Goal: Task Accomplishment & Management: Manage account settings

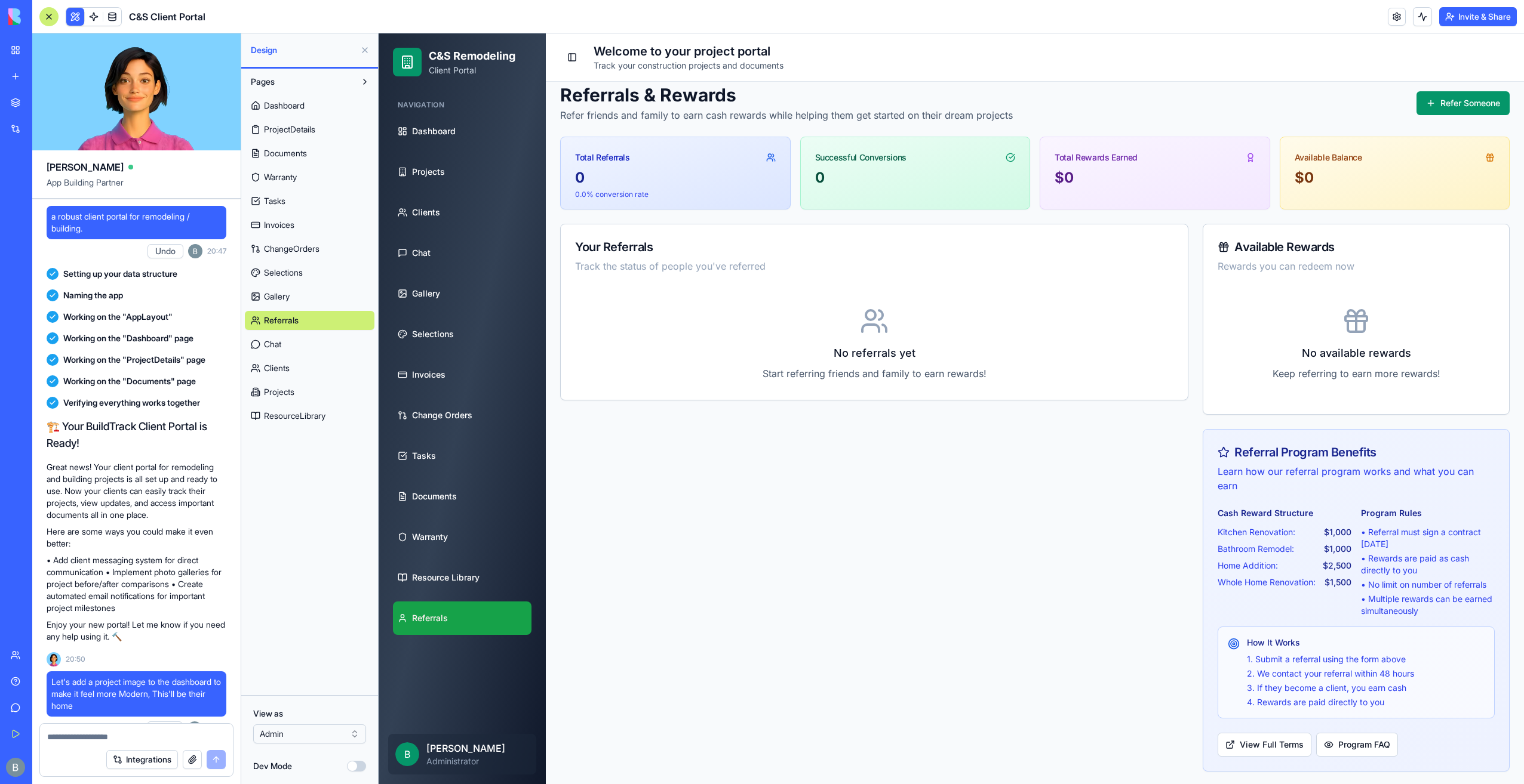
scroll to position [72990, 0]
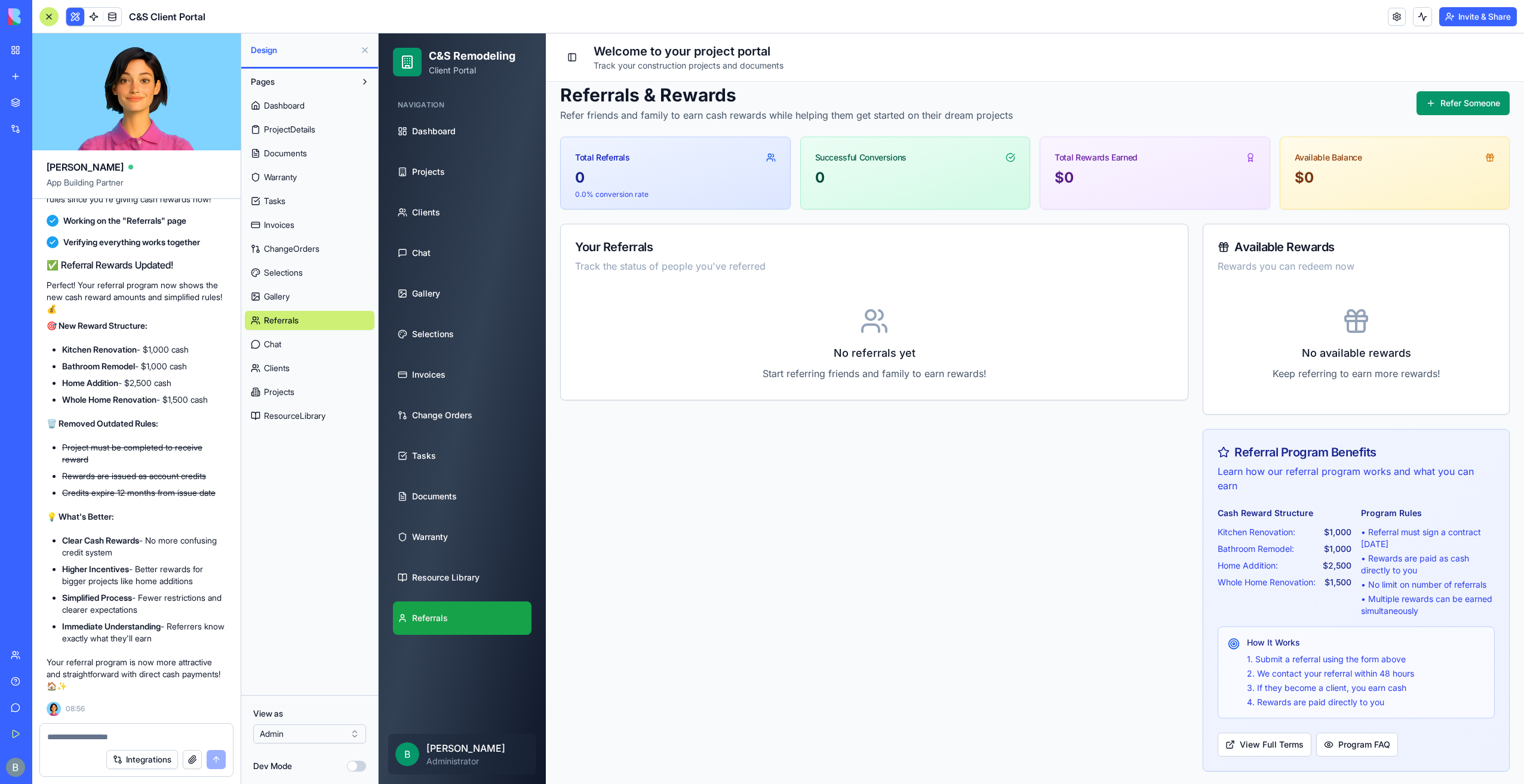
click at [677, 523] on div "Your Referrals Track the status of people you've referred No referrals yet Star…" at bounding box center [873, 498] width 628 height 548
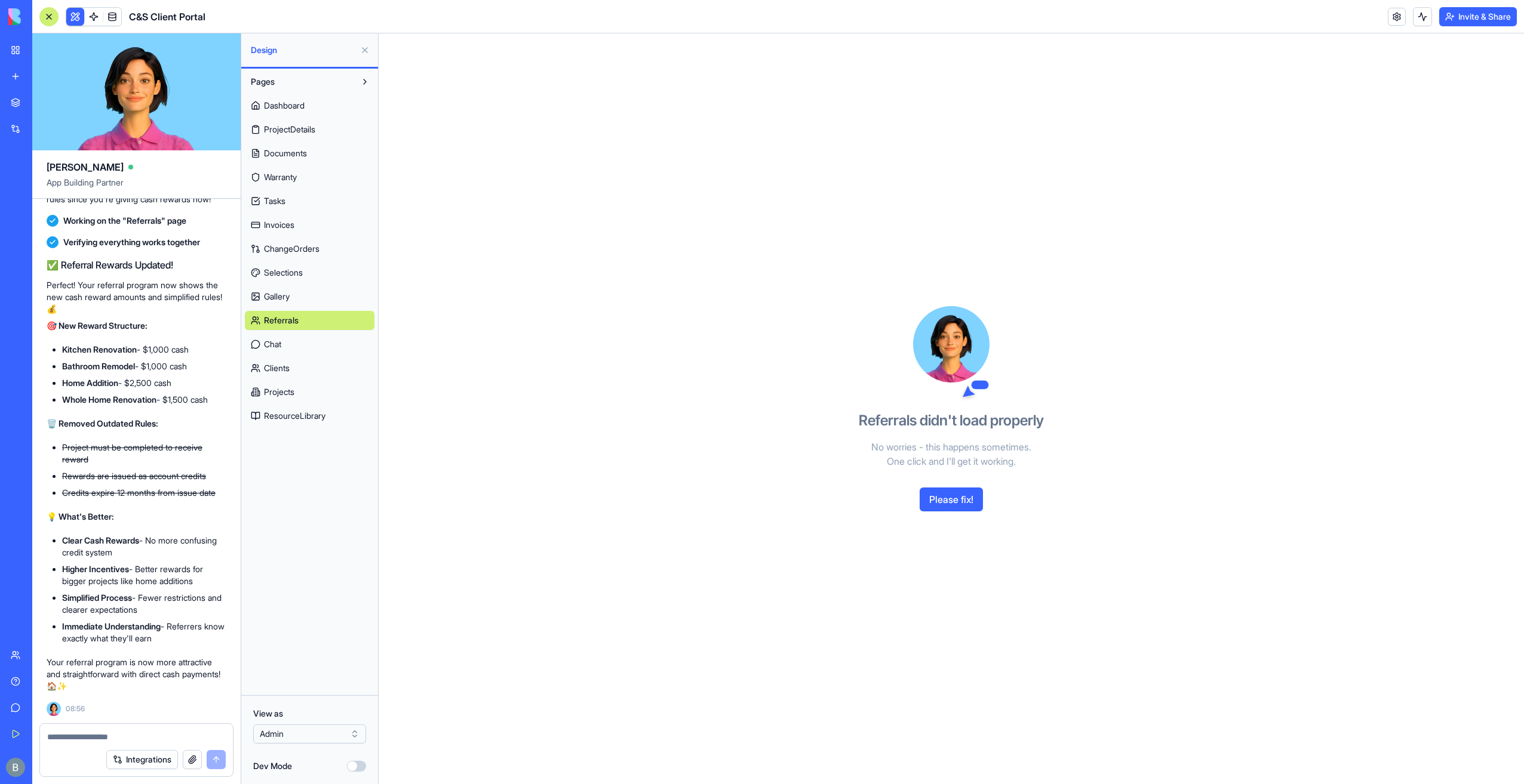
scroll to position [0, 0]
click at [933, 498] on button "Please fix!" at bounding box center [951, 499] width 63 height 24
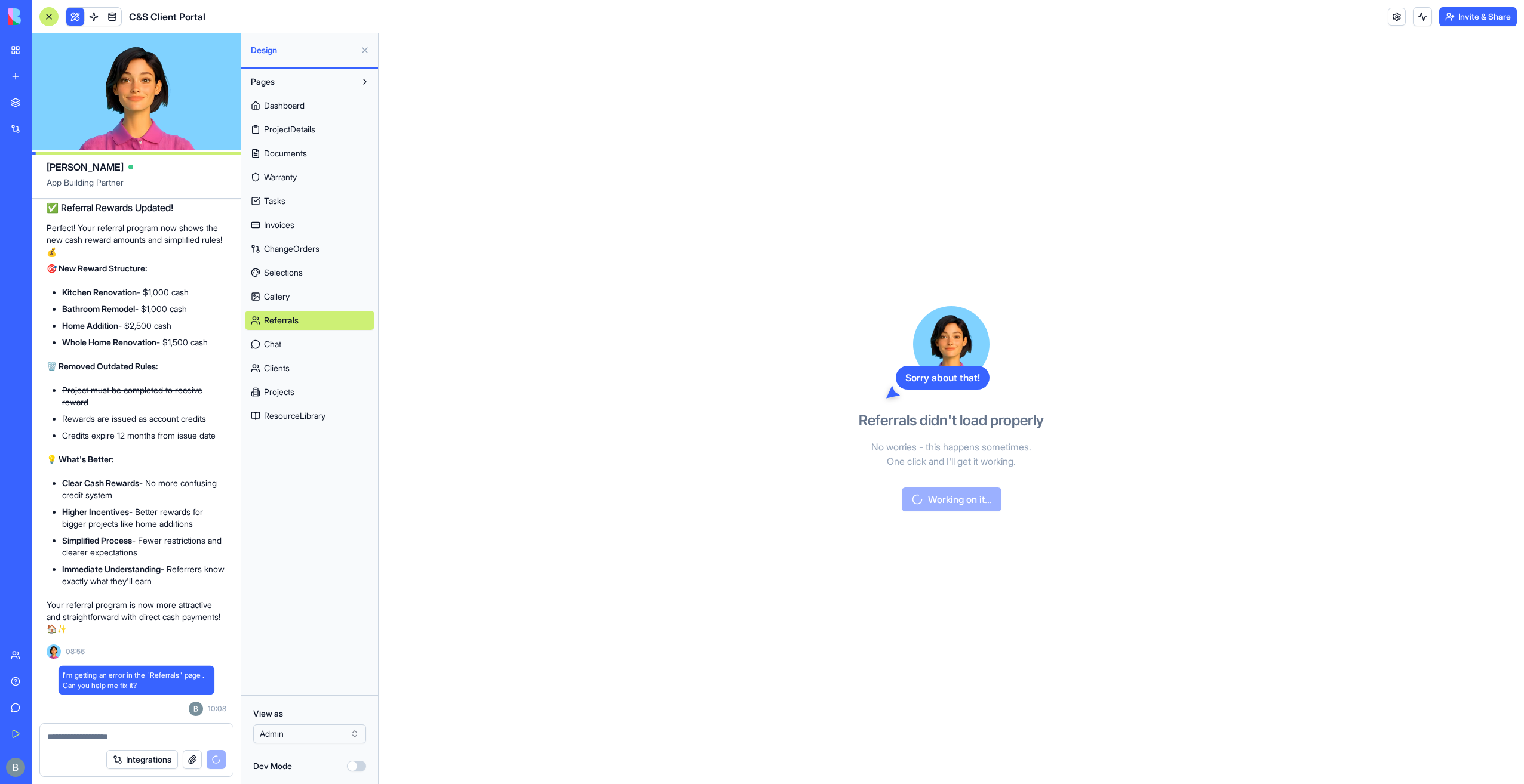
scroll to position [73047, 0]
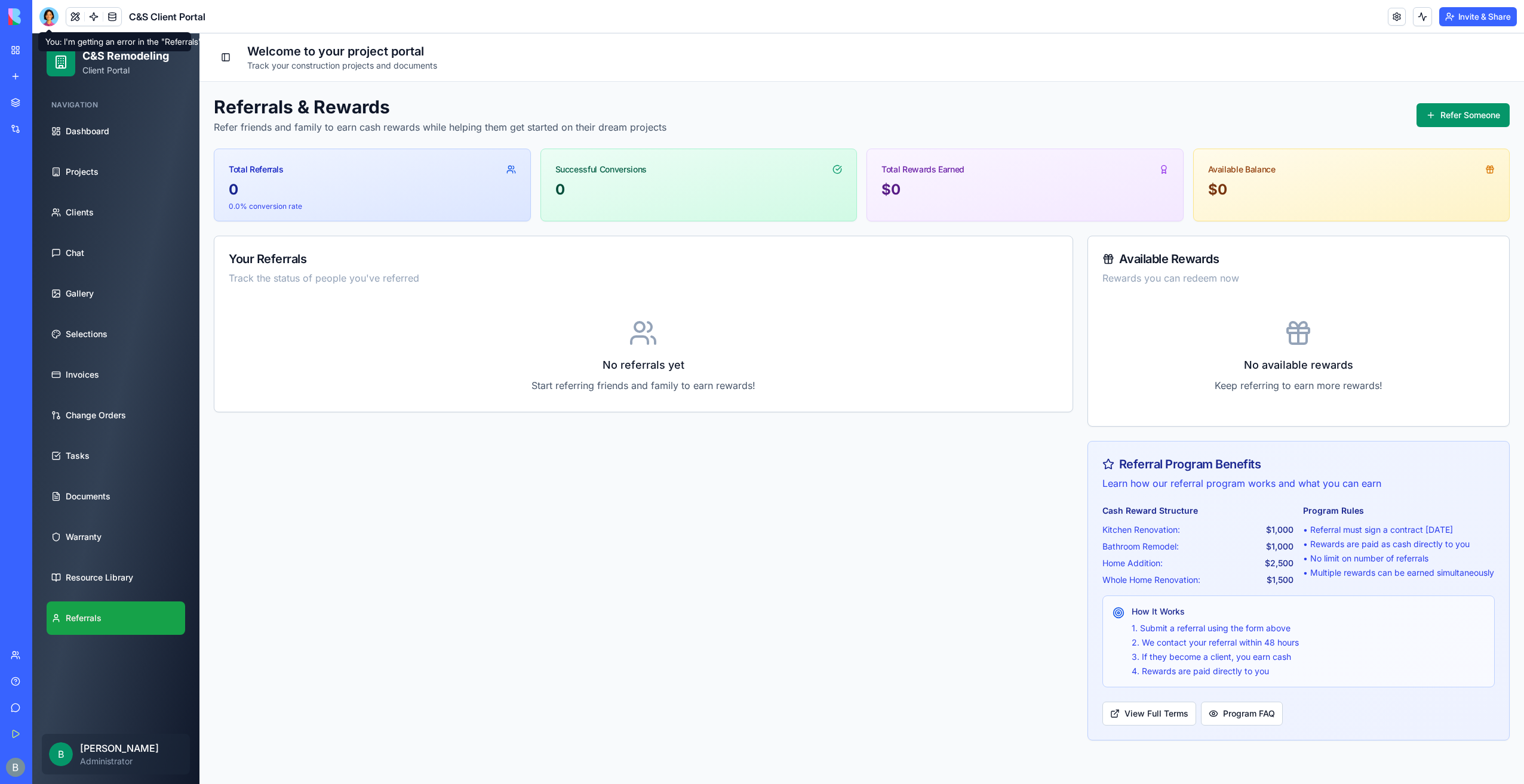
click at [49, 22] on div at bounding box center [49, 17] width 19 height 19
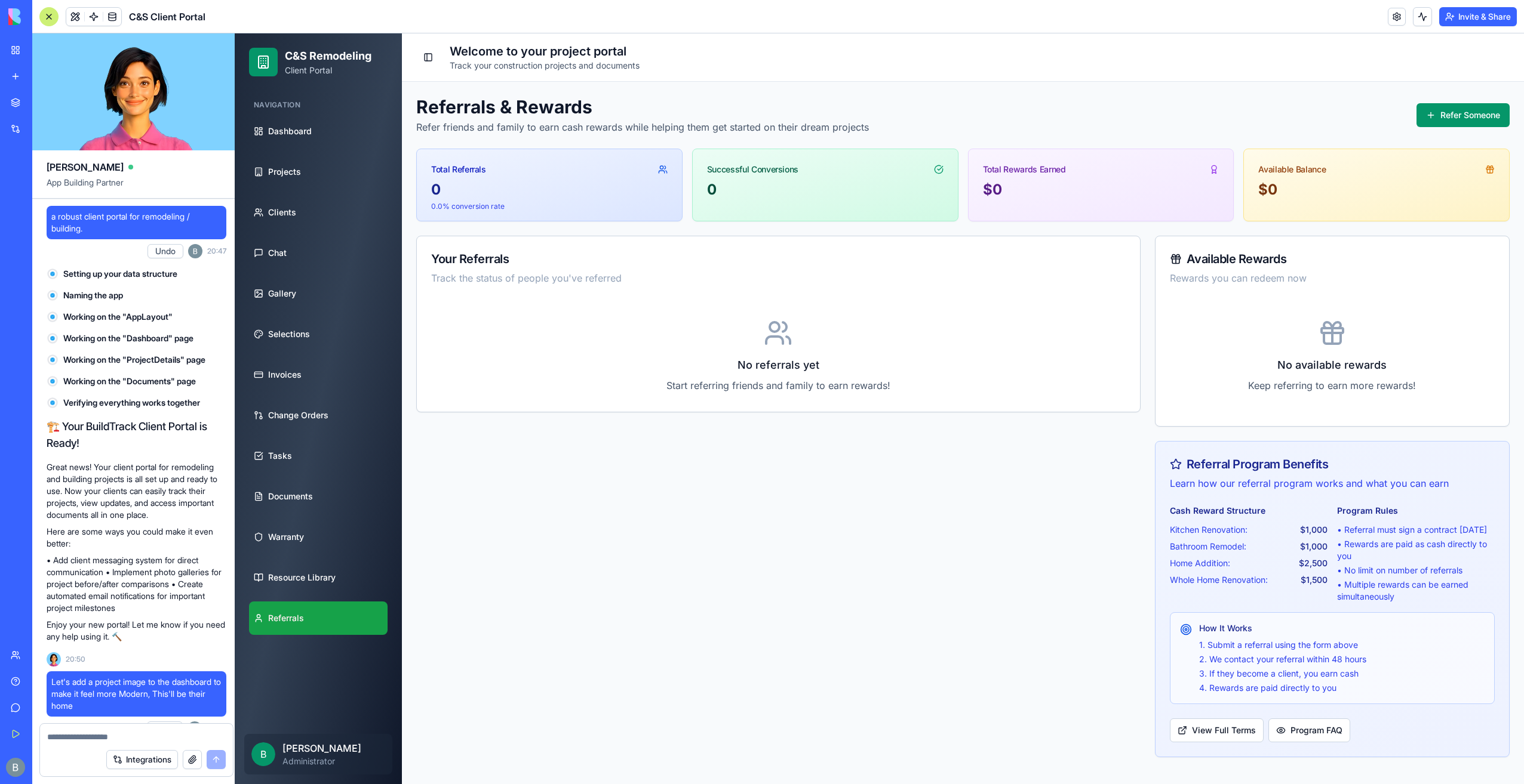
scroll to position [73047, 0]
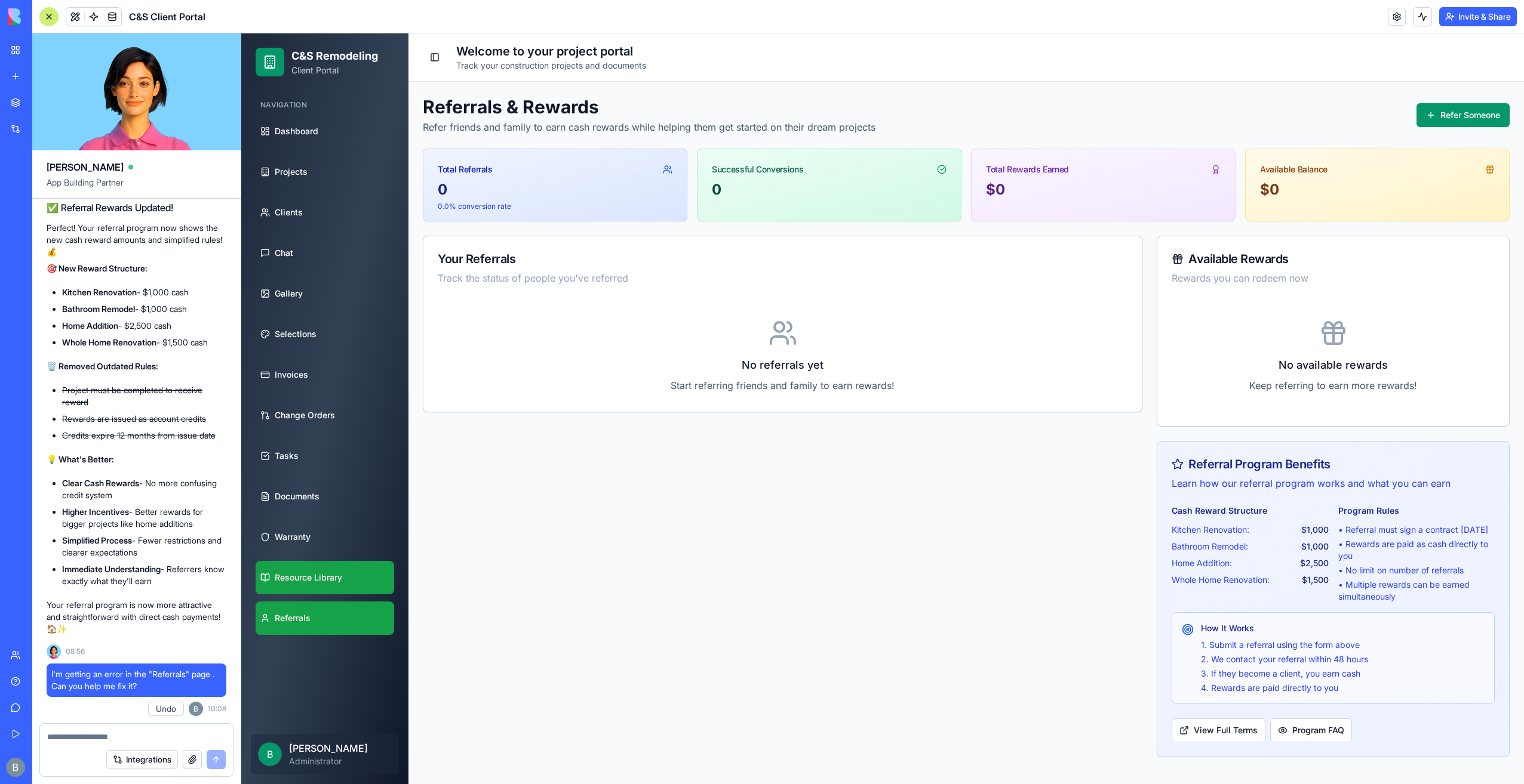
click at [290, 579] on span "Resource Library" at bounding box center [307, 578] width 67 height 12
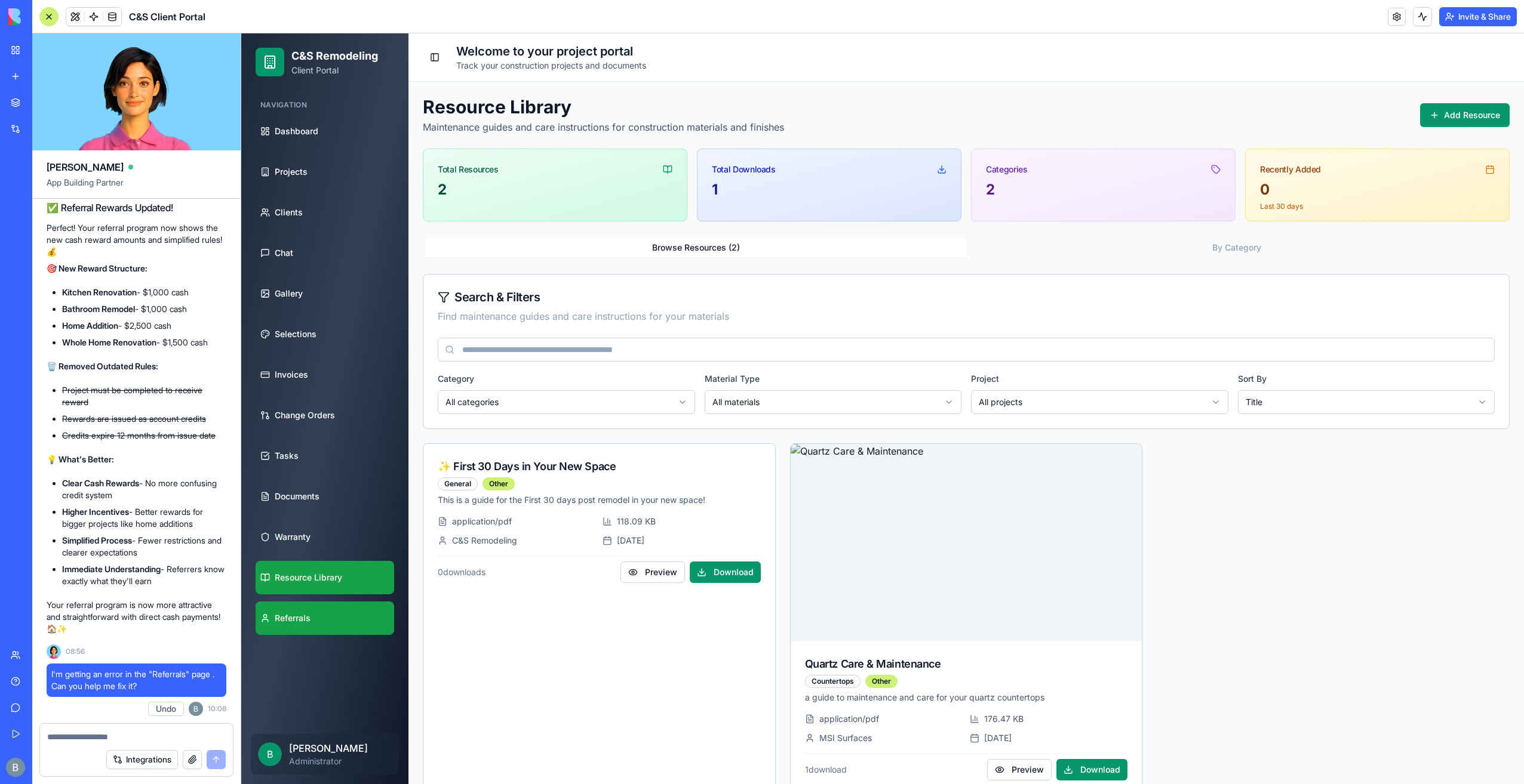
click at [301, 614] on span "Referrals" at bounding box center [292, 618] width 36 height 12
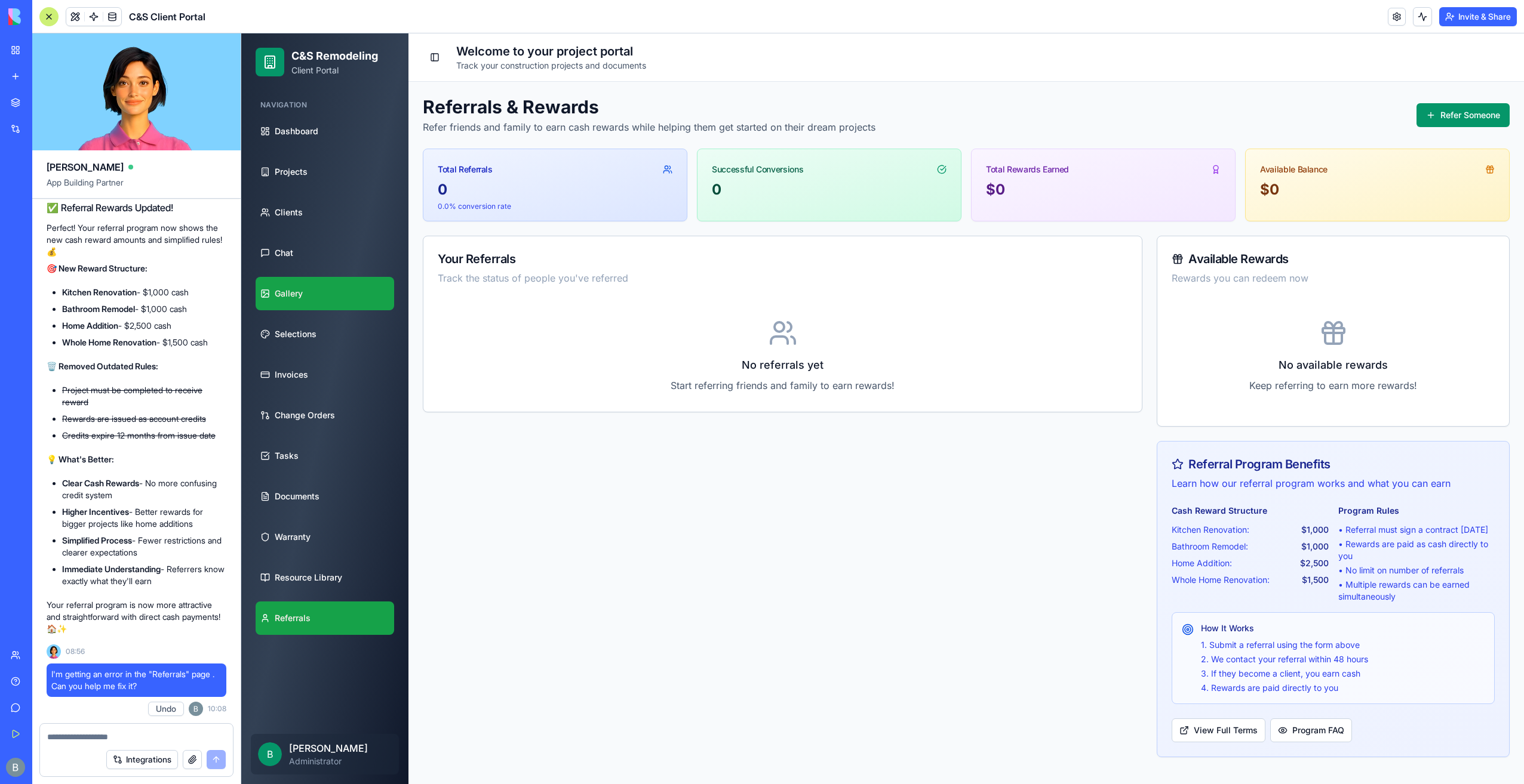
click at [292, 297] on span "Gallery" at bounding box center [288, 294] width 28 height 12
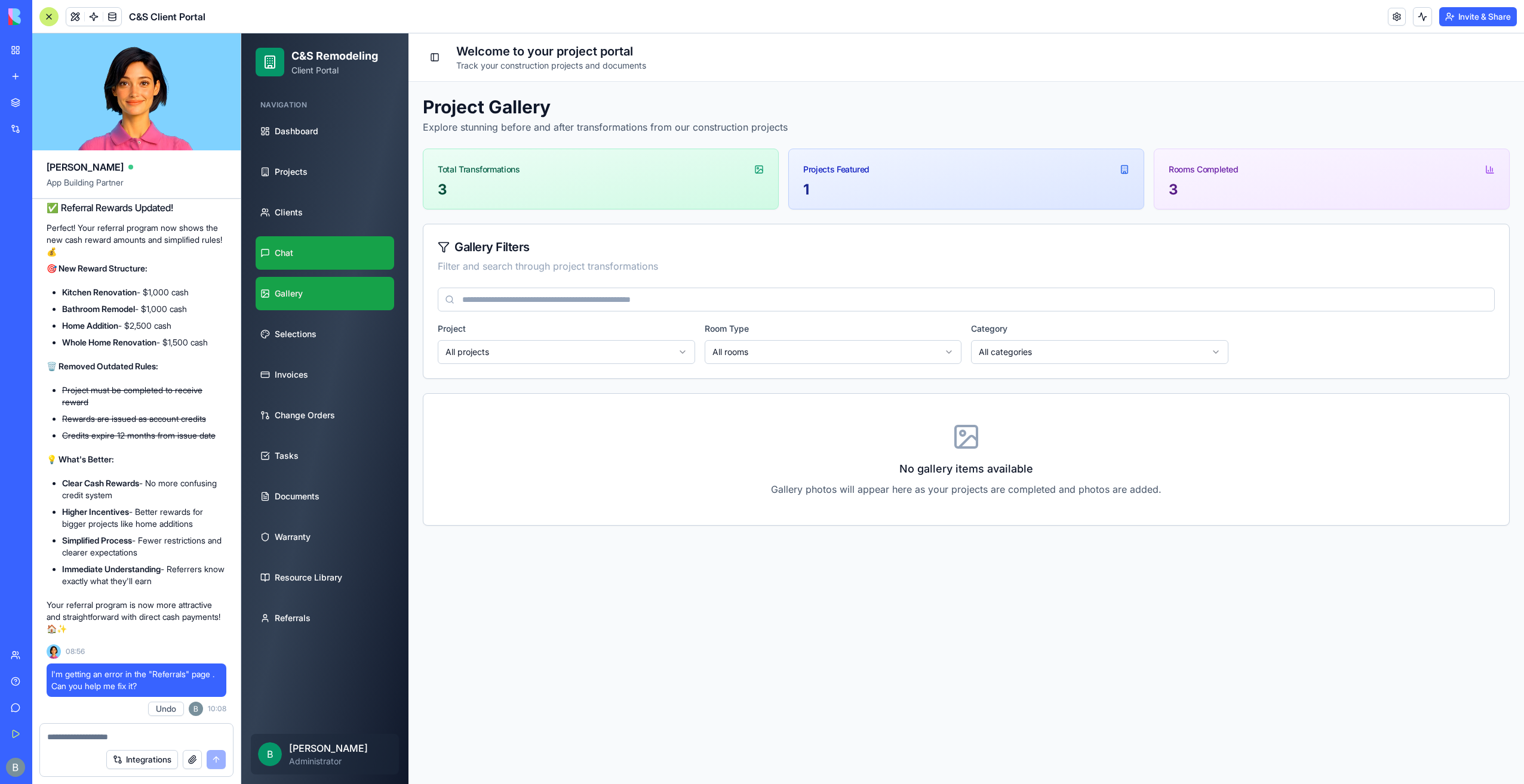
click at [307, 251] on link "Chat" at bounding box center [325, 253] width 139 height 33
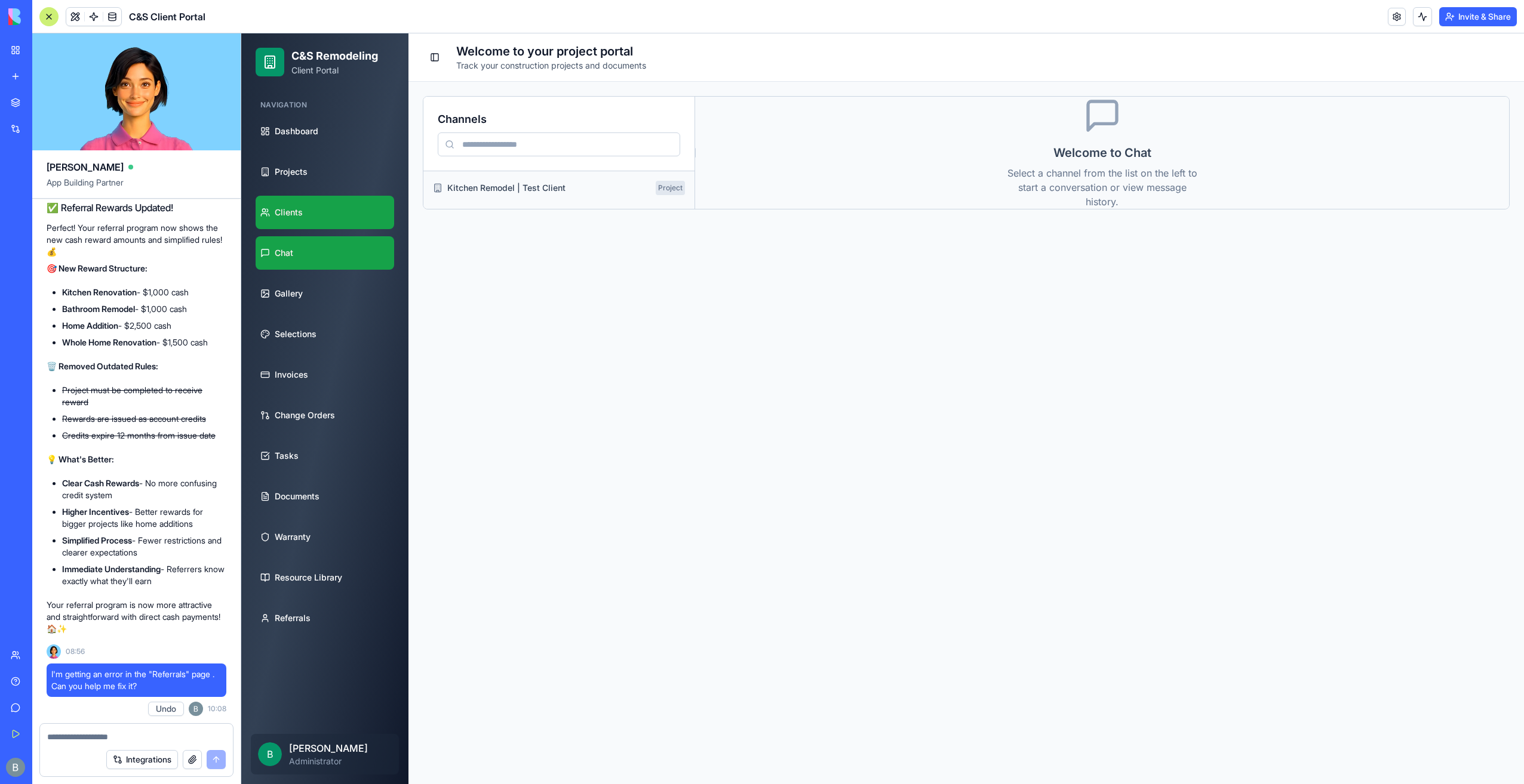
click at [309, 210] on link "Clients" at bounding box center [325, 212] width 139 height 33
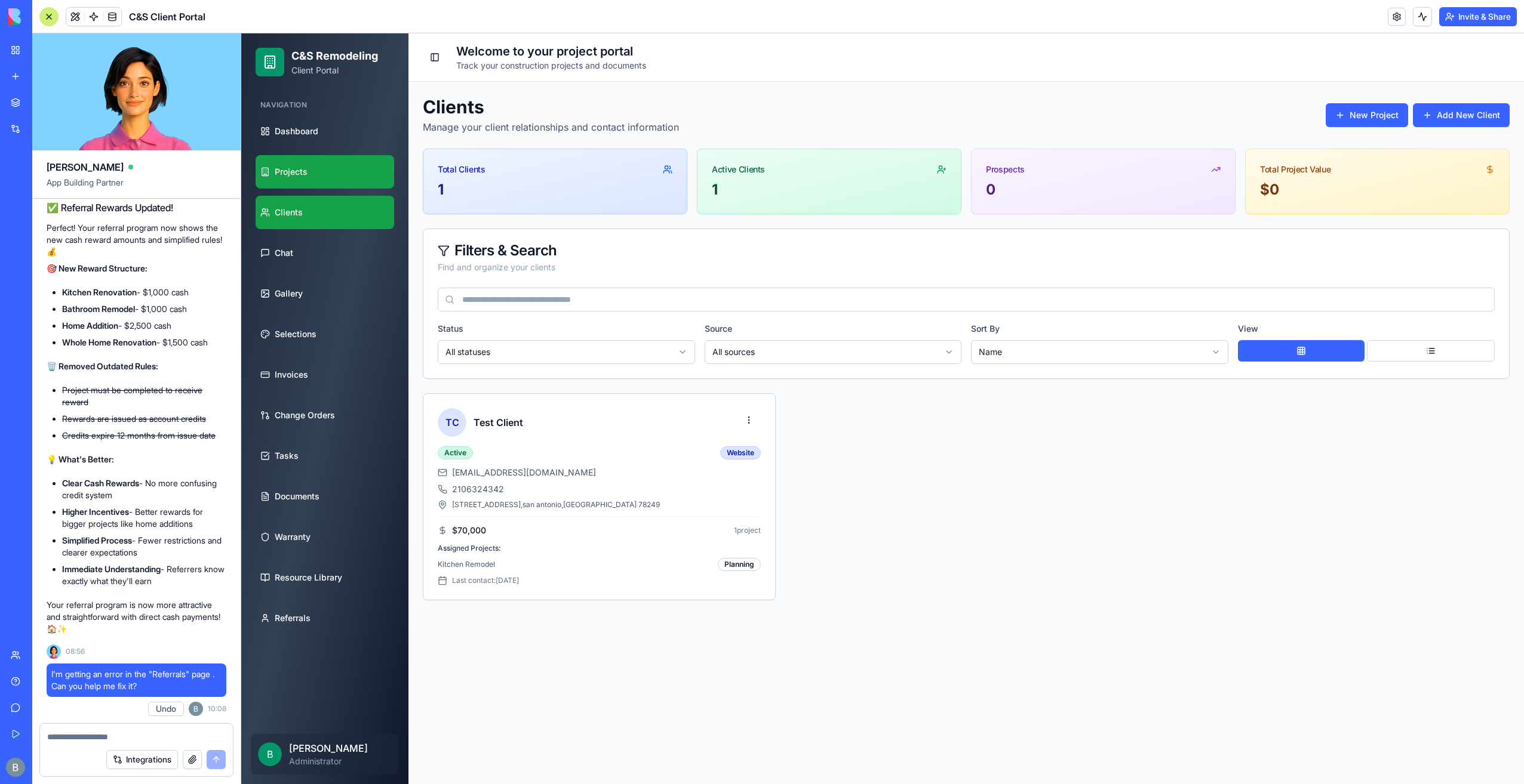
click at [310, 180] on link "Projects" at bounding box center [325, 172] width 139 height 33
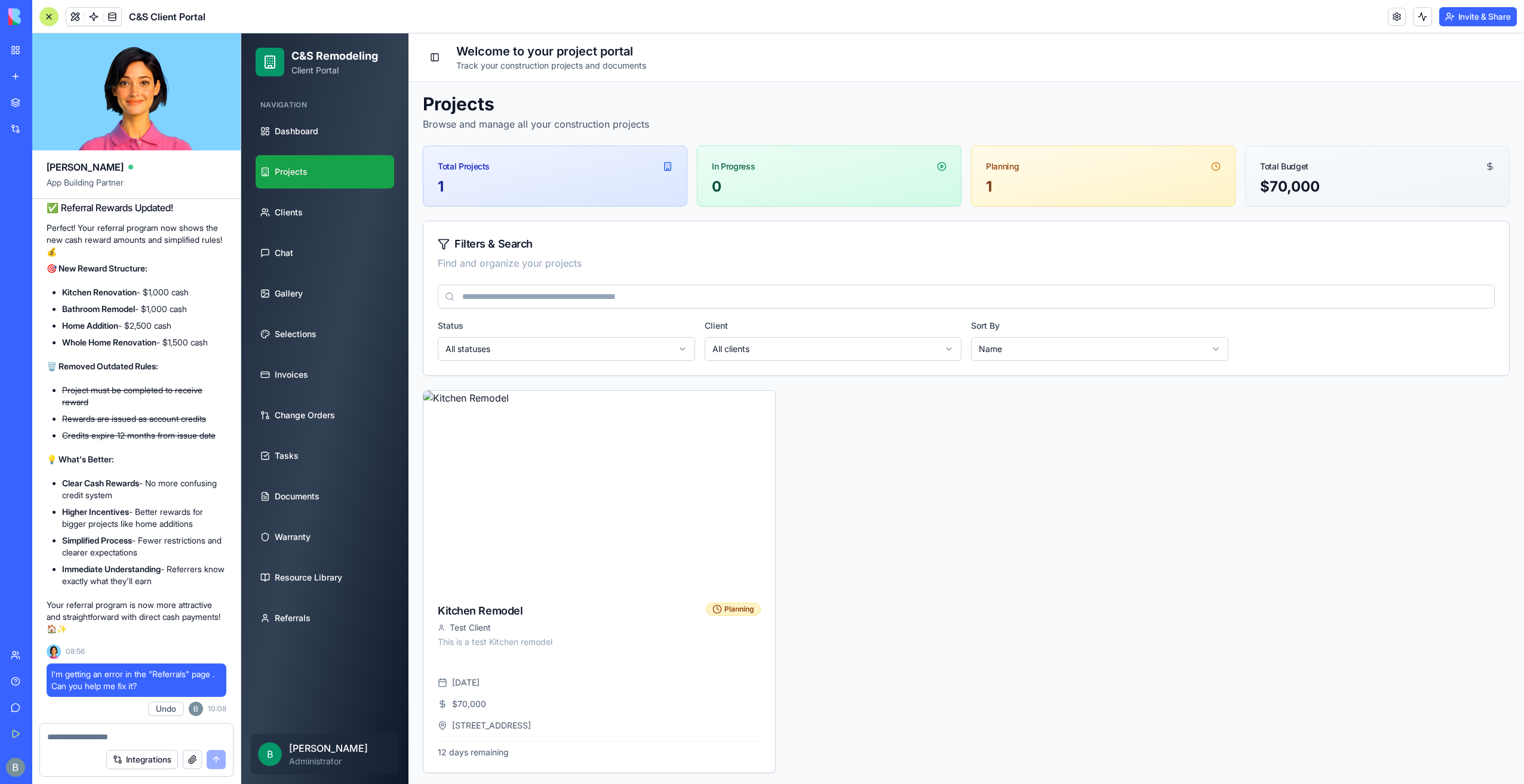
scroll to position [3, 0]
click at [588, 449] on img at bounding box center [598, 490] width 369 height 208
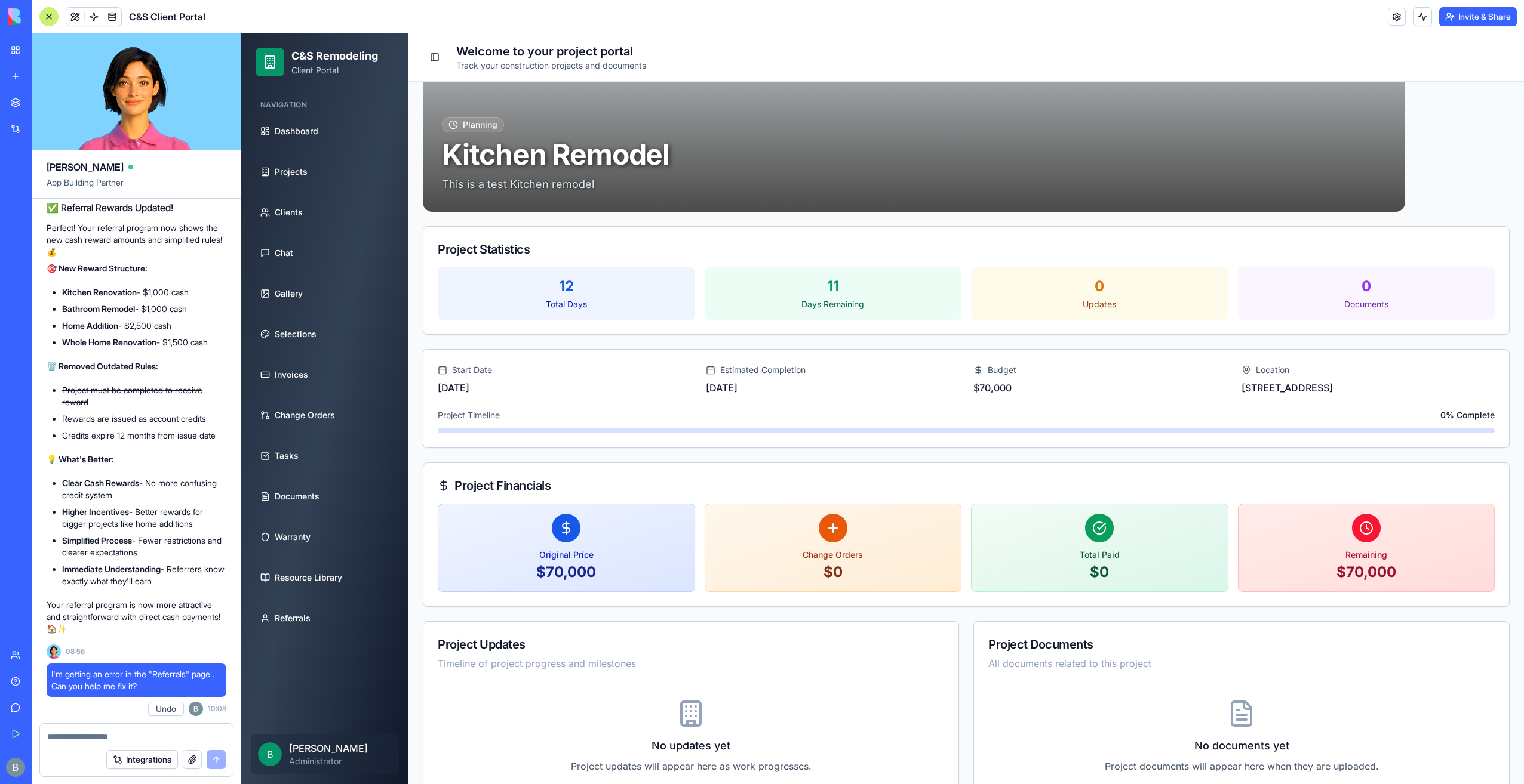
scroll to position [148, 0]
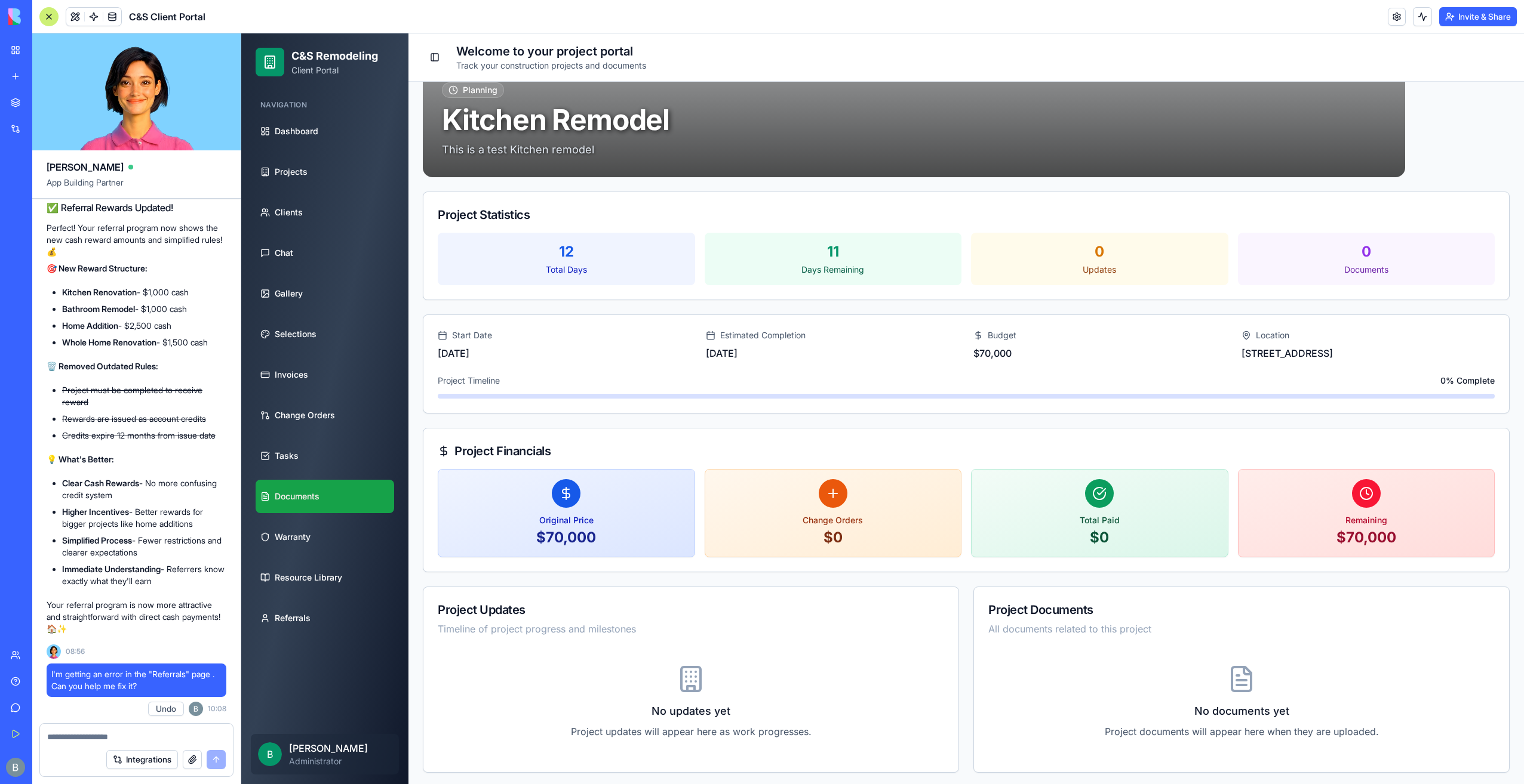
click at [328, 497] on link "Documents" at bounding box center [325, 497] width 139 height 33
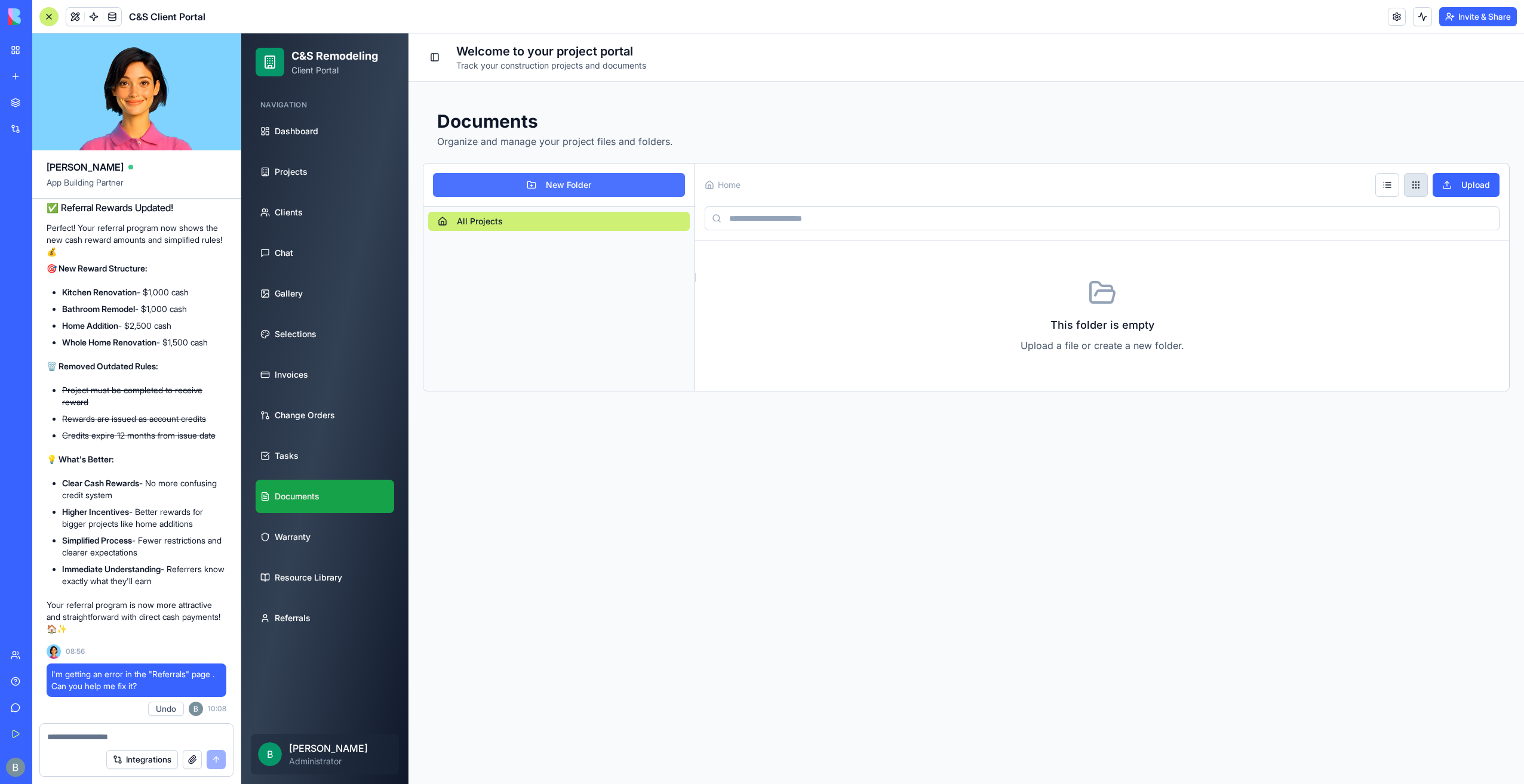
click at [627, 181] on button "New Folder" at bounding box center [559, 184] width 252 height 24
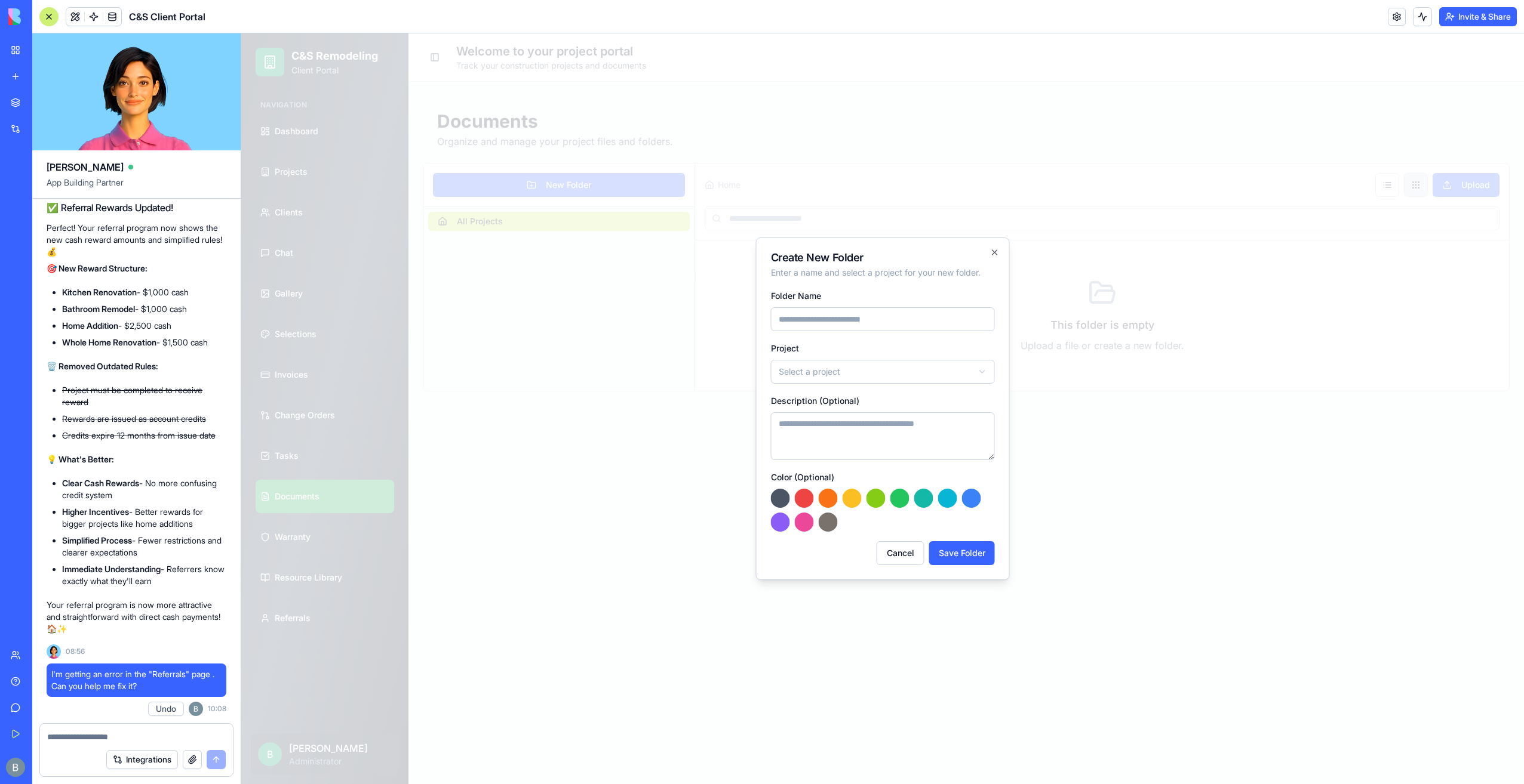
click at [840, 385] on body "**********" at bounding box center [882, 409] width 1282 height 751
click at [841, 376] on body "**********" at bounding box center [882, 409] width 1282 height 751
click at [995, 252] on body "**********" at bounding box center [882, 409] width 1282 height 751
click at [995, 252] on icon "button" at bounding box center [994, 251] width 4 height 4
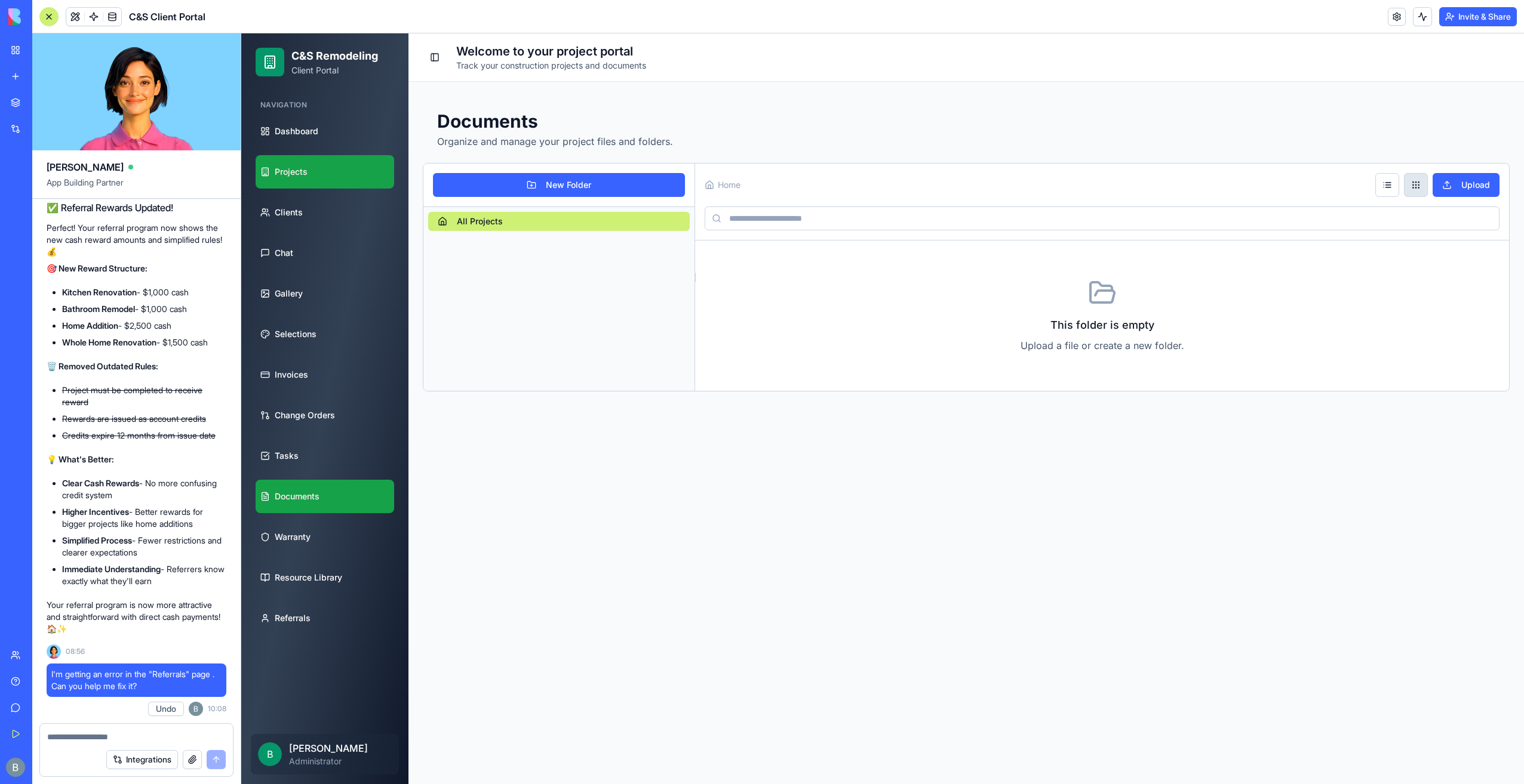
click at [324, 186] on link "Projects" at bounding box center [325, 172] width 139 height 33
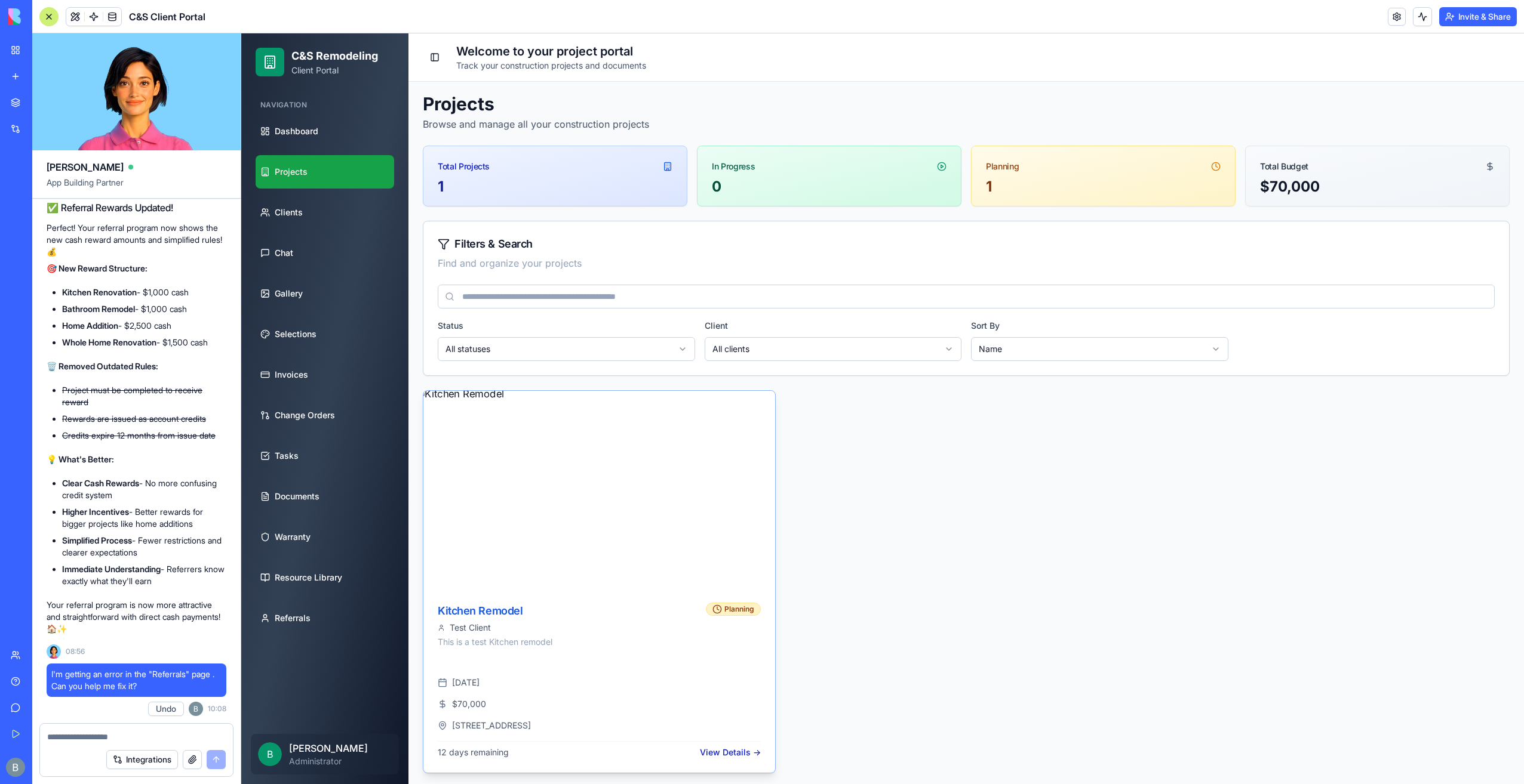
scroll to position [3, 0]
click at [331, 382] on link "Invoices" at bounding box center [325, 375] width 139 height 33
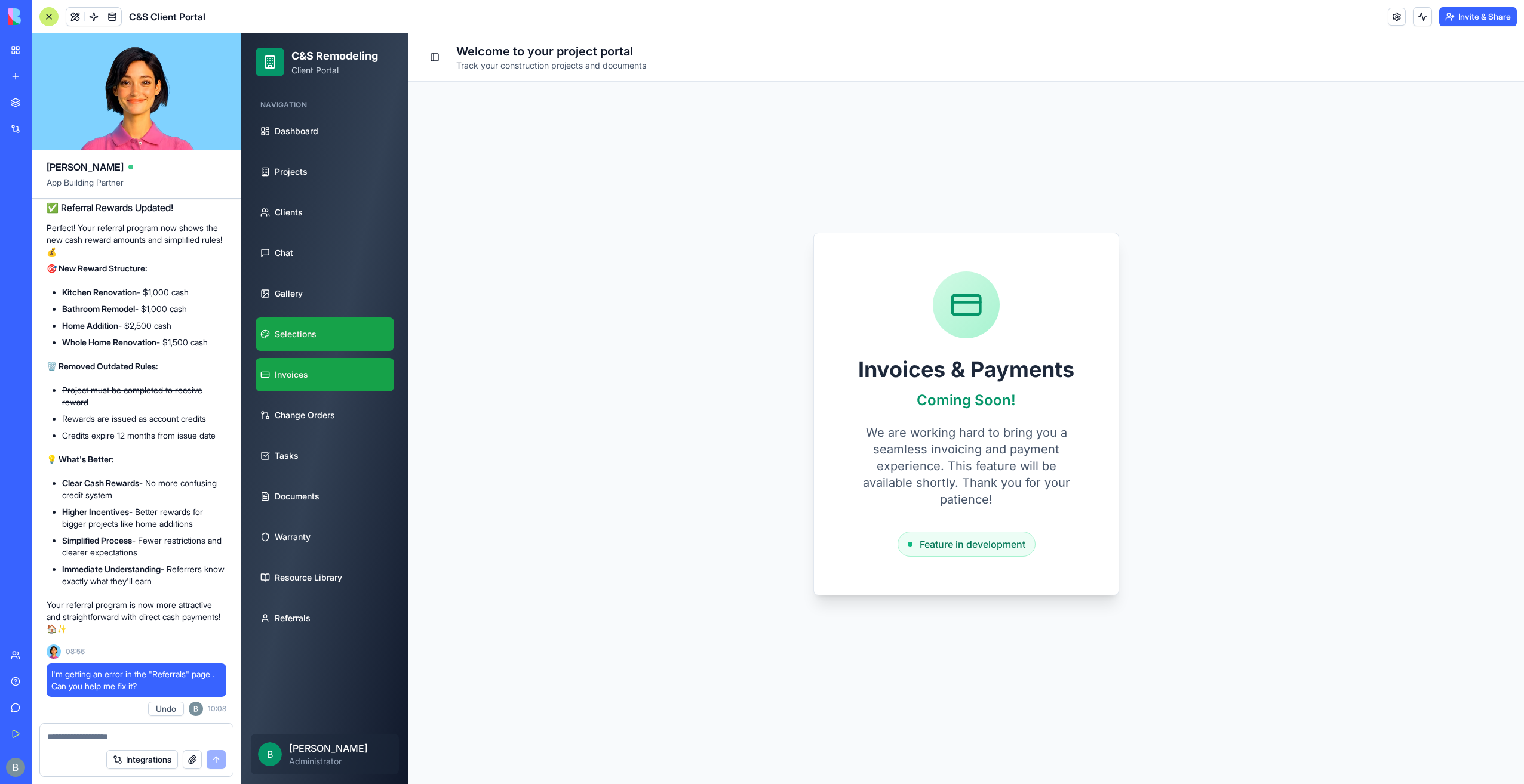
click at [328, 347] on link "Selections" at bounding box center [325, 334] width 139 height 33
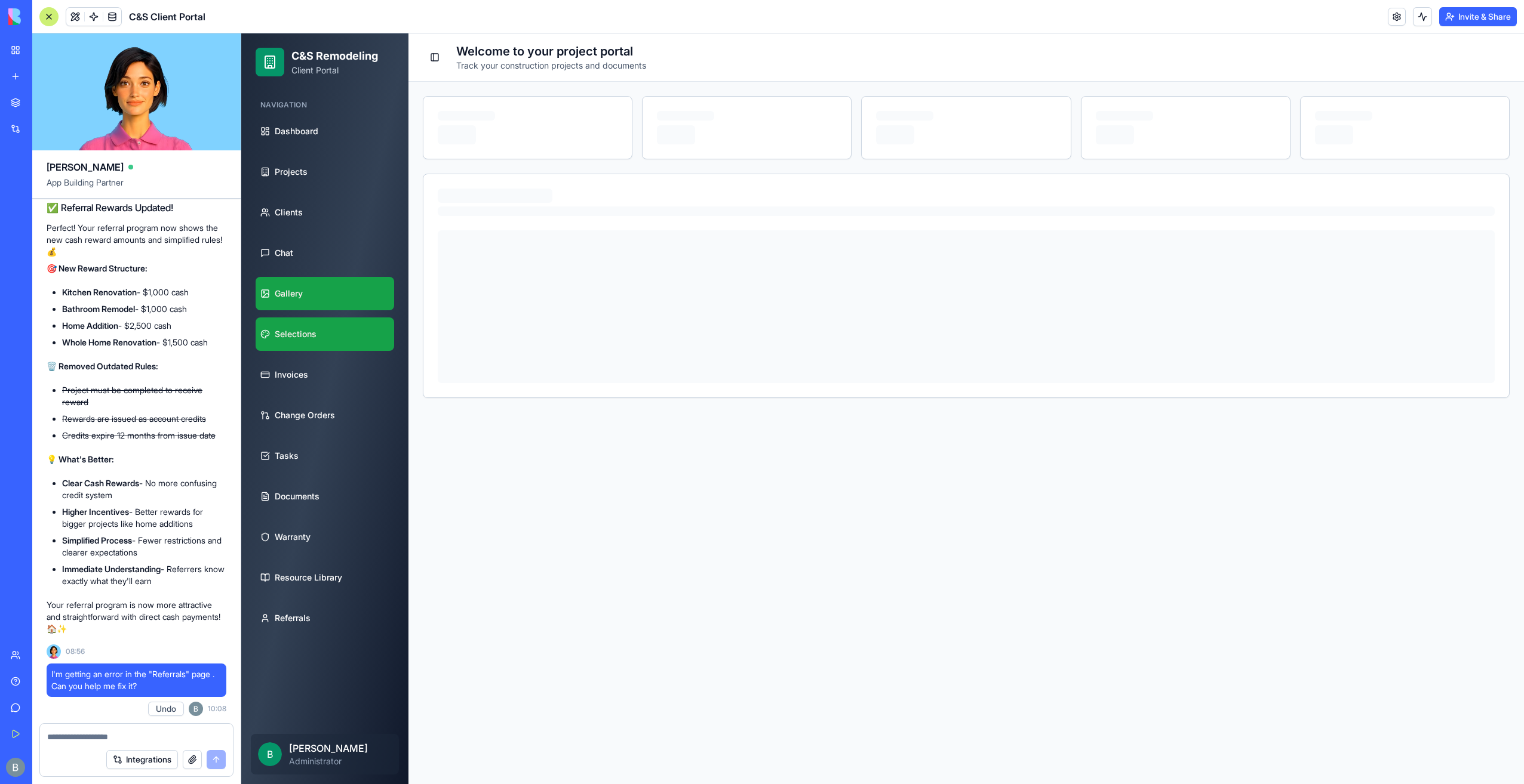
click at [323, 298] on link "Gallery" at bounding box center [325, 293] width 139 height 33
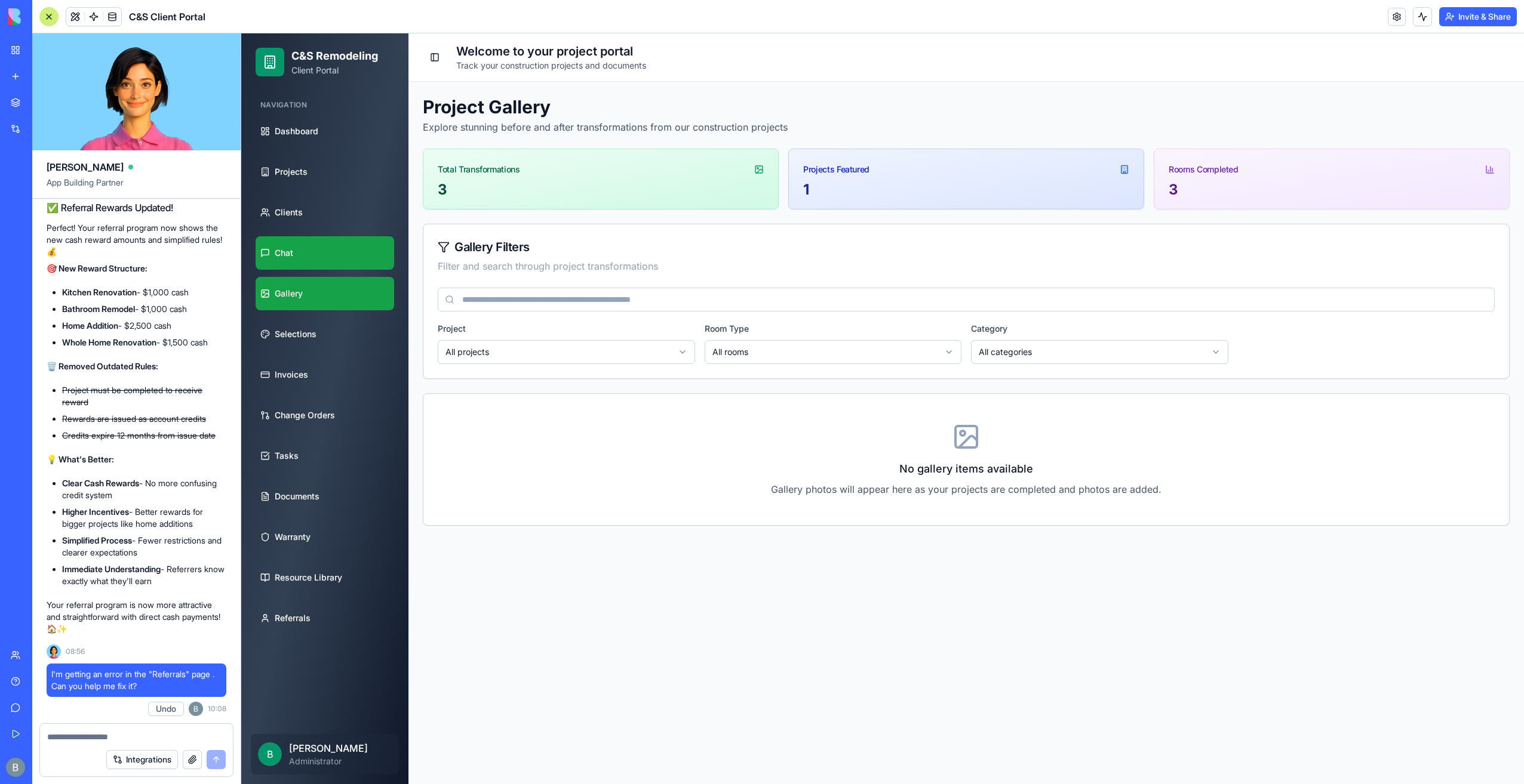
click at [324, 259] on link "Chat" at bounding box center [325, 253] width 139 height 33
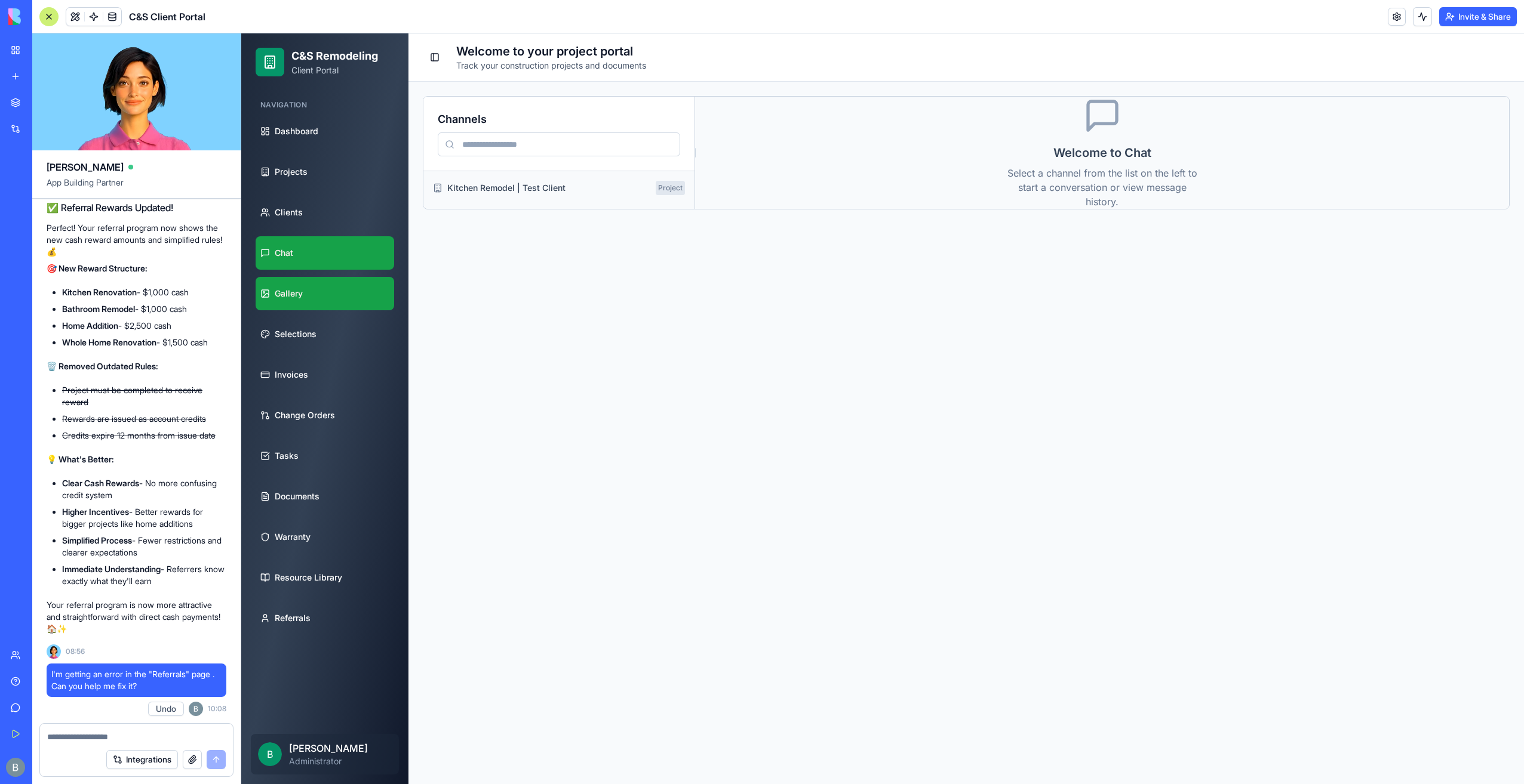
click at [364, 292] on link "Gallery" at bounding box center [325, 293] width 139 height 33
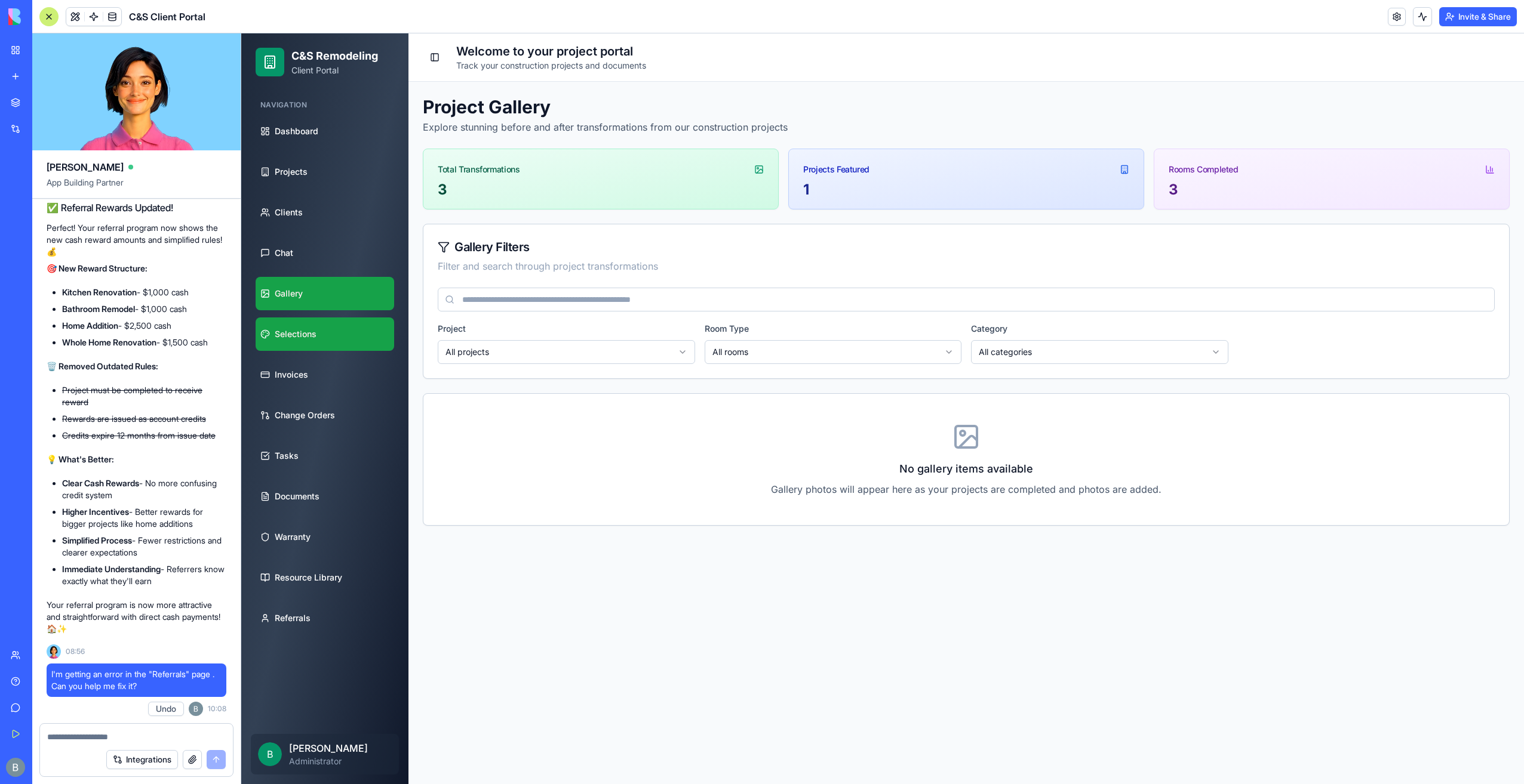
click at [355, 337] on link "Selections" at bounding box center [325, 334] width 139 height 33
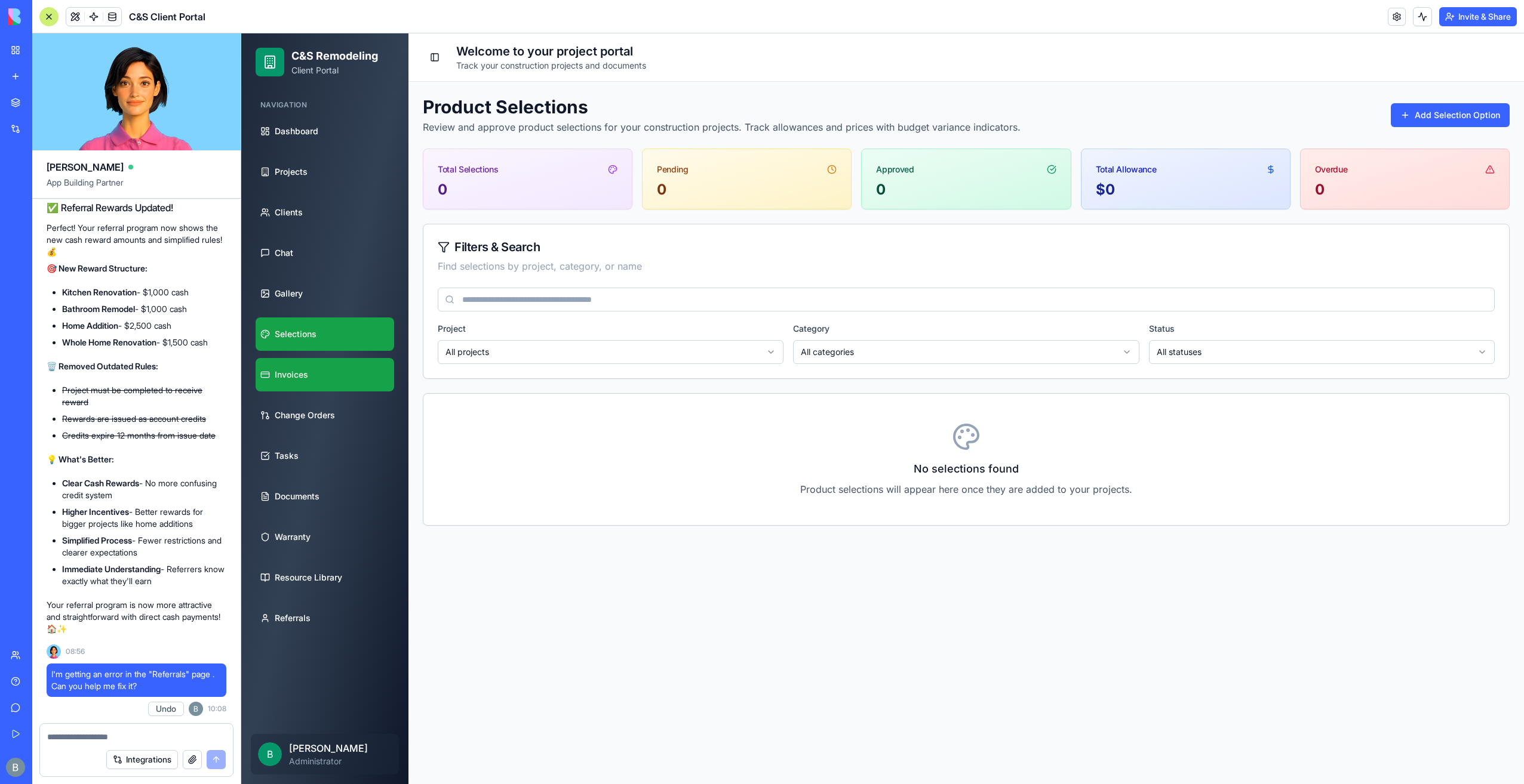
click at [348, 368] on link "Invoices" at bounding box center [325, 375] width 139 height 33
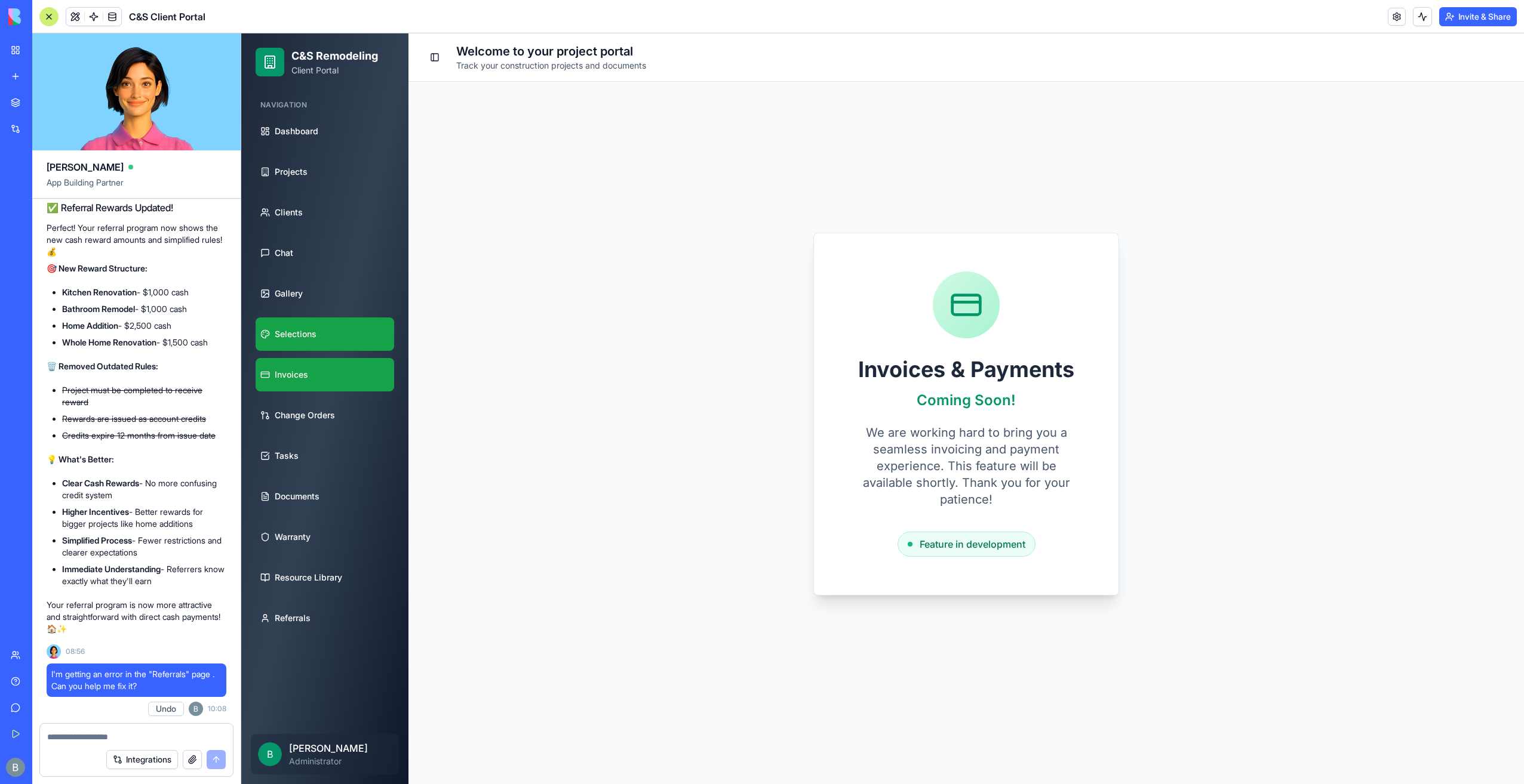
click at [352, 329] on link "Selections" at bounding box center [325, 334] width 139 height 33
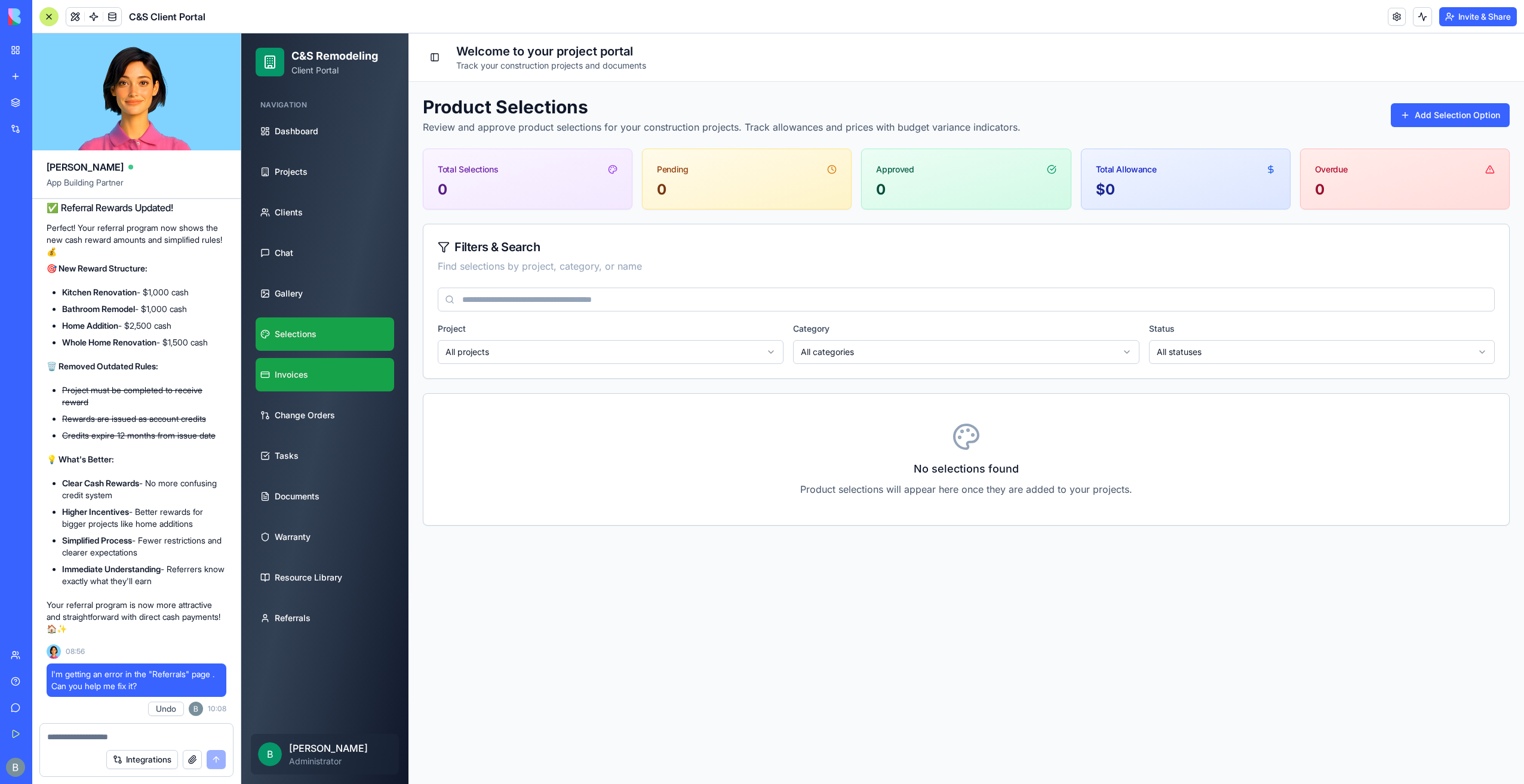
click at [339, 382] on link "Invoices" at bounding box center [325, 375] width 139 height 33
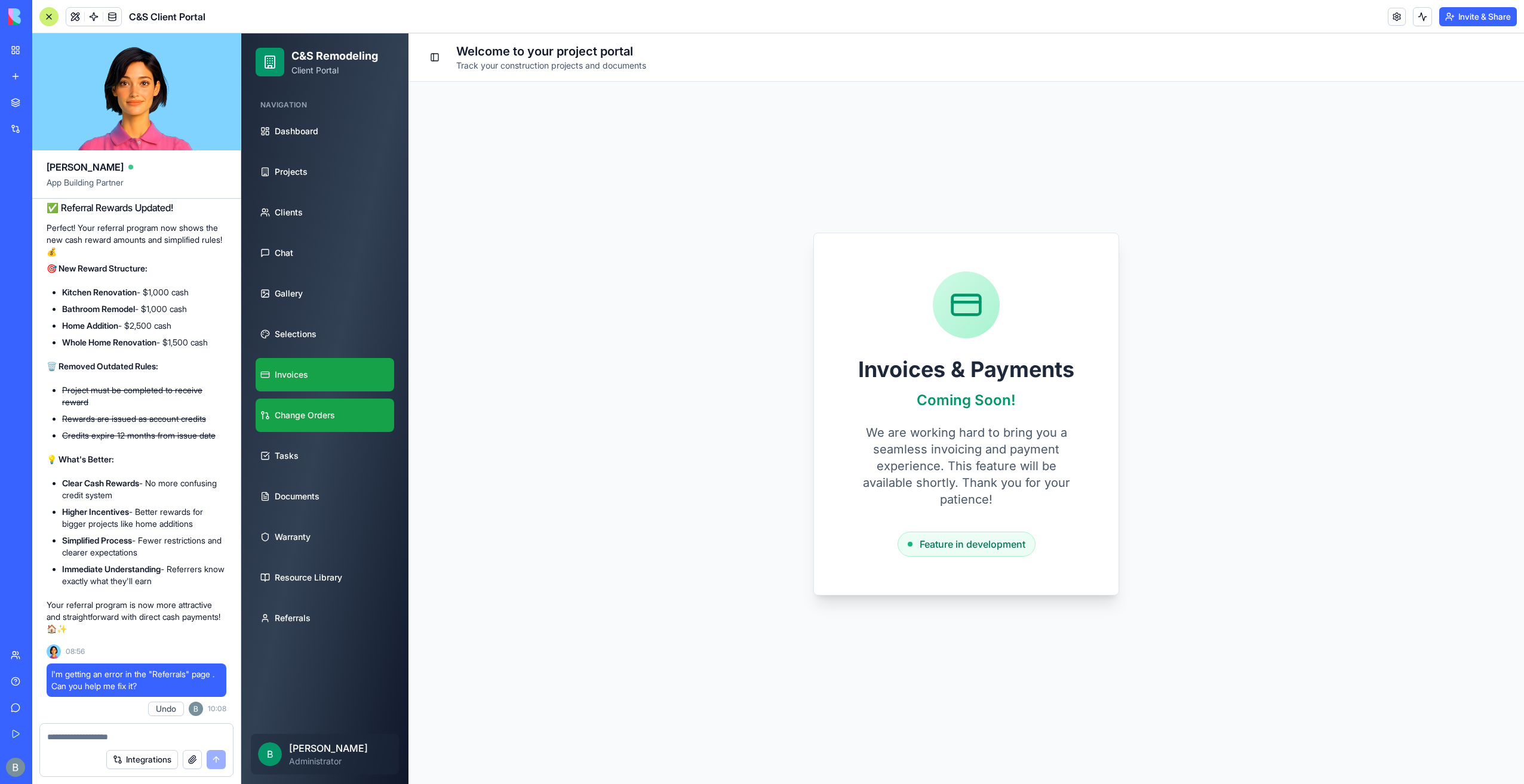
click at [337, 413] on link "Change Orders" at bounding box center [325, 416] width 139 height 33
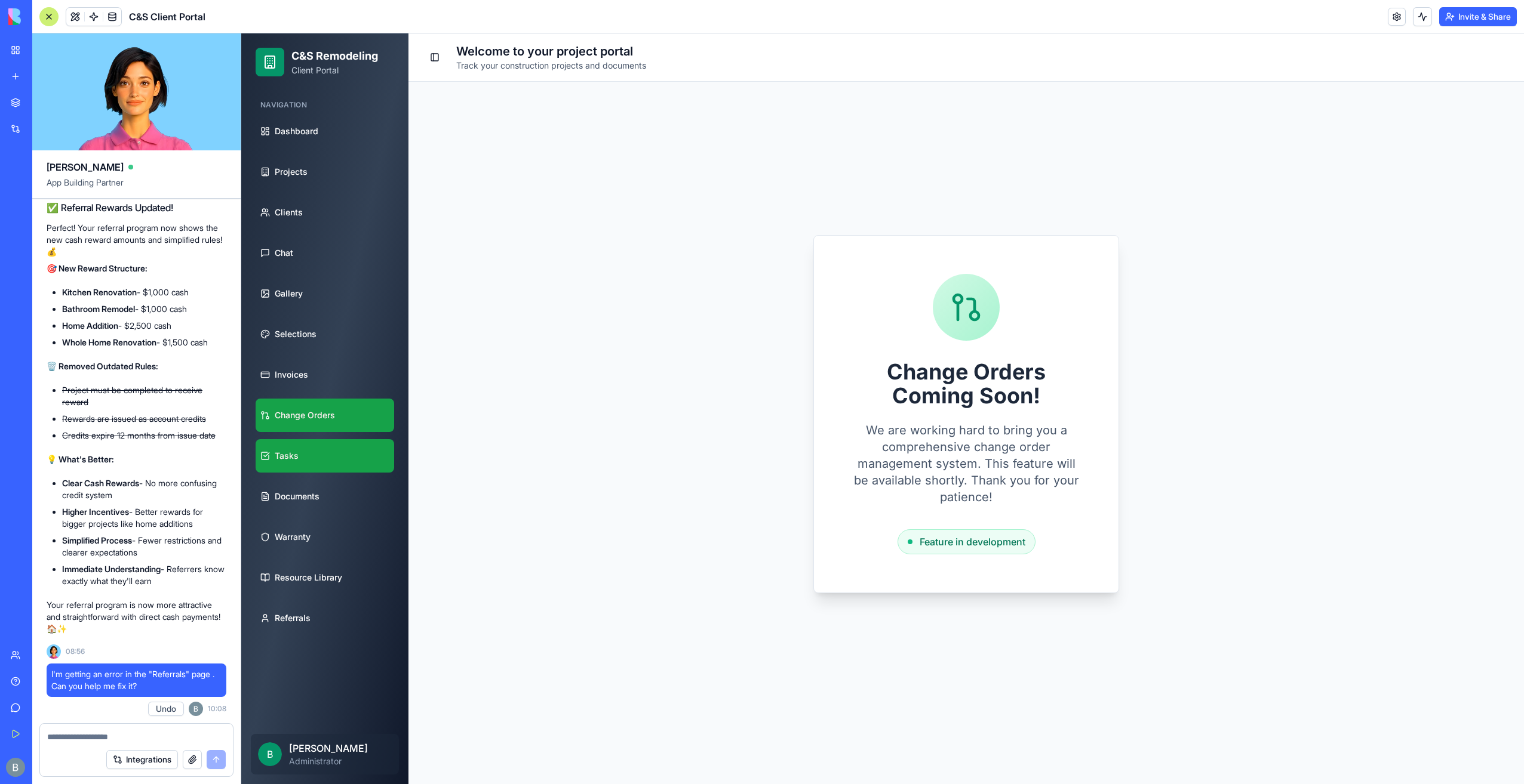
click at [337, 454] on link "Tasks" at bounding box center [325, 456] width 139 height 33
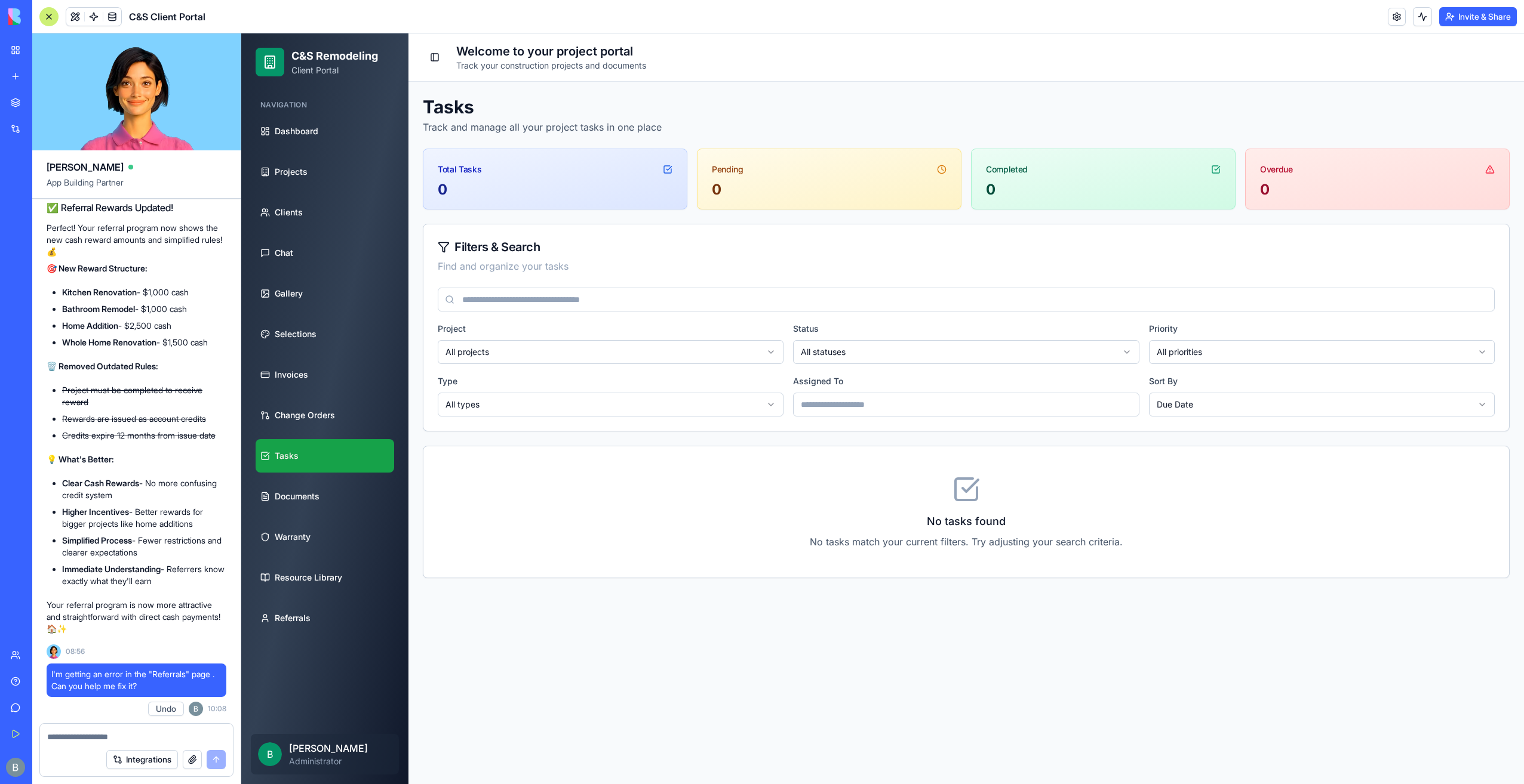
click at [969, 409] on input at bounding box center [966, 404] width 346 height 24
click at [954, 365] on div "Project All projects Status All statuses Priority All priorities Type All types…" at bounding box center [966, 368] width 1057 height 95
click at [111, 735] on textarea at bounding box center [136, 737] width 178 height 12
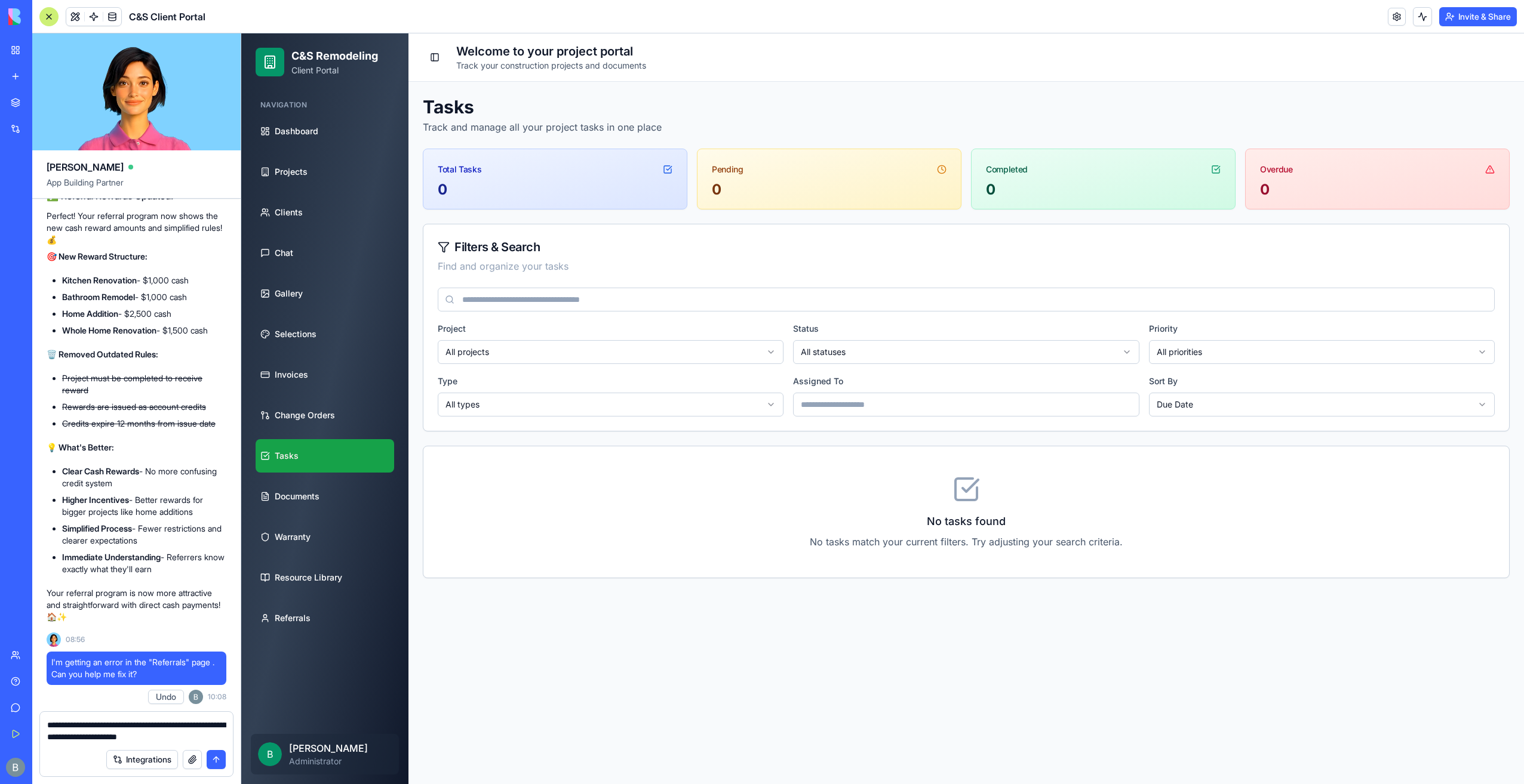
type textarea "**********"
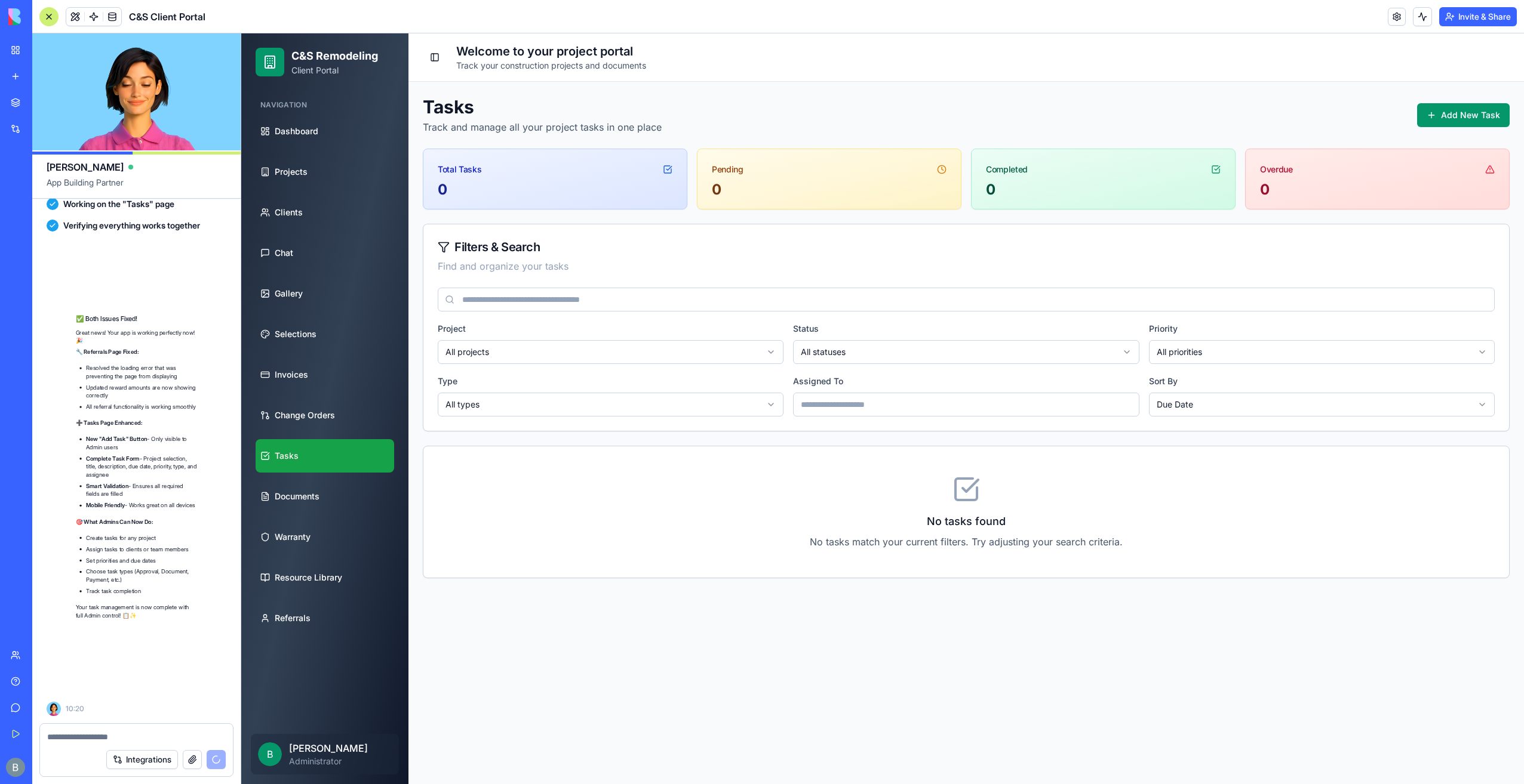
scroll to position [73720, 0]
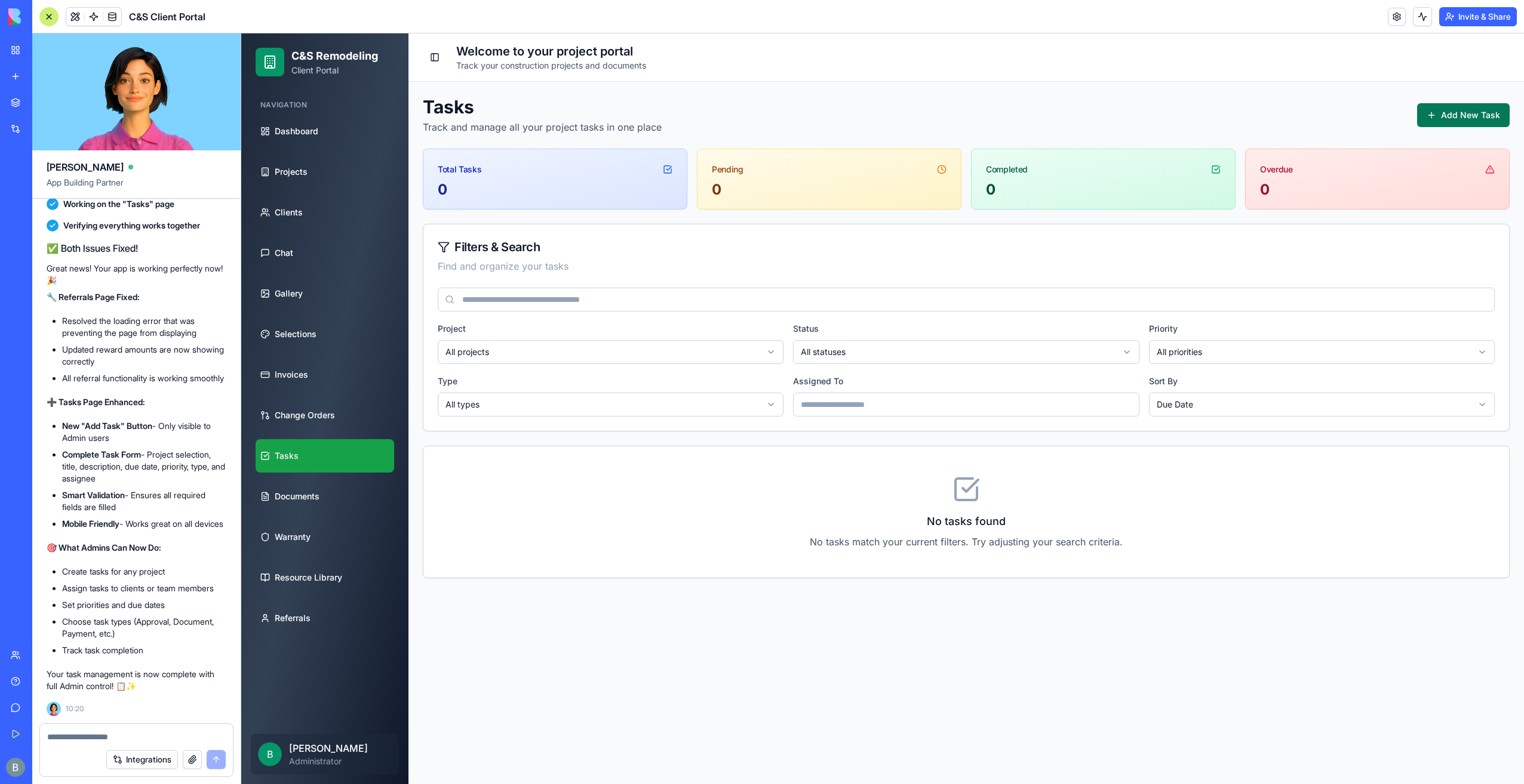
click at [1469, 124] on button "Add New Task" at bounding box center [1463, 114] width 93 height 24
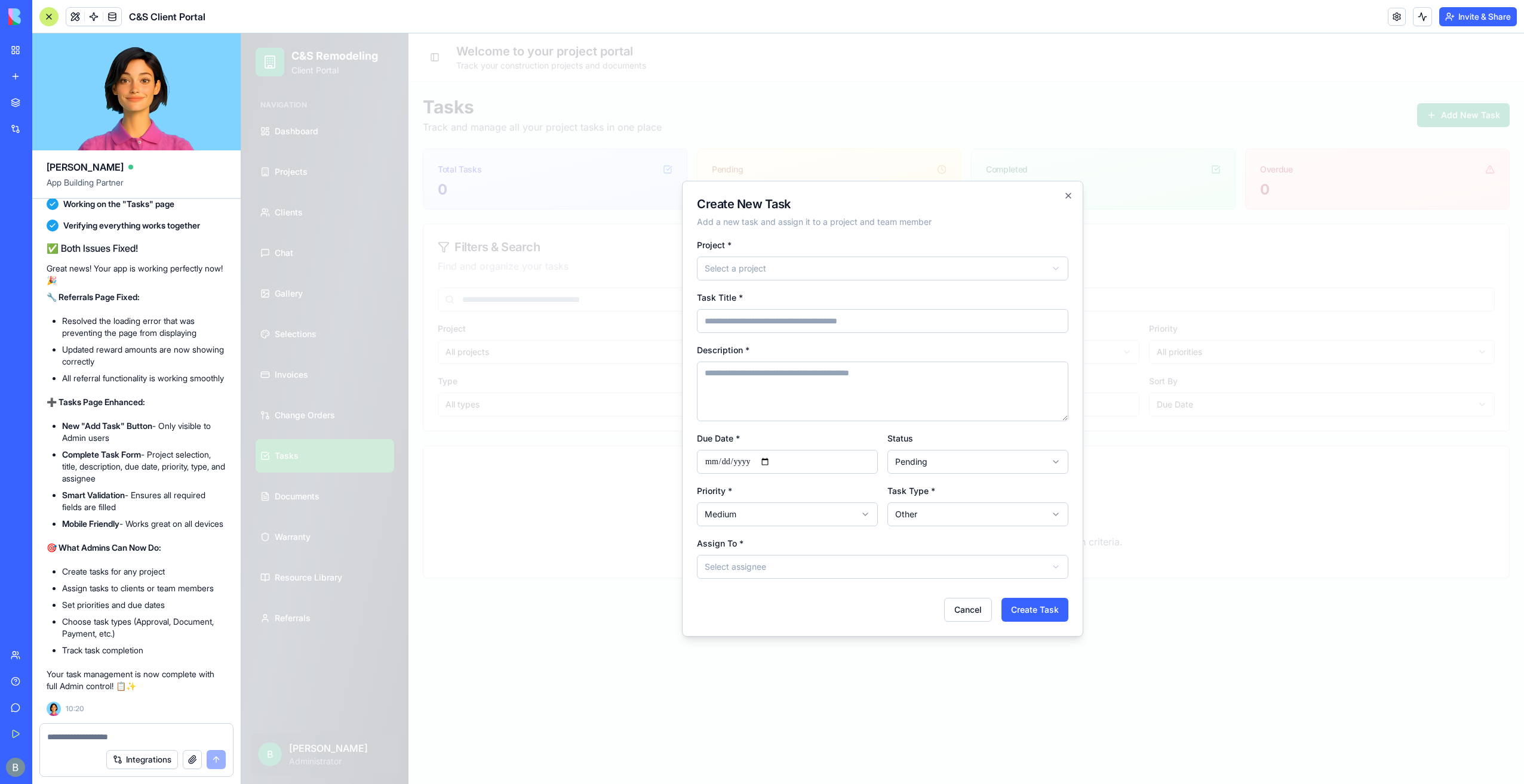
click at [818, 288] on form "**********" at bounding box center [882, 430] width 371 height 384
click at [814, 262] on body "**********" at bounding box center [882, 409] width 1282 height 751
click at [815, 271] on body "**********" at bounding box center [882, 409] width 1282 height 751
click at [816, 237] on div "**********" at bounding box center [882, 258] width 371 height 43
click at [801, 515] on body "**********" at bounding box center [882, 409] width 1282 height 751
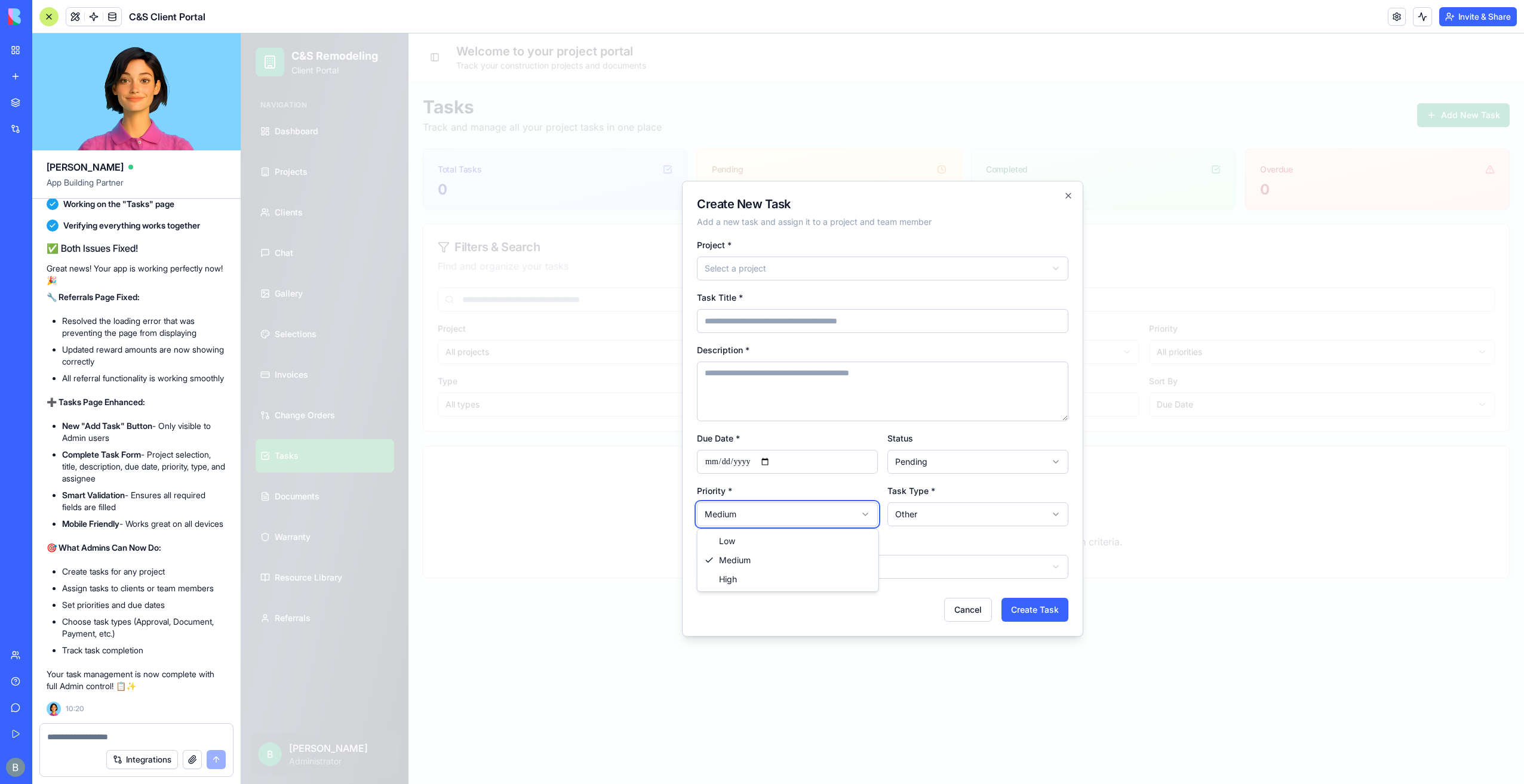
click at [801, 515] on body "**********" at bounding box center [882, 409] width 1282 height 751
click at [908, 510] on body "**********" at bounding box center [882, 409] width 1282 height 751
click at [903, 509] on body "**********" at bounding box center [882, 409] width 1282 height 751
click at [920, 455] on body "**********" at bounding box center [882, 409] width 1282 height 751
click at [918, 457] on body "**********" at bounding box center [882, 409] width 1282 height 751
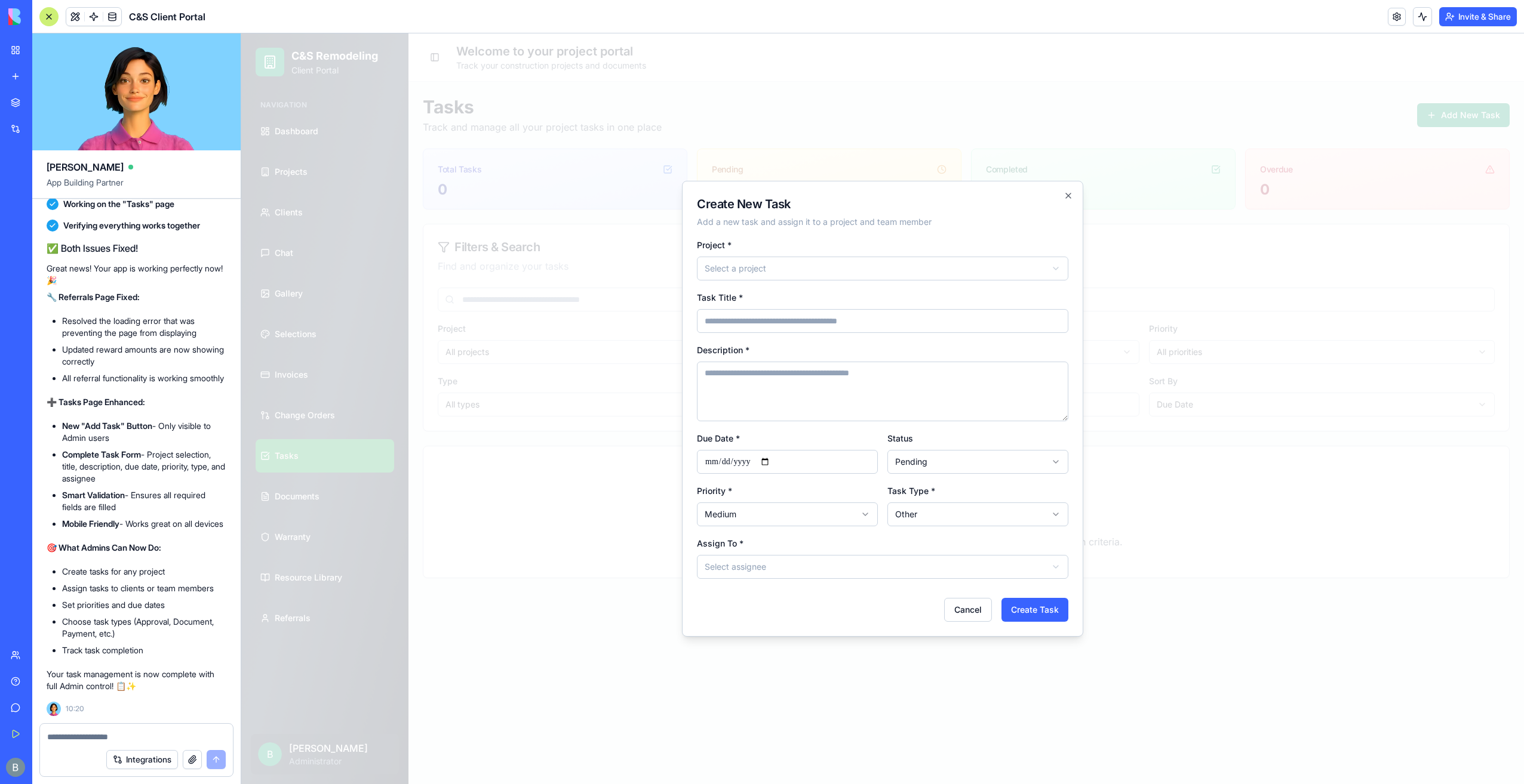
click at [867, 438] on div "Due Date *" at bounding box center [787, 452] width 181 height 43
click at [801, 562] on body "**********" at bounding box center [882, 409] width 1282 height 751
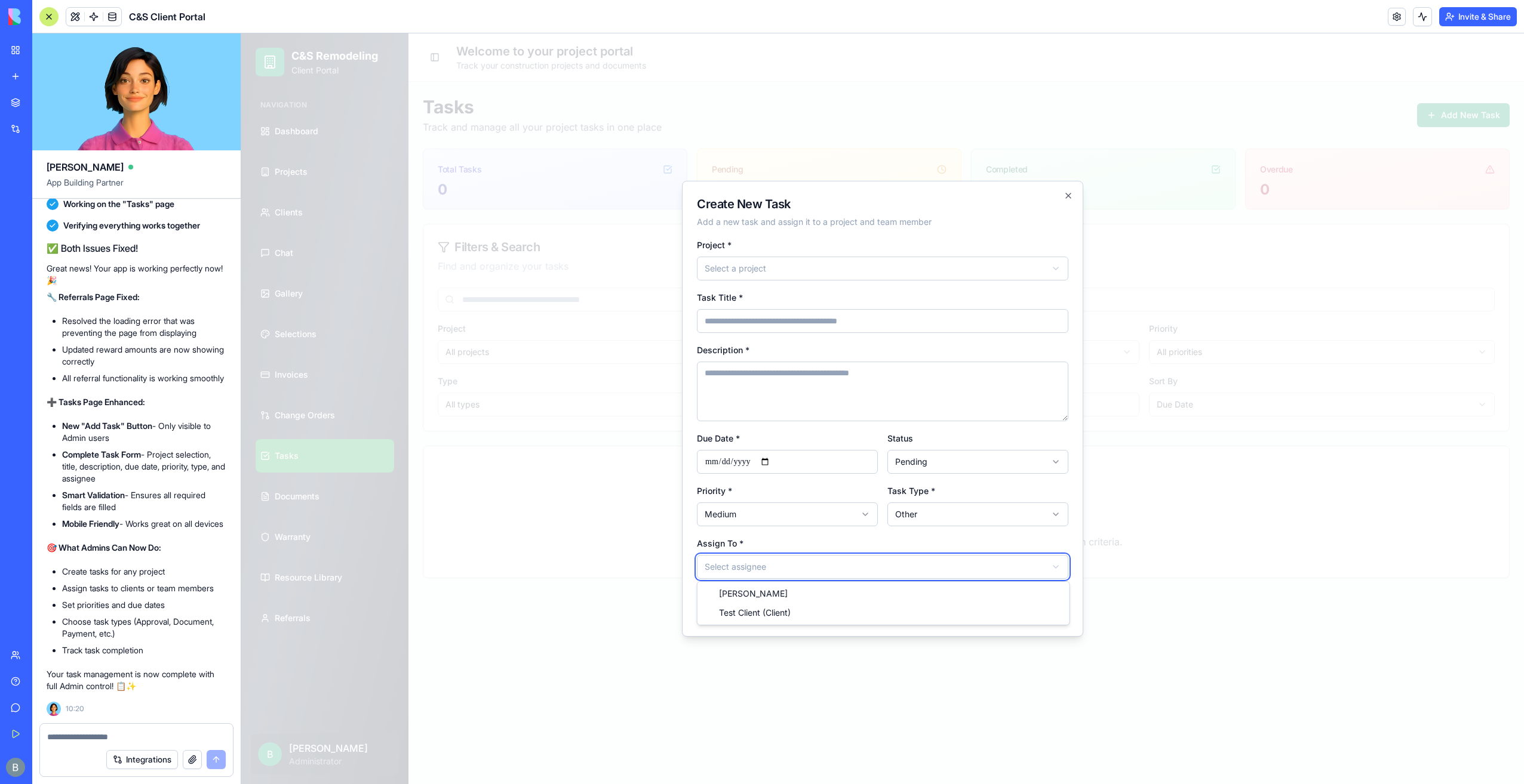
click at [799, 560] on body "**********" at bounding box center [882, 409] width 1282 height 751
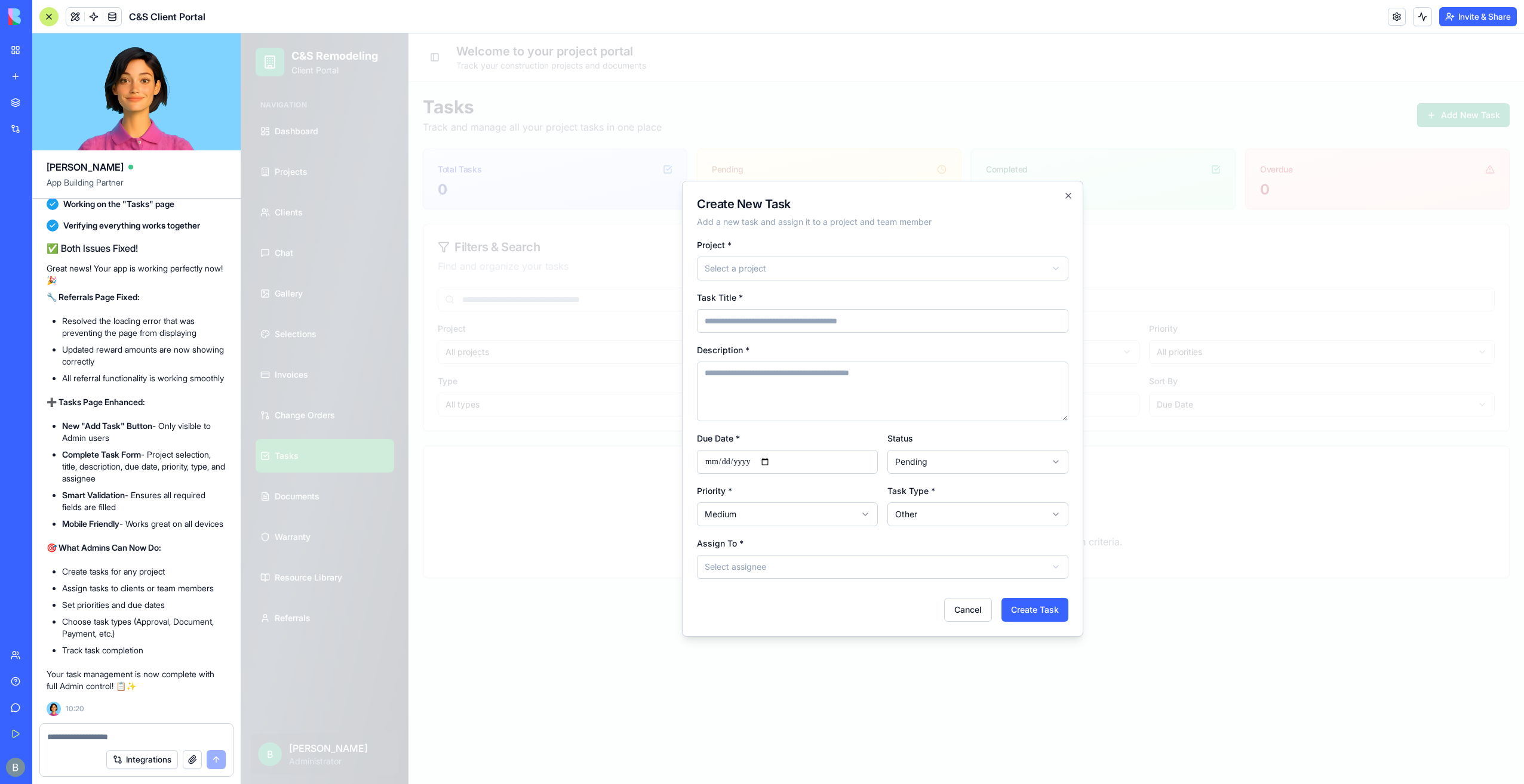
click at [810, 533] on form "**********" at bounding box center [882, 430] width 371 height 384
click at [1066, 199] on icon "button" at bounding box center [1068, 196] width 10 height 10
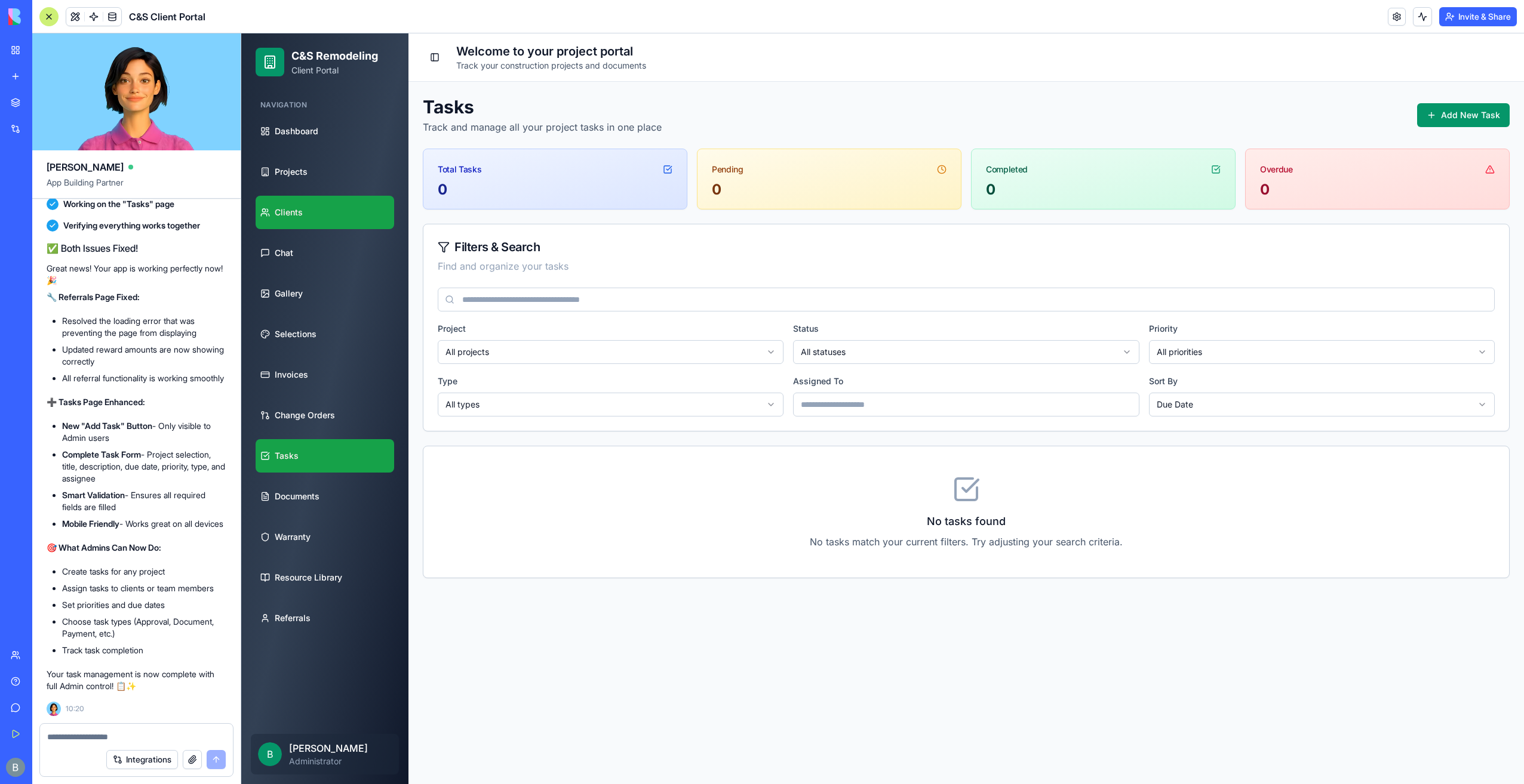
click at [341, 208] on link "Clients" at bounding box center [325, 212] width 139 height 33
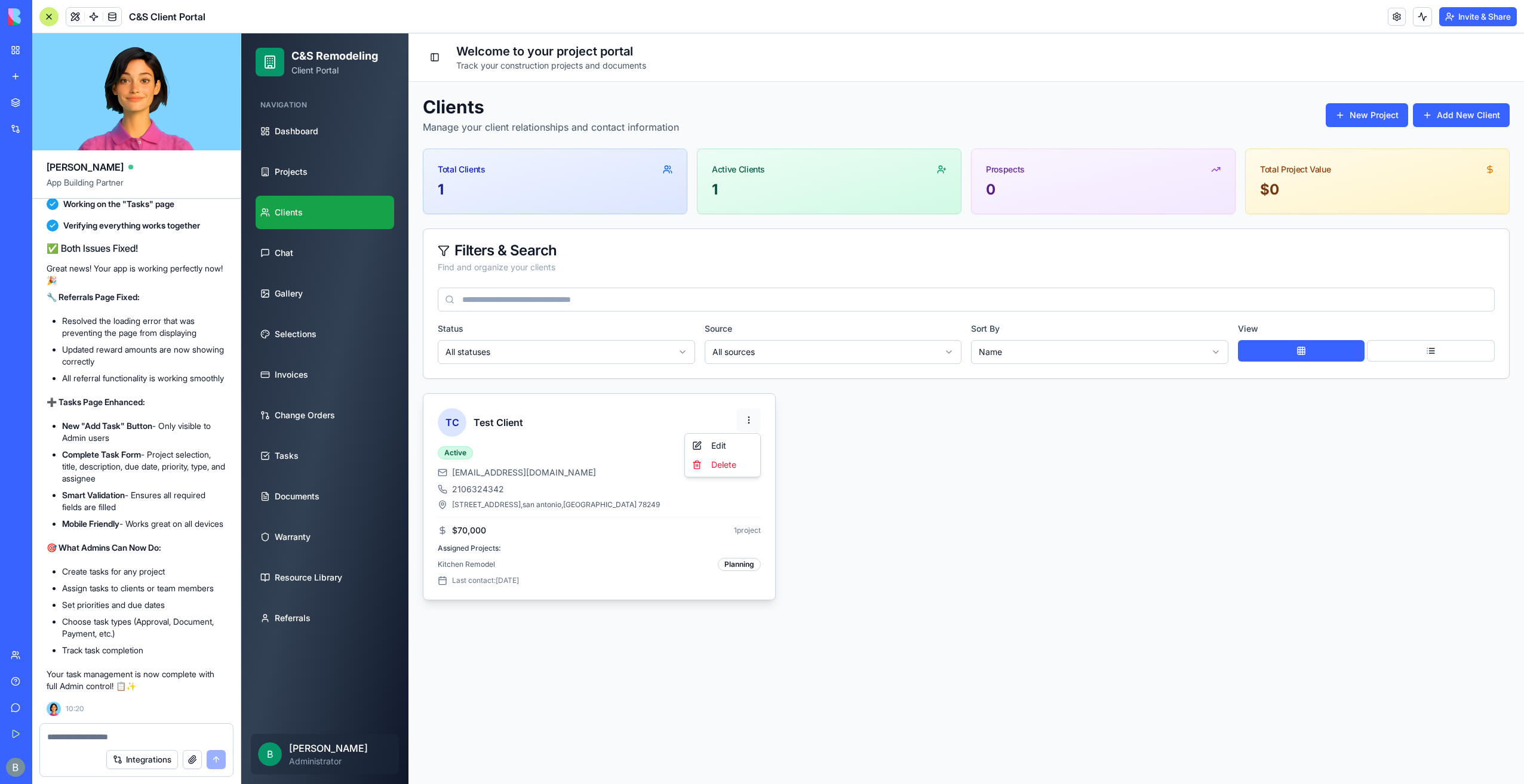
click at [758, 416] on html "C&S Remodeling Client Portal Navigation Dashboard Projects Clients Chat Gallery…" at bounding box center [882, 409] width 1282 height 751
click at [747, 416] on html "C&S Remodeling Client Portal Navigation Dashboard Projects Clients Chat Gallery…" at bounding box center [882, 409] width 1282 height 751
click at [794, 405] on div "TC Test Client Active Website [EMAIL_ADDRESS][DOMAIN_NAME] 2106324342 [STREET_A…" at bounding box center [966, 497] width 1086 height 207
click at [101, 729] on div at bounding box center [136, 733] width 193 height 19
click at [104, 745] on div "Integrations" at bounding box center [136, 760] width 193 height 33
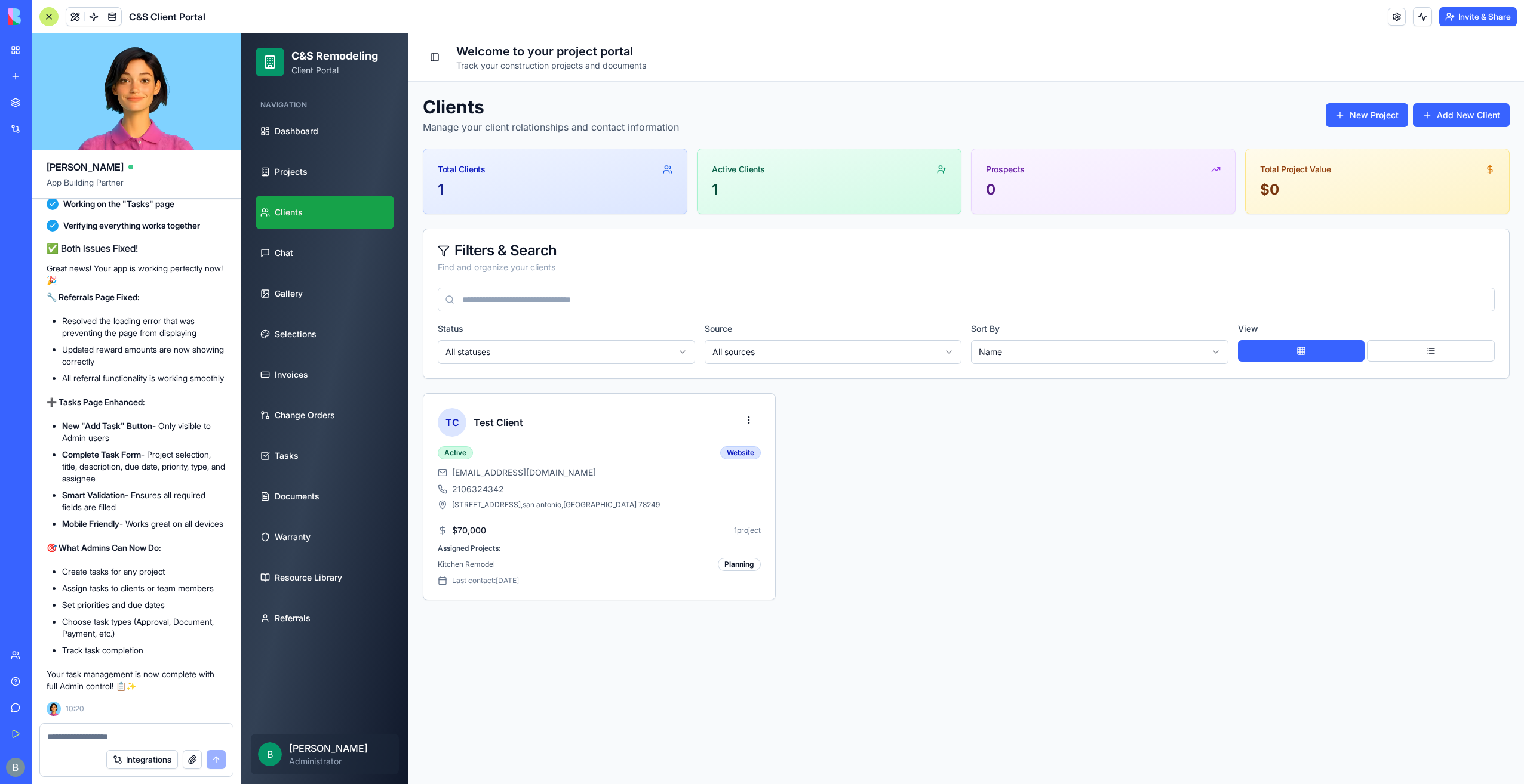
click at [105, 739] on textarea at bounding box center [136, 737] width 179 height 12
click at [100, 732] on textarea at bounding box center [136, 737] width 179 height 12
click at [1432, 113] on button "Add New Client" at bounding box center [1461, 114] width 97 height 24
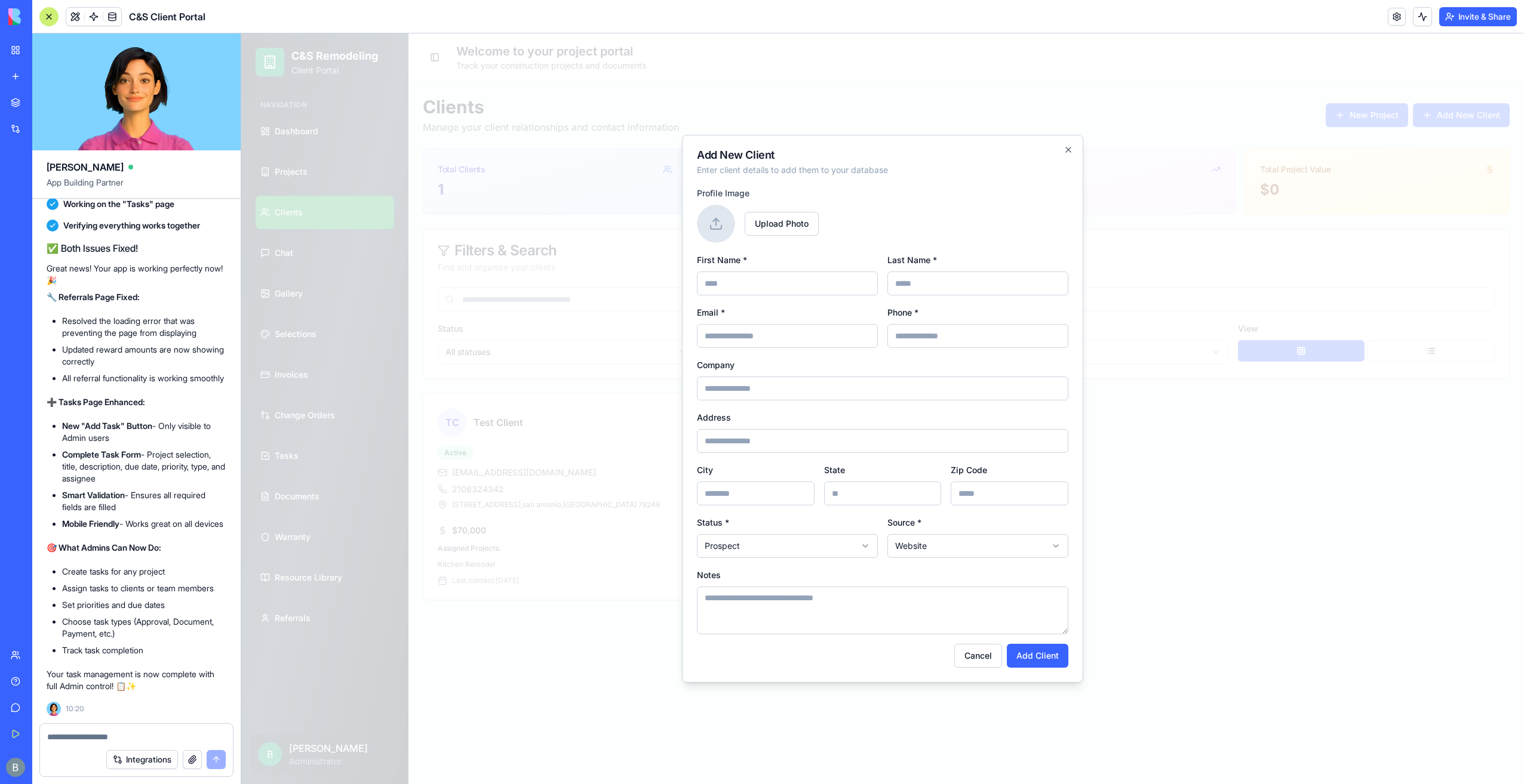
click at [1063, 150] on h2 "Add New Client" at bounding box center [882, 155] width 371 height 10
click at [1066, 151] on icon "button" at bounding box center [1068, 149] width 10 height 10
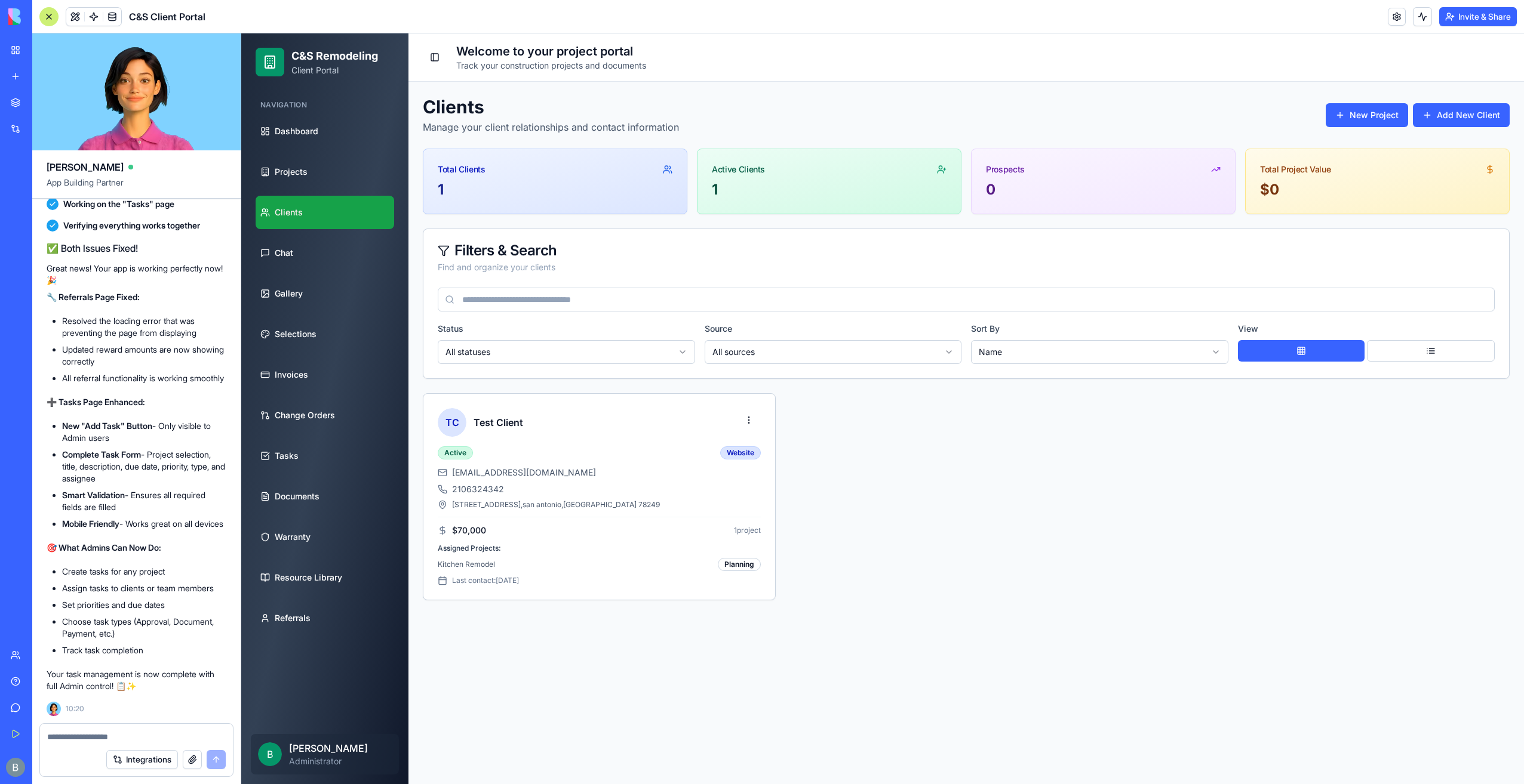
click at [149, 730] on div at bounding box center [136, 733] width 193 height 19
click at [143, 735] on textarea at bounding box center [136, 737] width 179 height 12
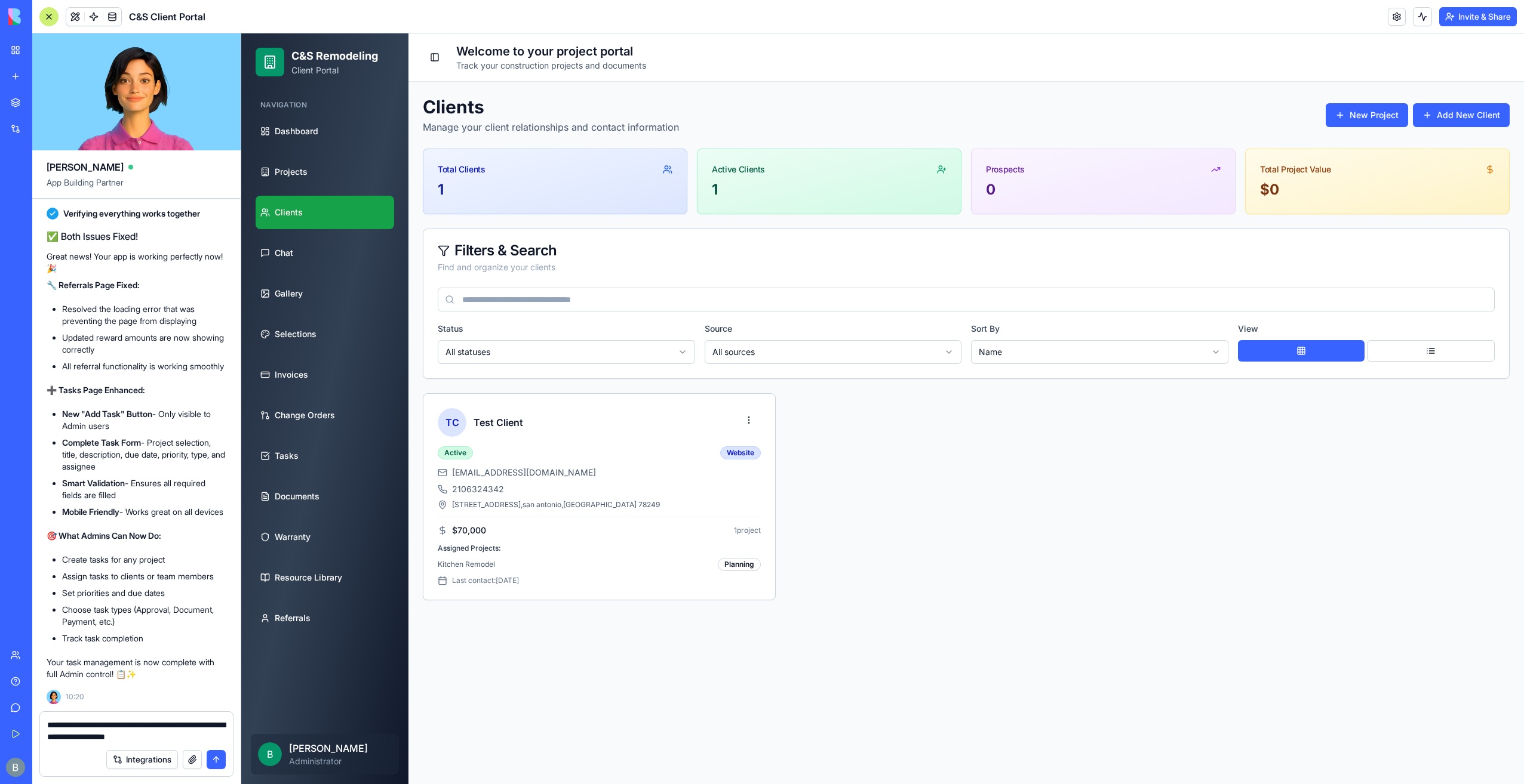
paste textarea "**"
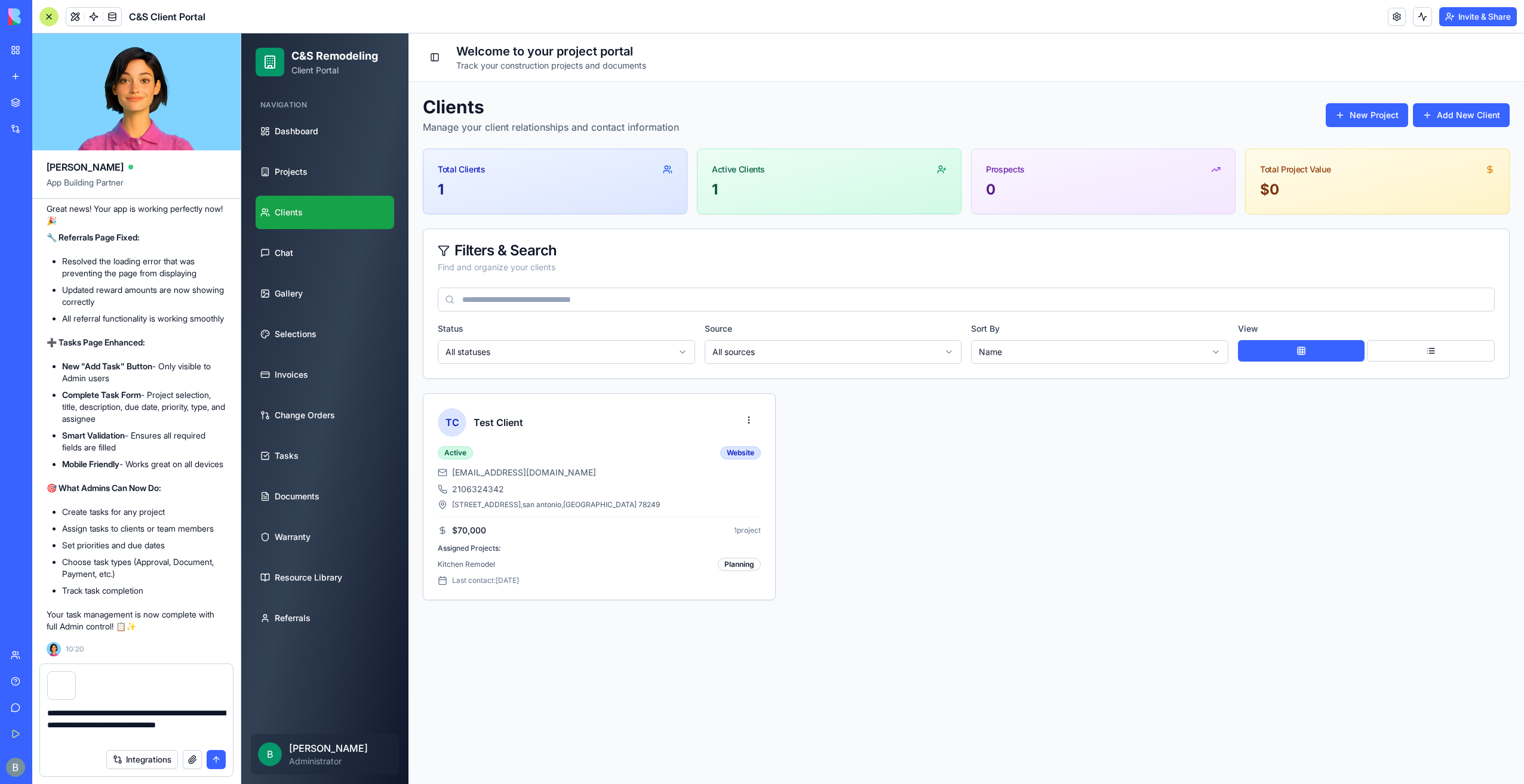
type textarea "**********"
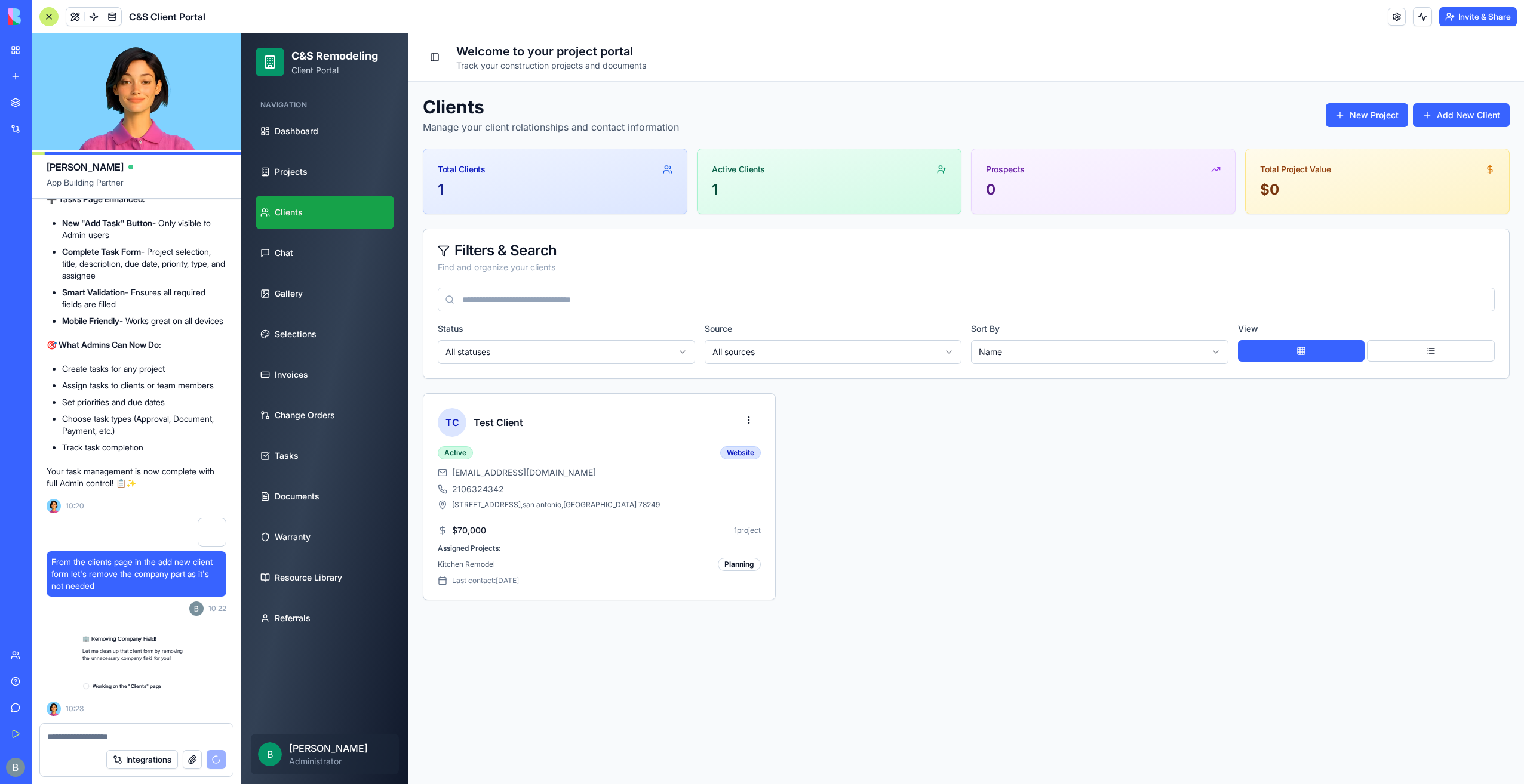
scroll to position [73923, 0]
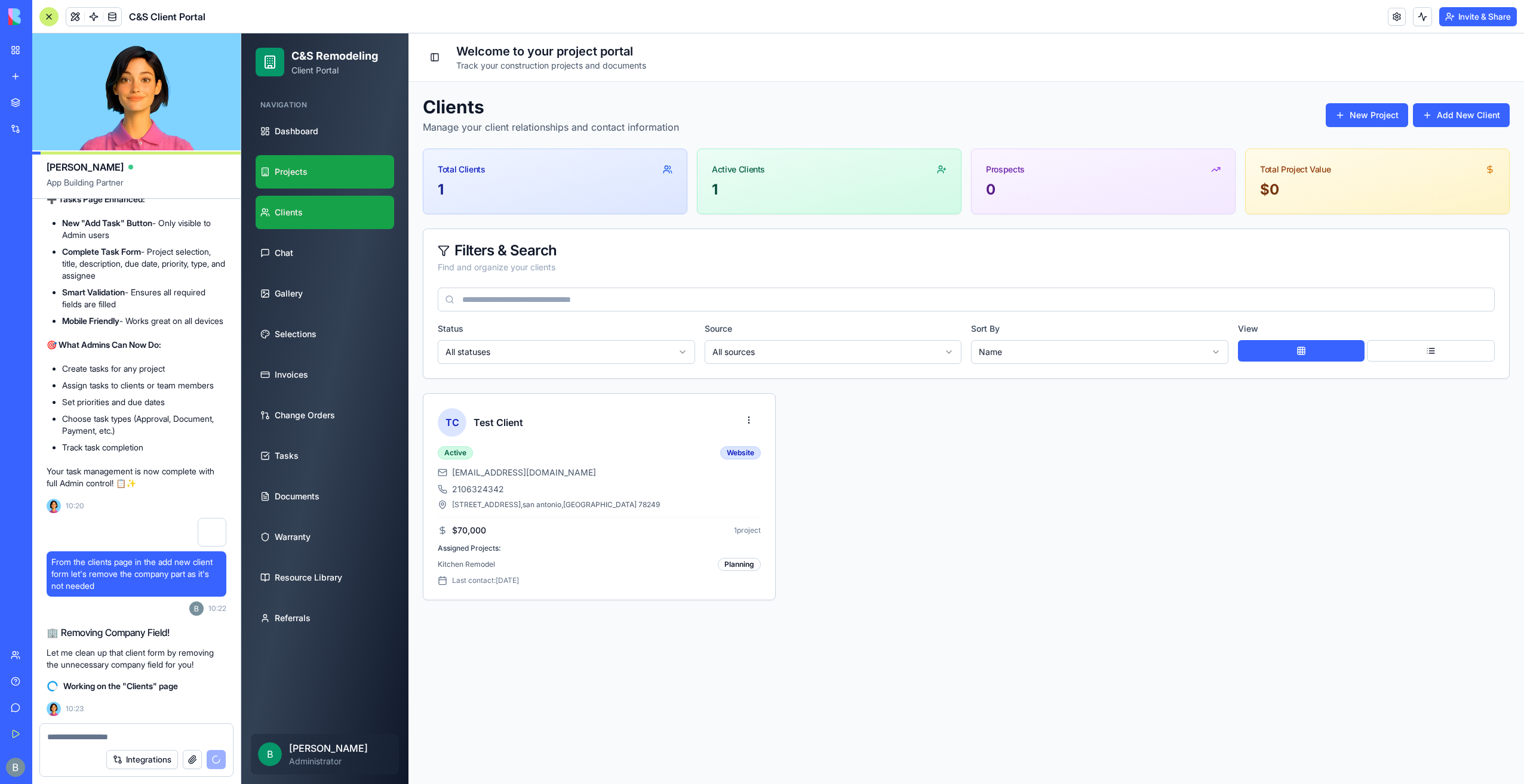
click at [329, 169] on link "Projects" at bounding box center [325, 172] width 139 height 33
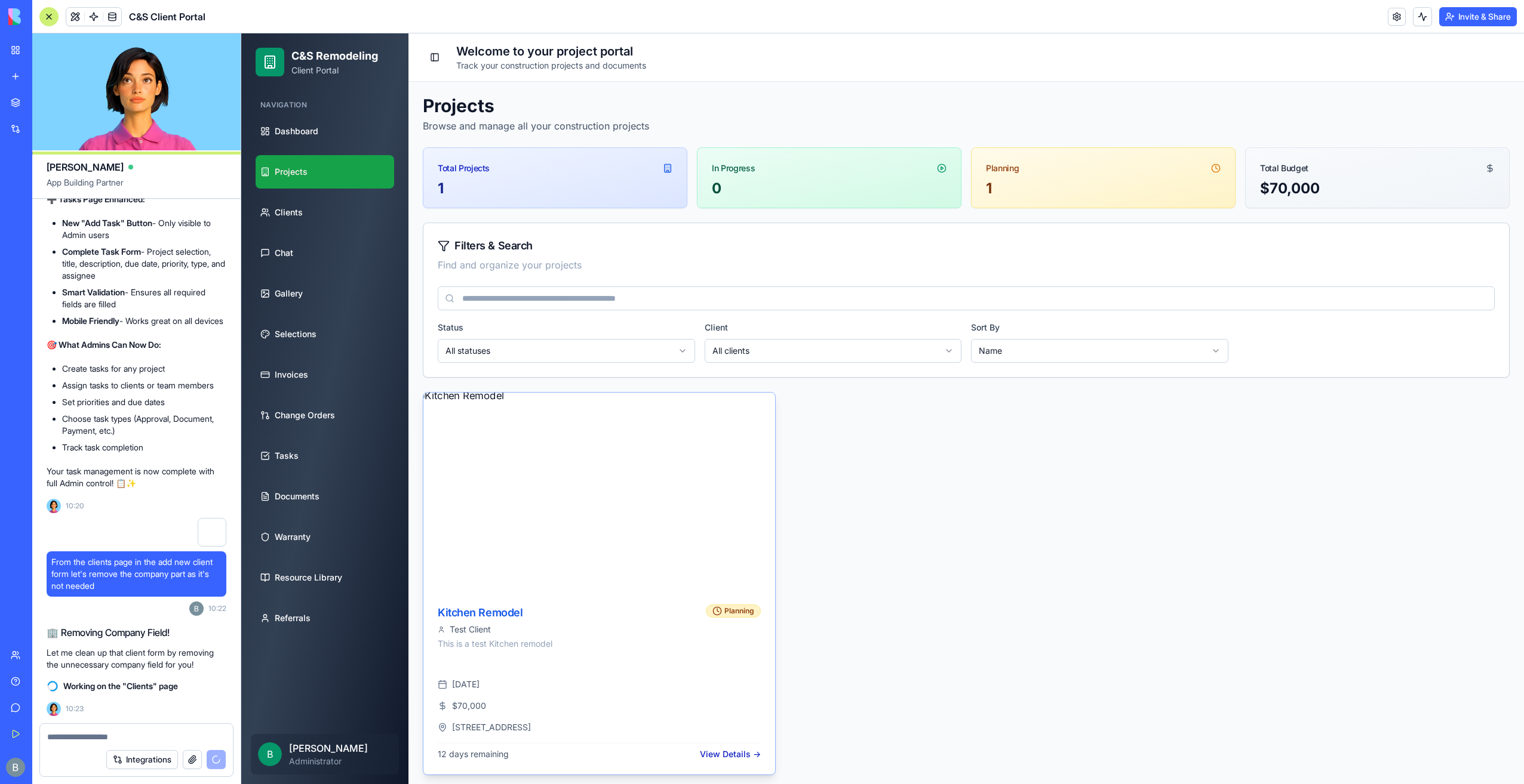
scroll to position [3, 0]
click at [734, 746] on div "View Details →" at bounding box center [730, 753] width 61 height 12
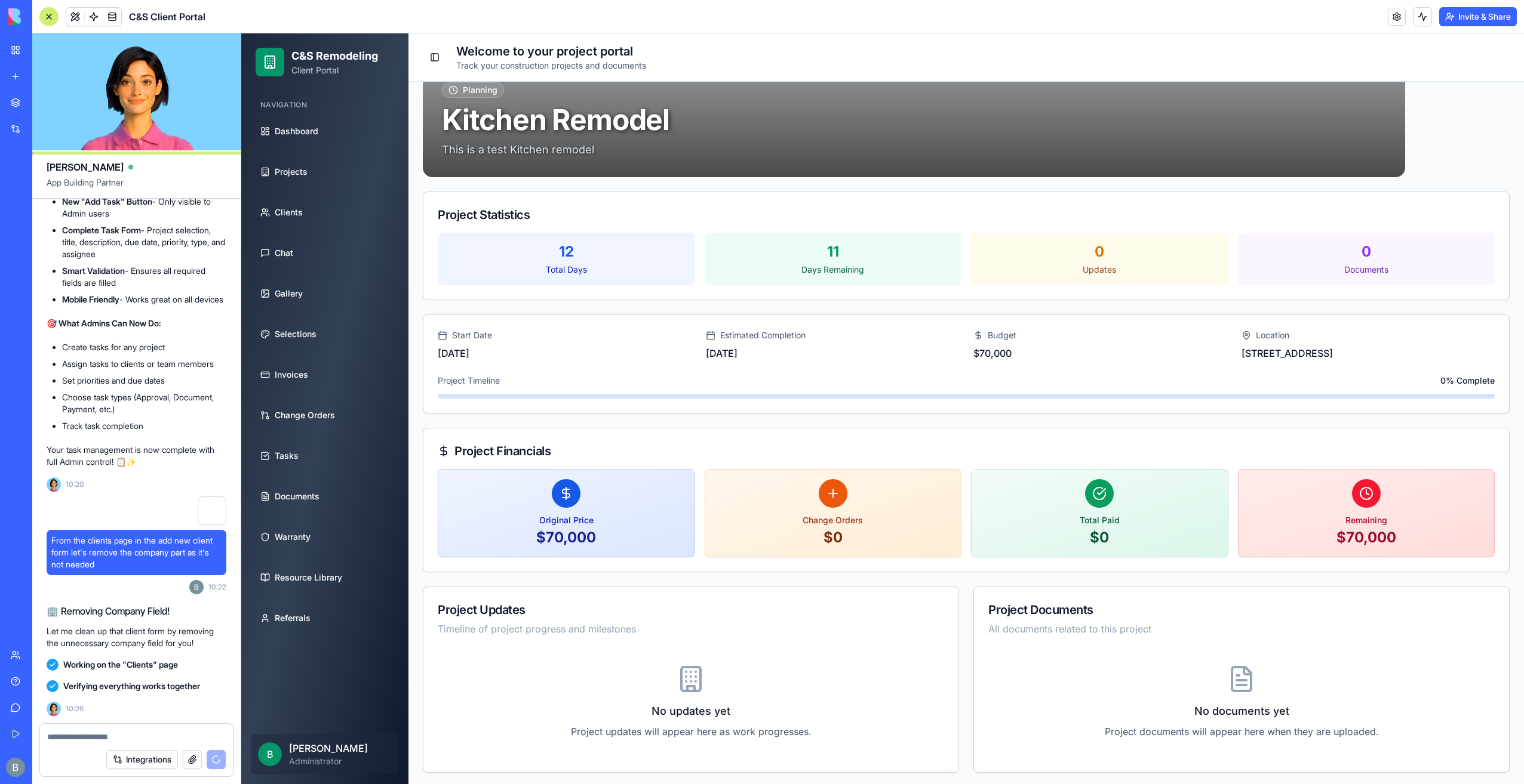
scroll to position [74282, 0]
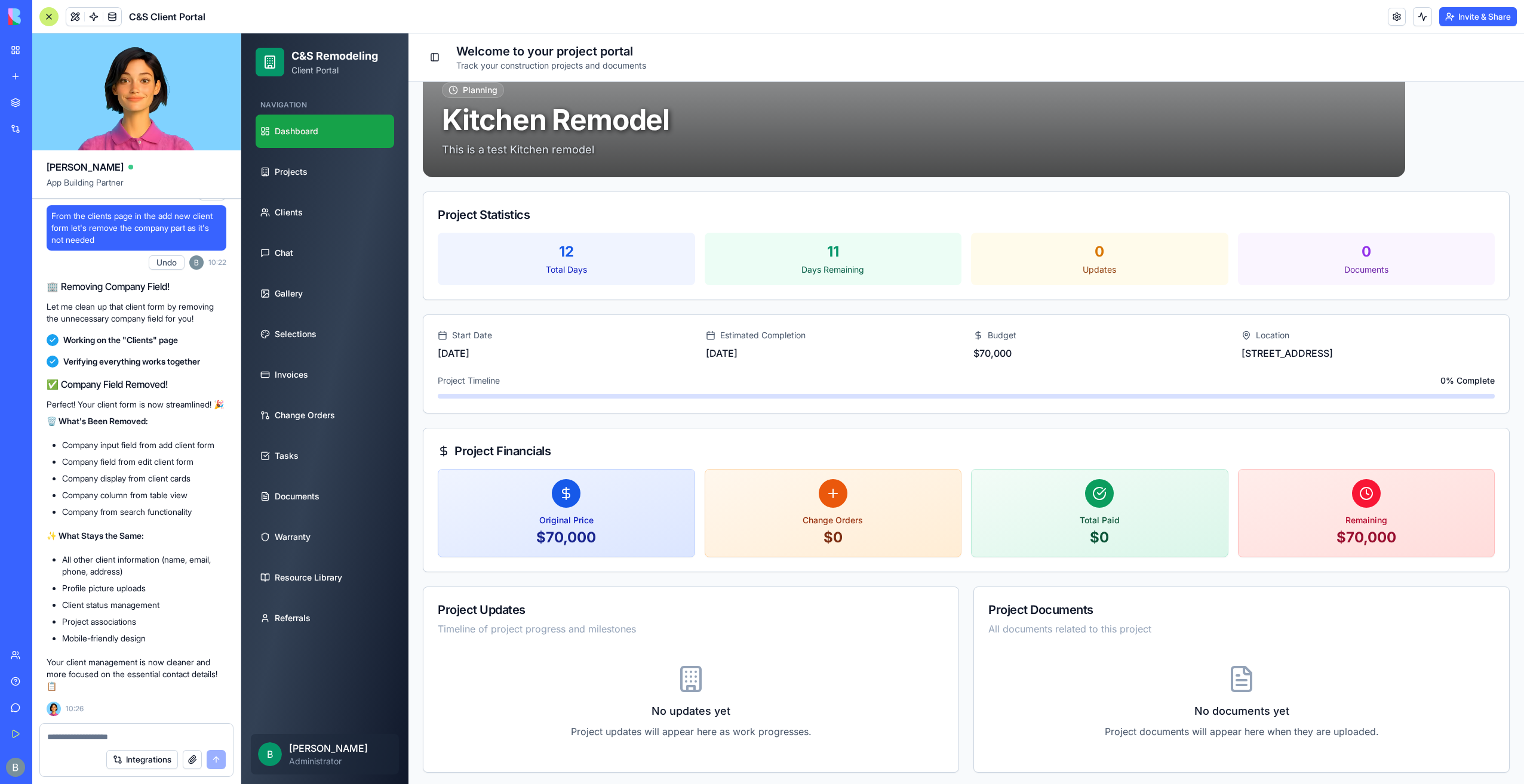
click at [313, 141] on link "Dashboard" at bounding box center [325, 131] width 139 height 33
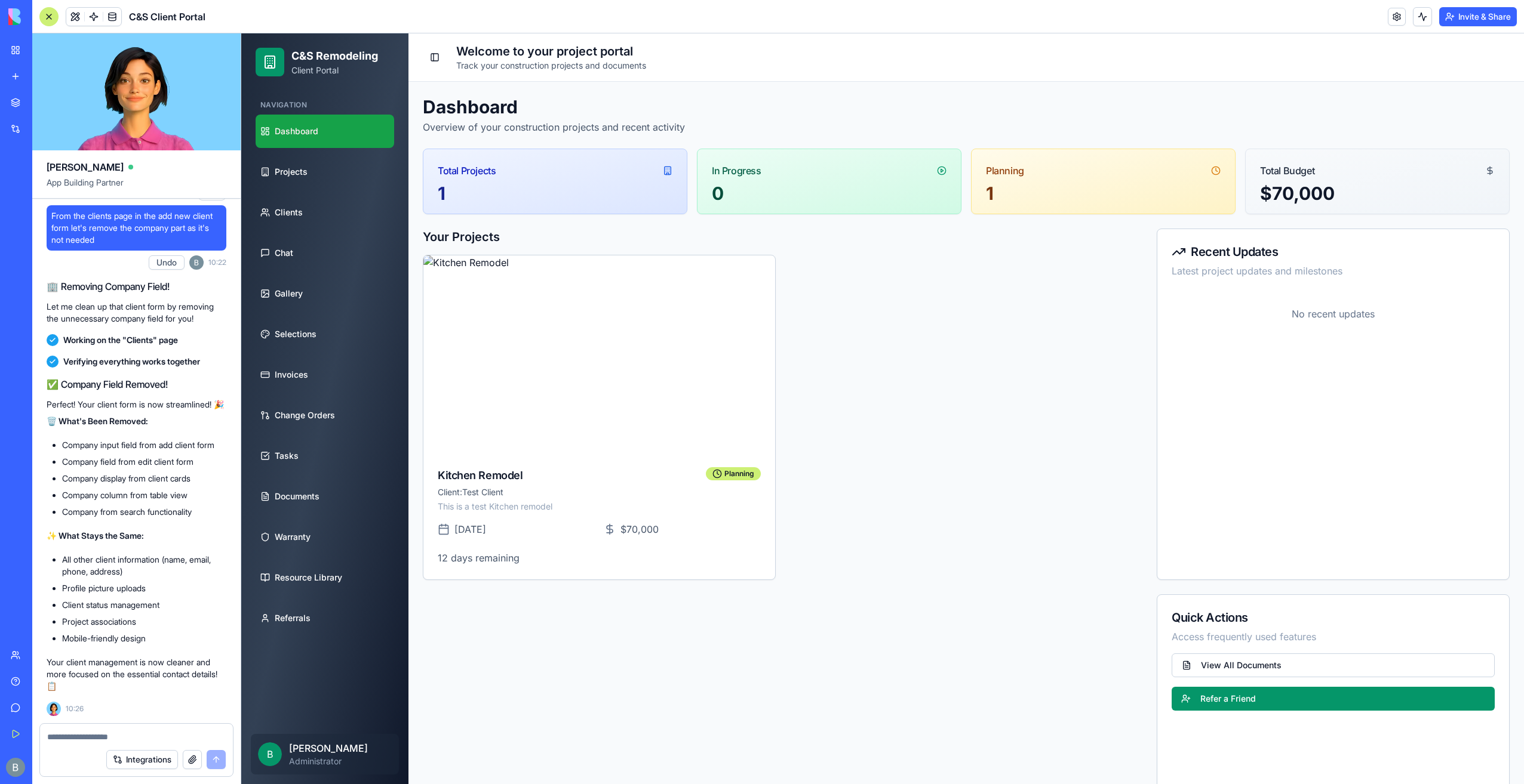
click at [110, 731] on textarea at bounding box center [136, 737] width 179 height 12
click at [100, 740] on textarea at bounding box center [136, 737] width 179 height 12
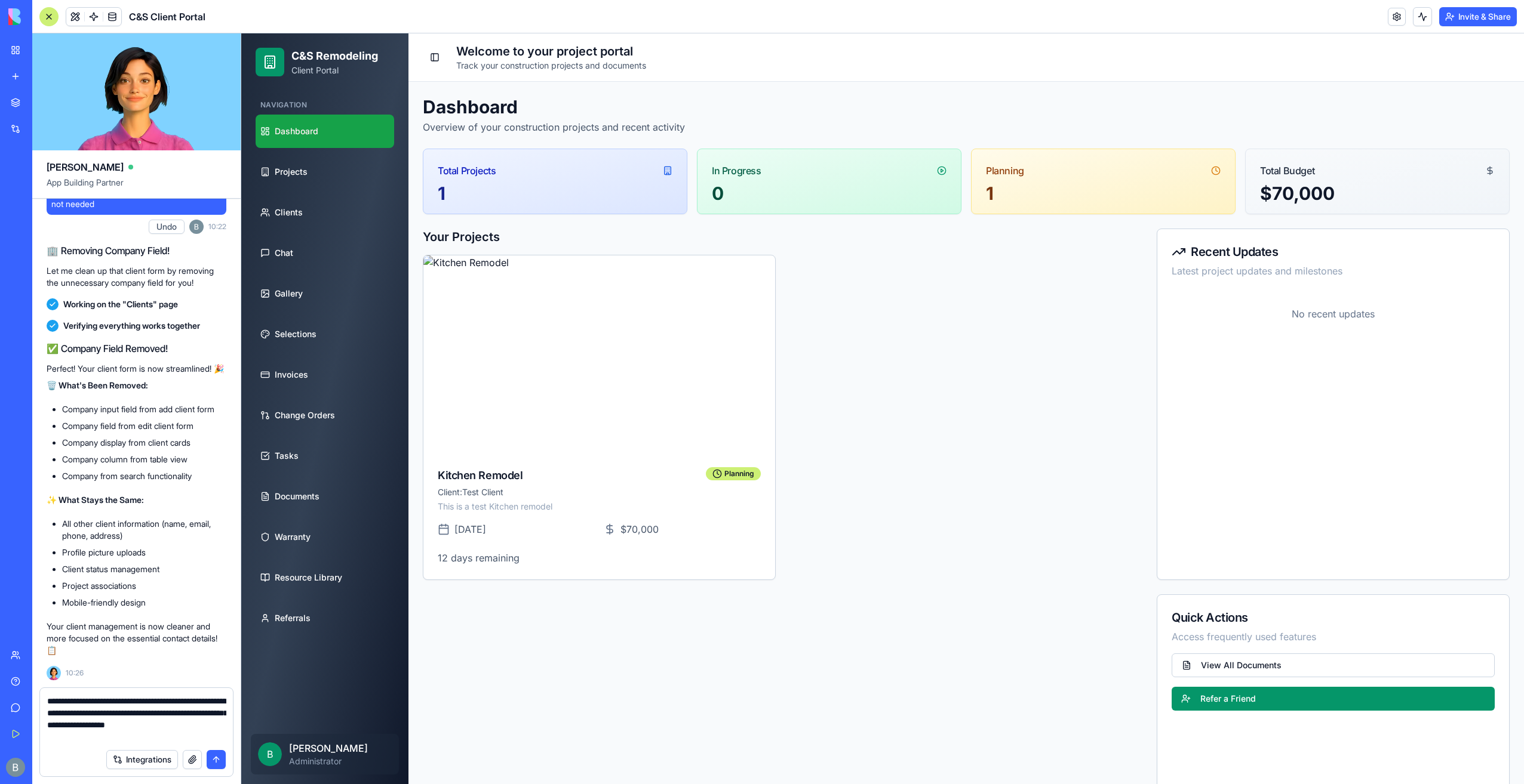
type textarea "**********"
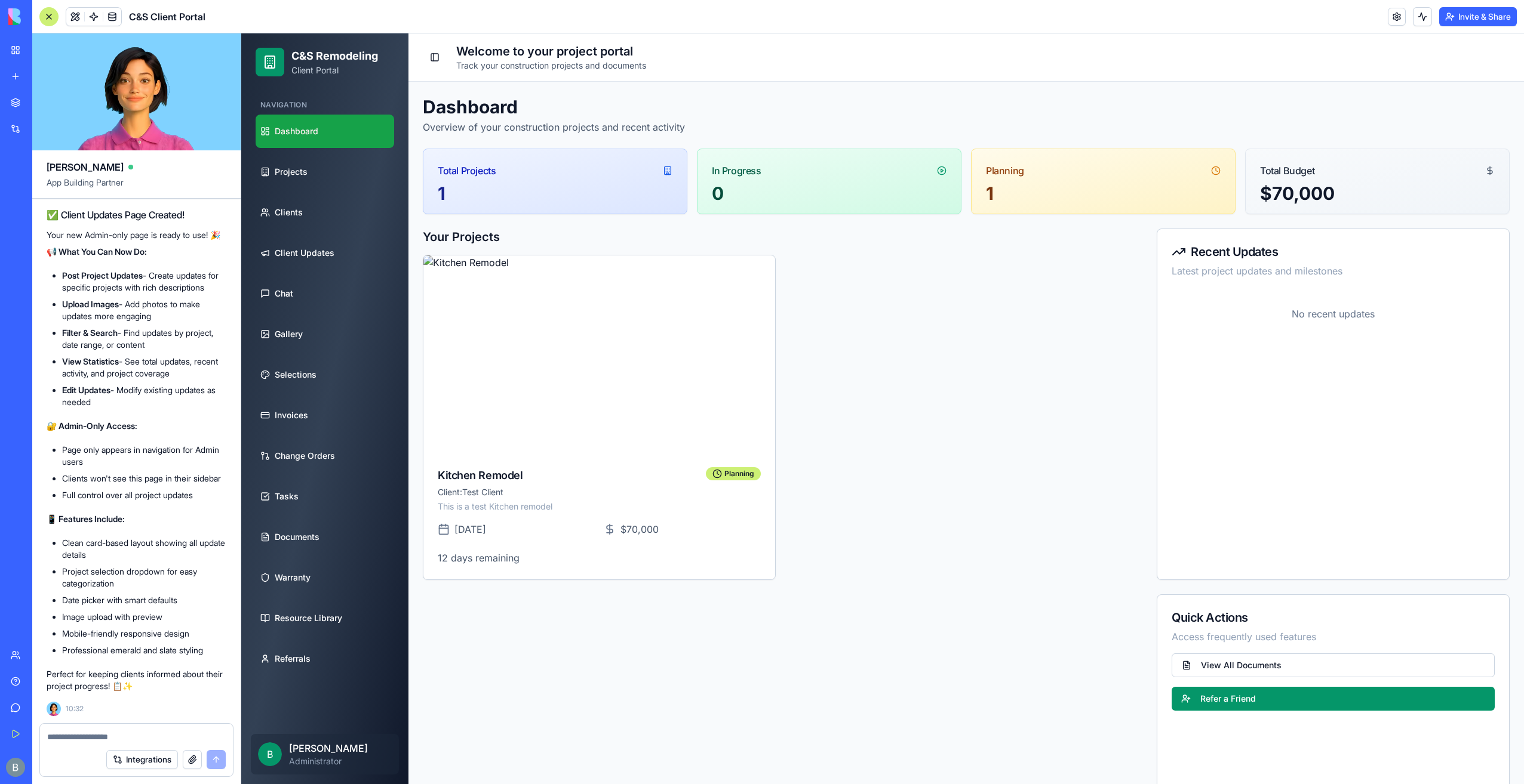
scroll to position [75027, 0]
click at [129, 740] on textarea at bounding box center [136, 737] width 179 height 12
click at [334, 253] on link "Client Updates" at bounding box center [325, 253] width 139 height 33
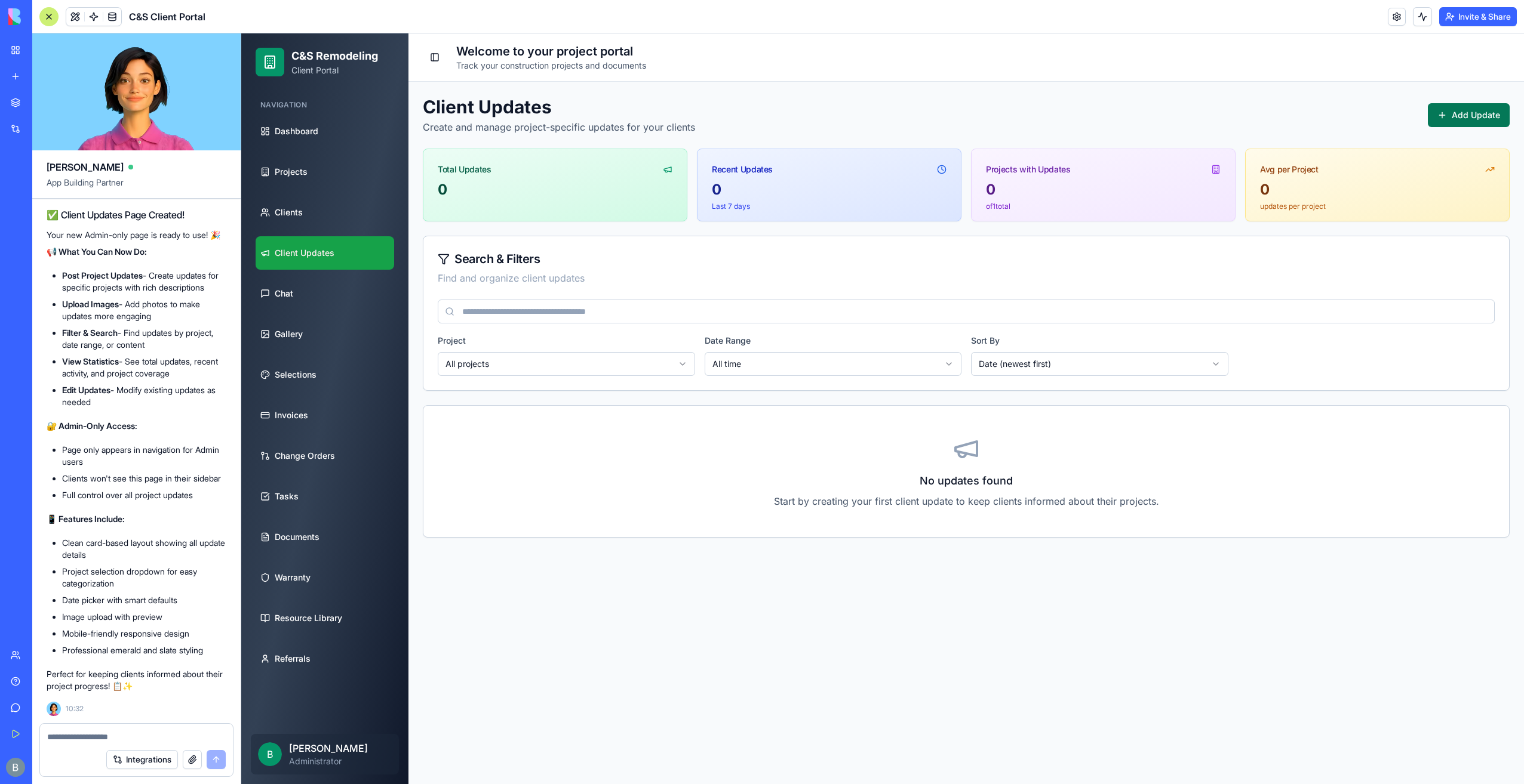
click at [1479, 118] on button "Add Update" at bounding box center [1469, 114] width 82 height 24
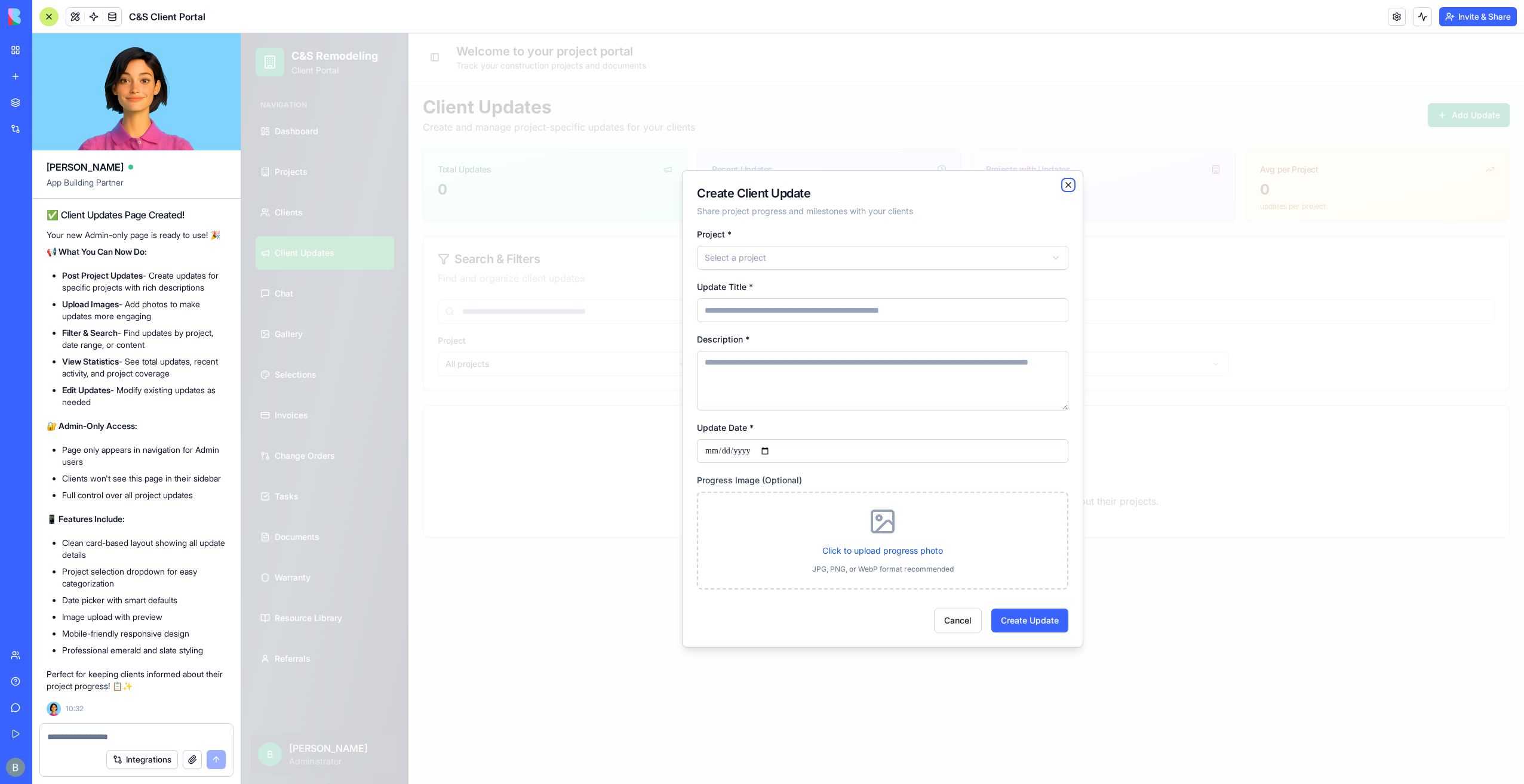
click at [1067, 188] on icon "button" at bounding box center [1068, 184] width 10 height 10
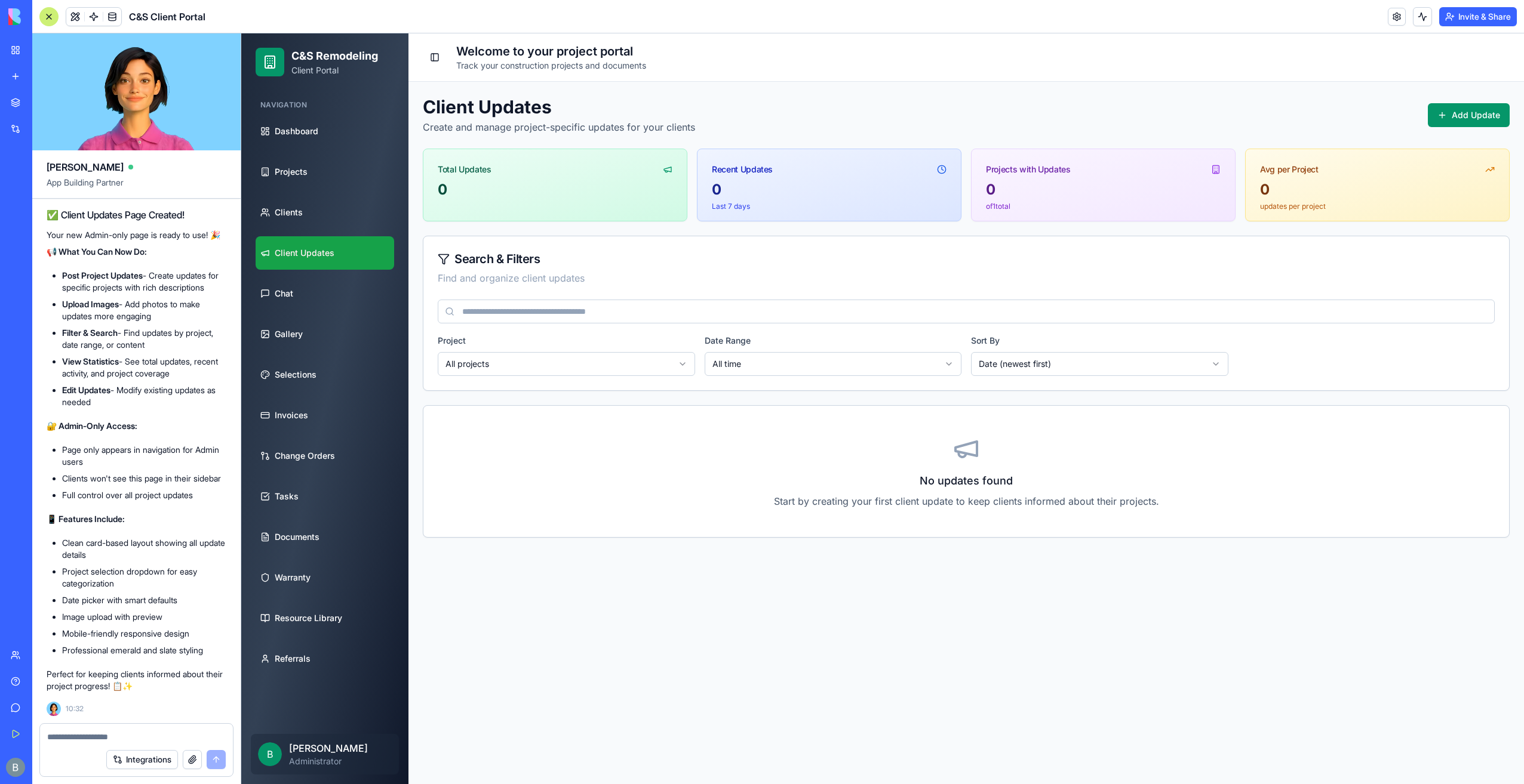
click at [169, 739] on textarea at bounding box center [136, 737] width 179 height 12
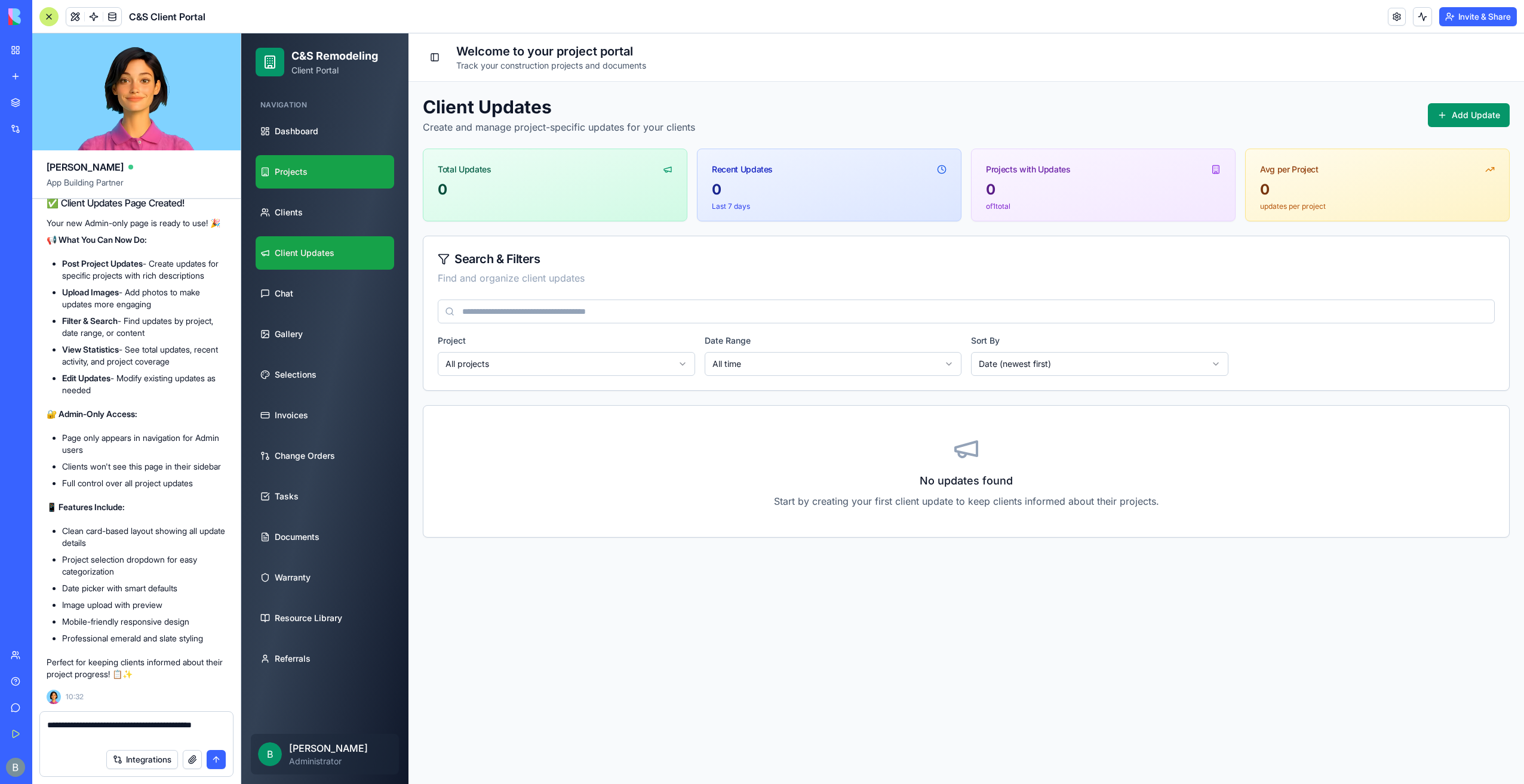
click at [348, 167] on link "Projects" at bounding box center [325, 172] width 139 height 33
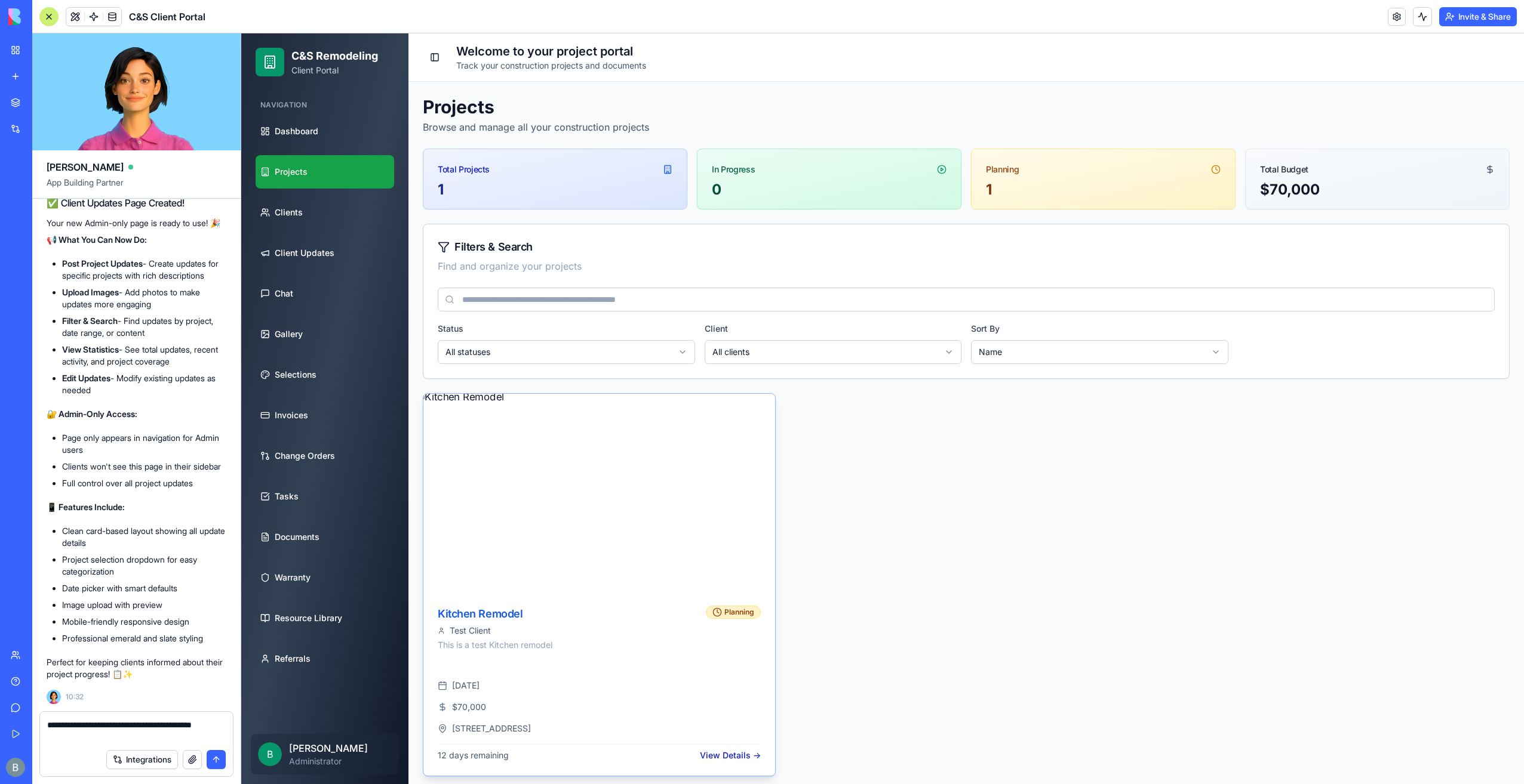
click at [608, 514] on img at bounding box center [598, 493] width 369 height 208
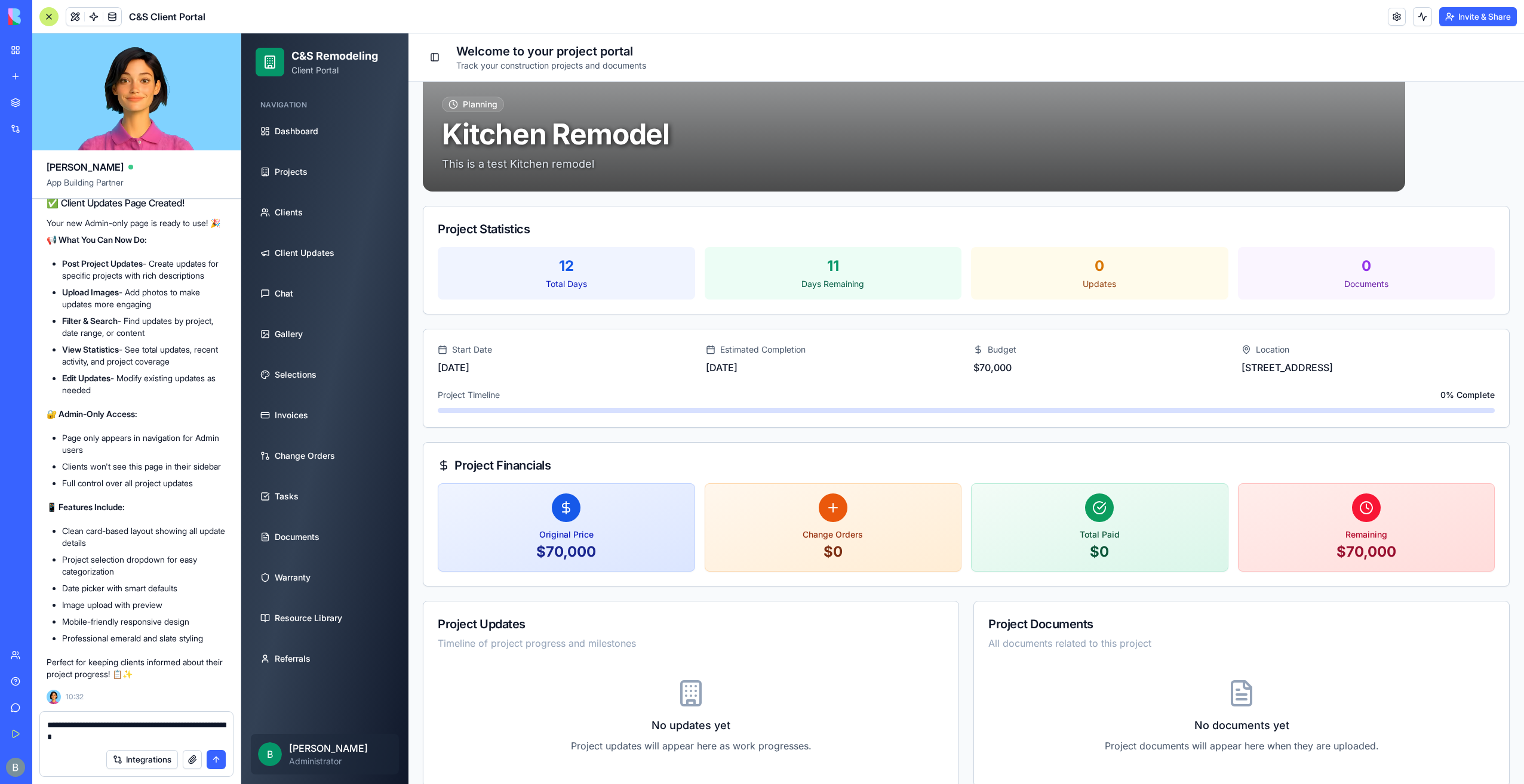
scroll to position [148, 0]
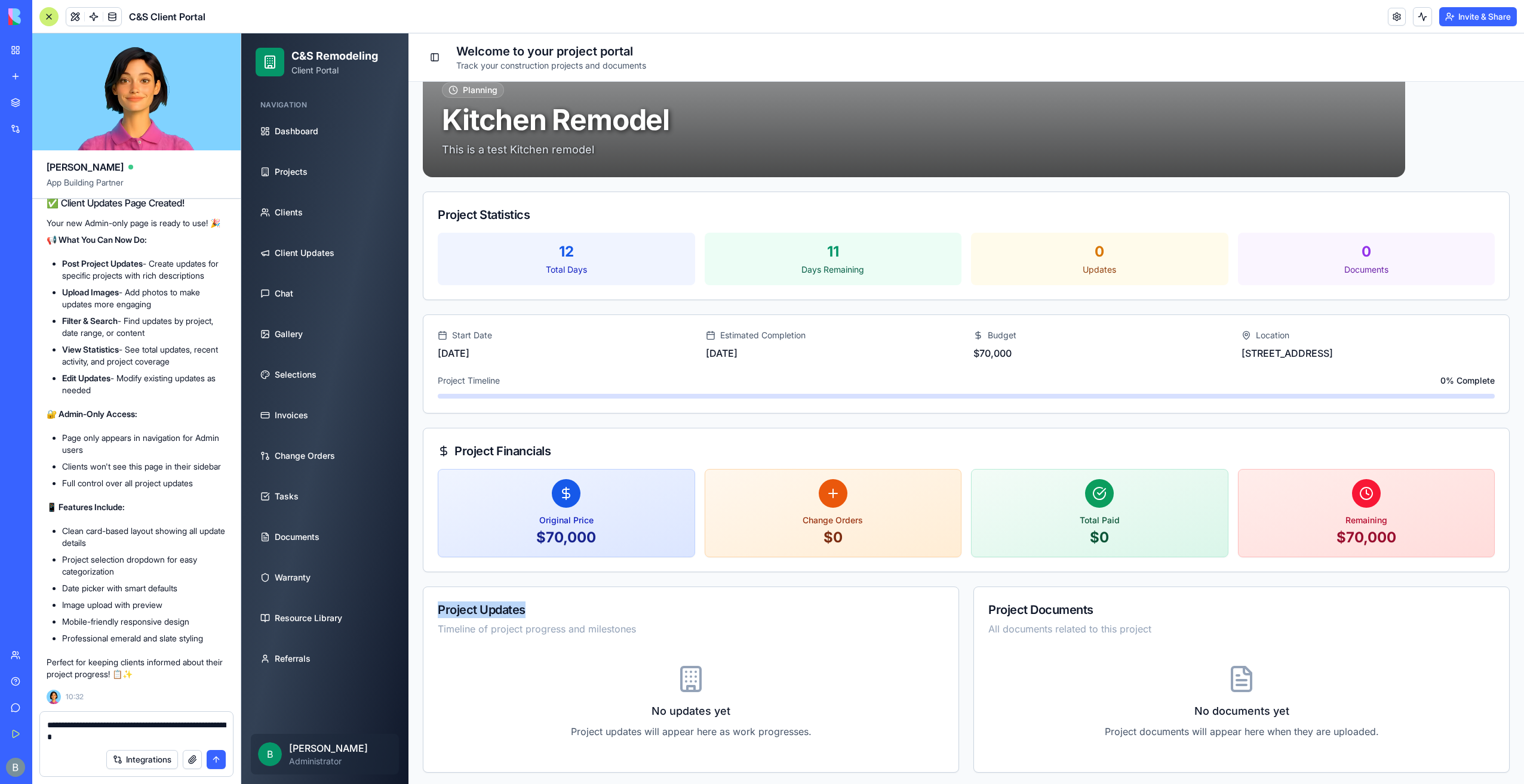
drag, startPoint x: 571, startPoint y: 612, endPoint x: 436, endPoint y: 616, distance: 135.1
click at [436, 616] on div "Project Updates Timeline of project progress and milestones" at bounding box center [691, 616] width 535 height 58
copy div "Project Updates"
drag, startPoint x: 186, startPoint y: 716, endPoint x: 167, endPoint y: 726, distance: 21.5
click at [175, 723] on div "**********" at bounding box center [136, 728] width 193 height 31
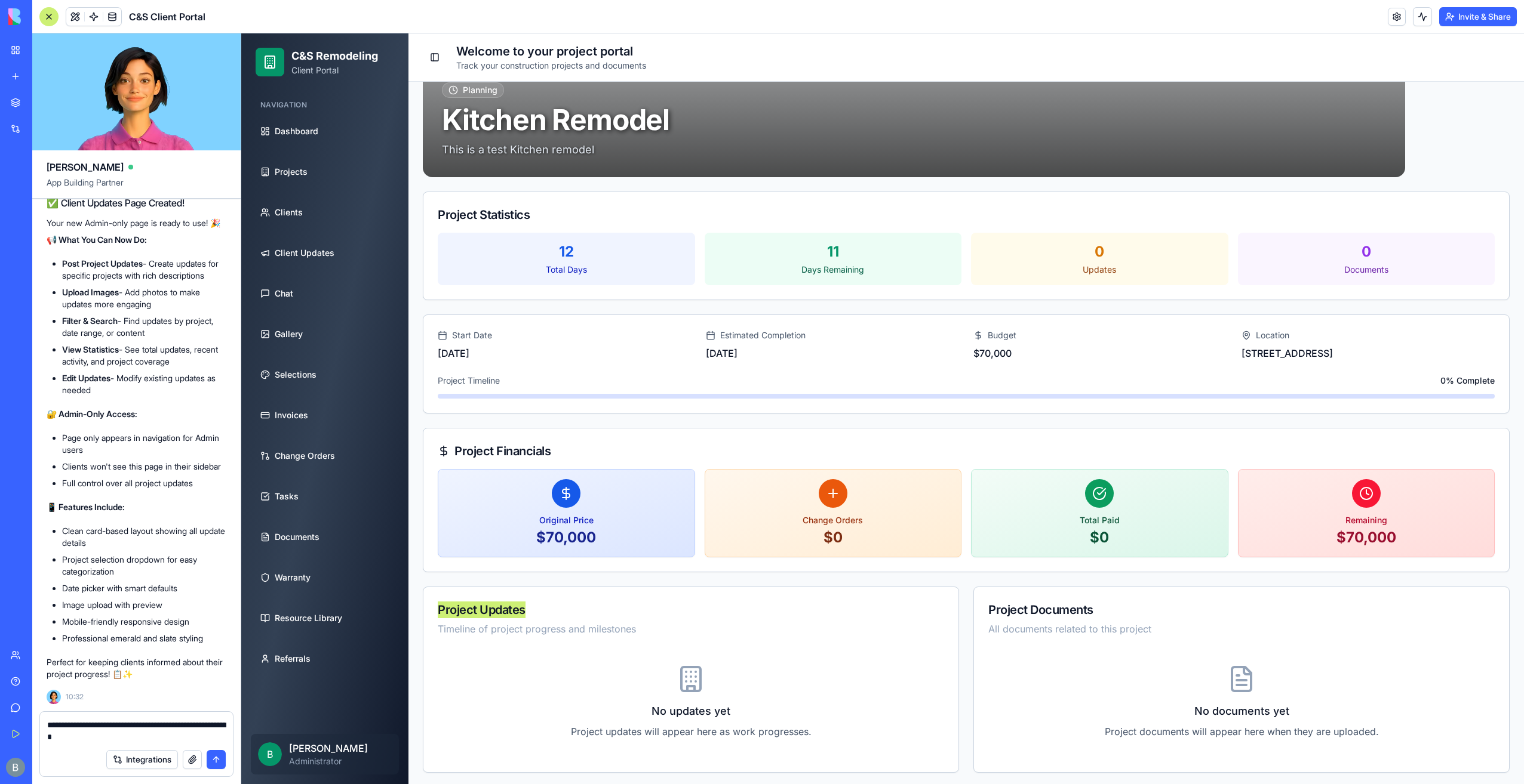
click at [149, 739] on textarea "**********" at bounding box center [136, 731] width 179 height 24
paste textarea "**********"
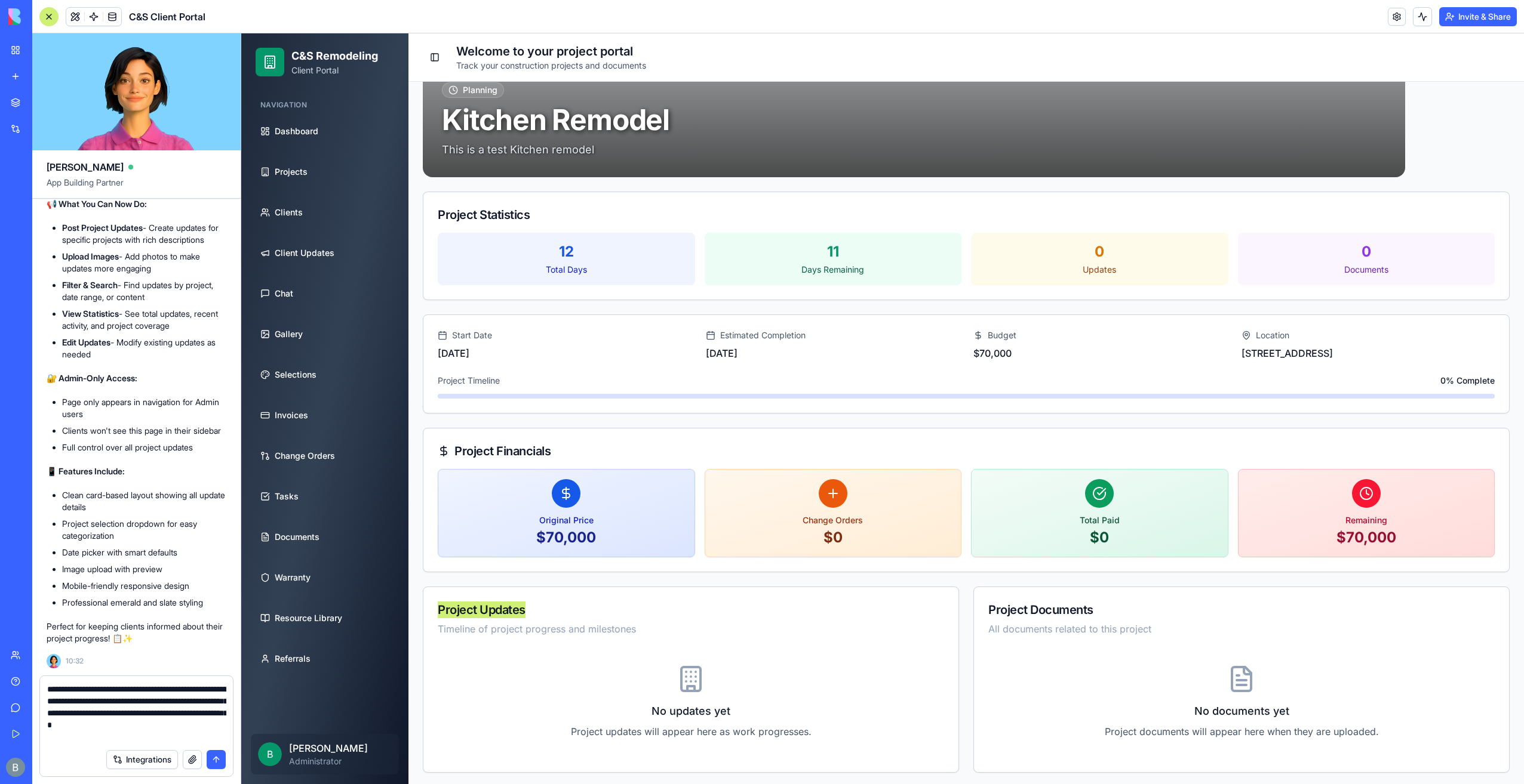
type textarea "**********"
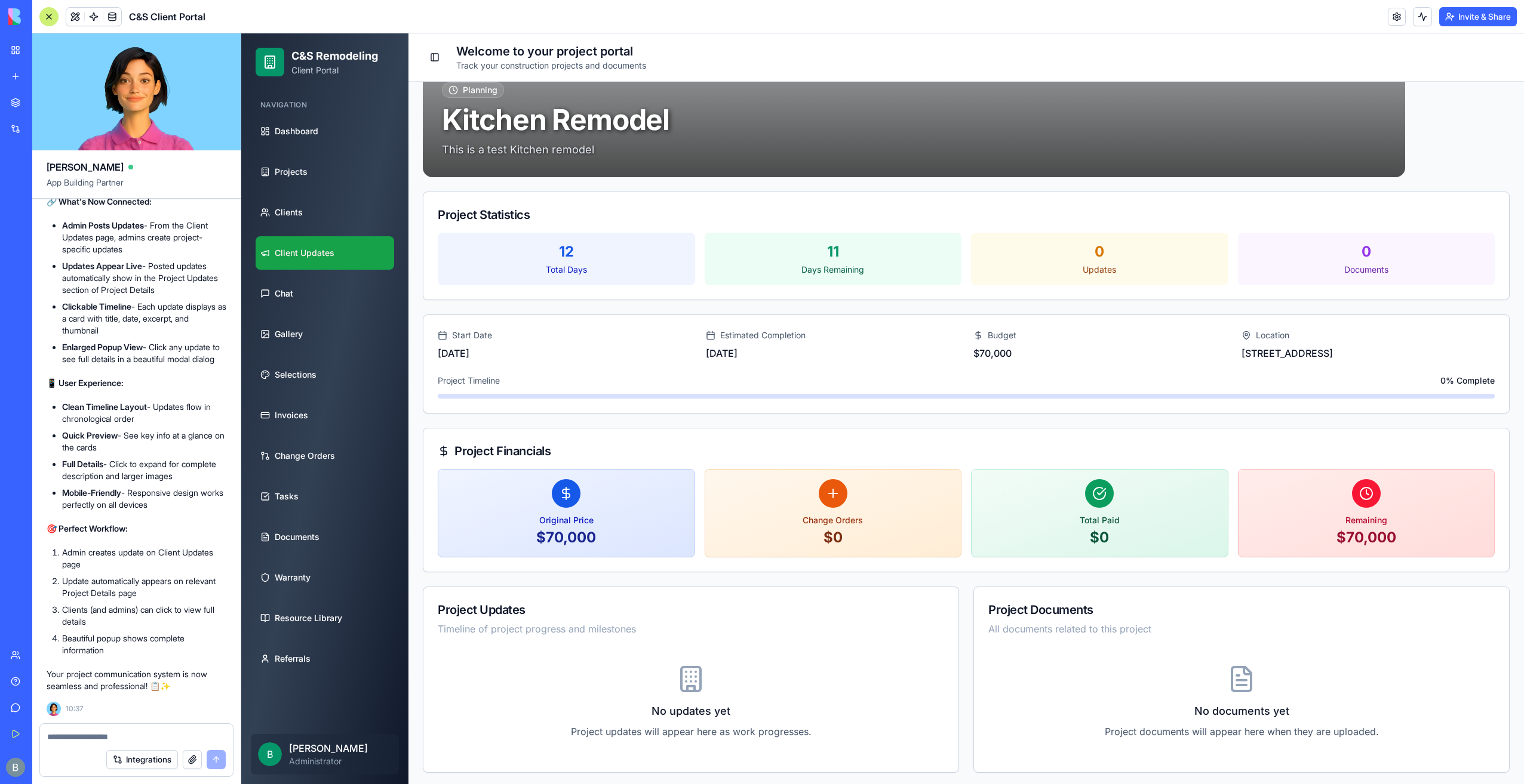
click at [347, 265] on link "Client Updates" at bounding box center [325, 253] width 139 height 33
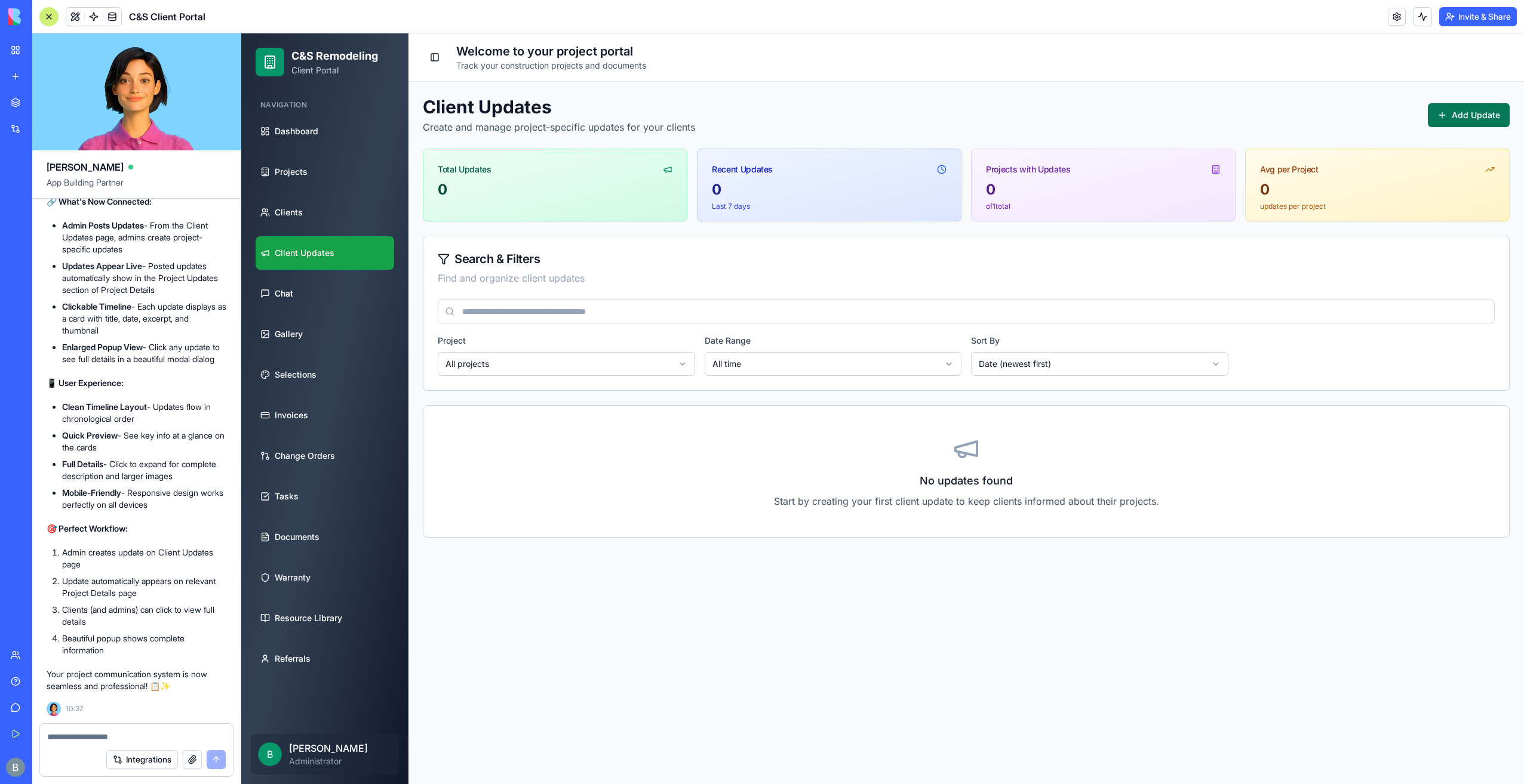
click at [1487, 116] on button "Add Update" at bounding box center [1469, 114] width 82 height 24
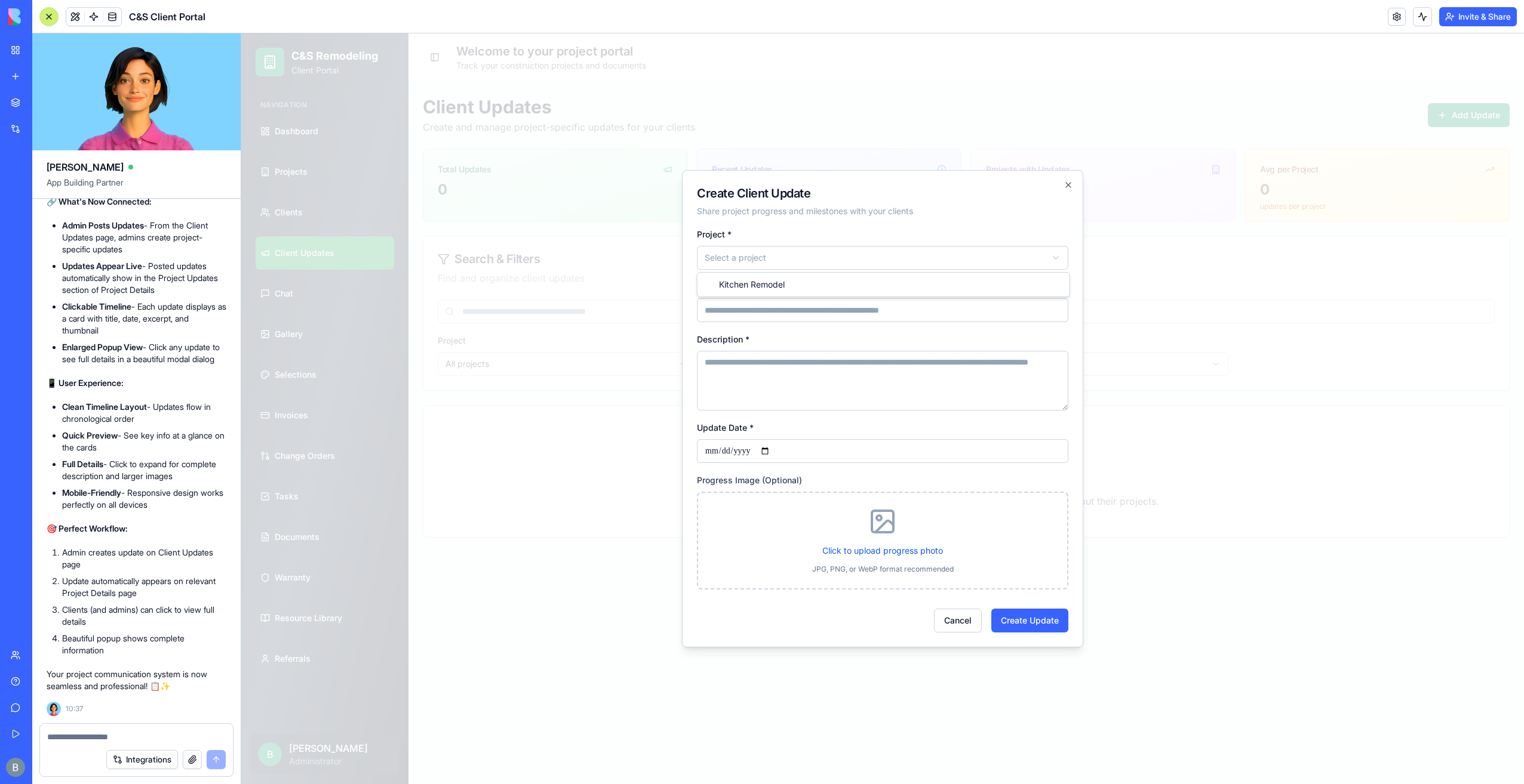
click at [918, 257] on body "**********" at bounding box center [882, 409] width 1282 height 751
click at [881, 301] on body "**********" at bounding box center [882, 409] width 1282 height 751
click at [878, 288] on div "Update Title *" at bounding box center [882, 300] width 371 height 43
click at [874, 273] on form "**********" at bounding box center [882, 430] width 371 height 406
click at [867, 264] on body "**********" at bounding box center [882, 409] width 1282 height 751
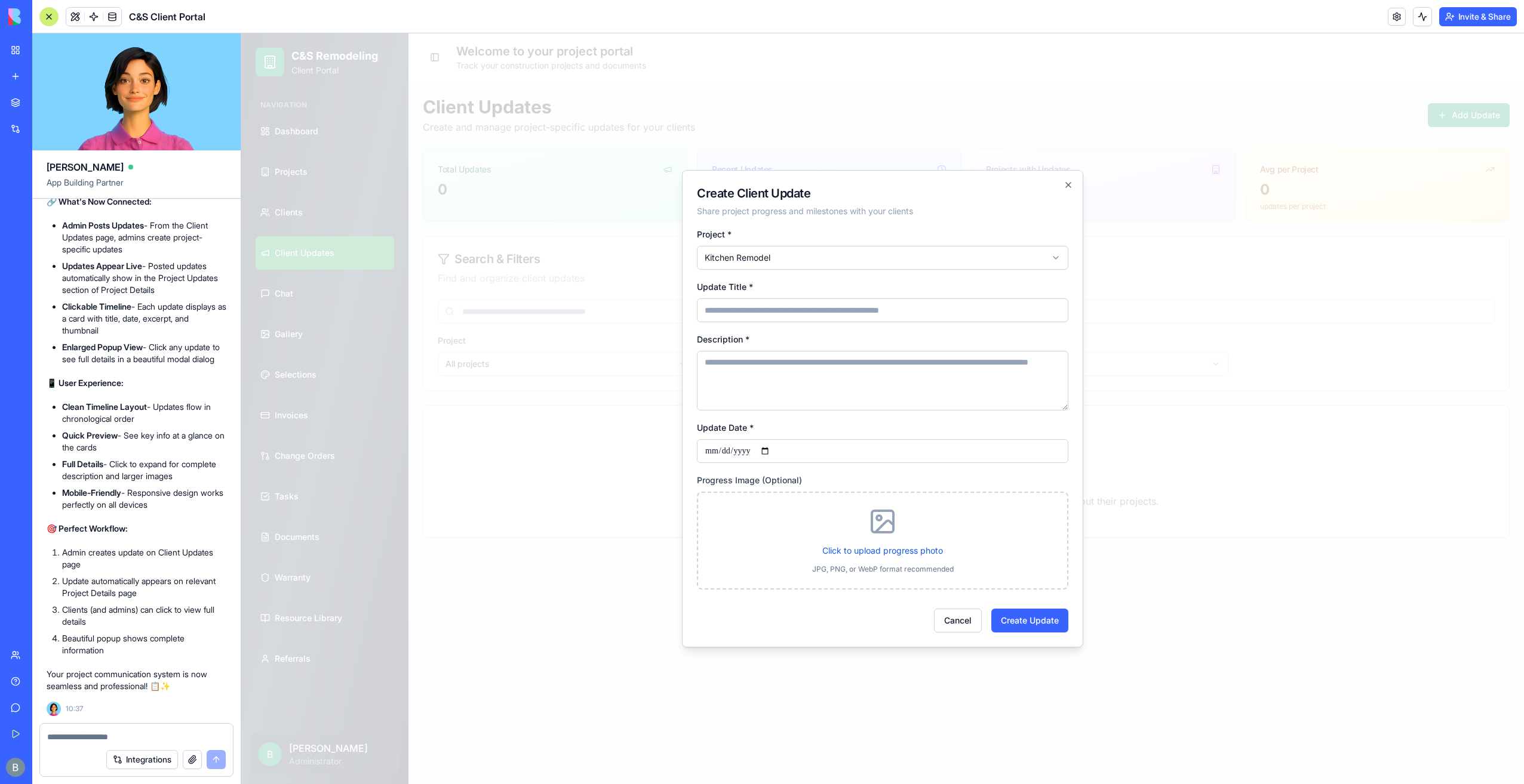
click at [848, 305] on input "Update Title *" at bounding box center [882, 310] width 371 height 24
type input "**********"
click at [801, 393] on textarea "Description *" at bounding box center [882, 381] width 371 height 59
type textarea "**********"
drag, startPoint x: 884, startPoint y: 559, endPoint x: 883, endPoint y: 552, distance: 7.1
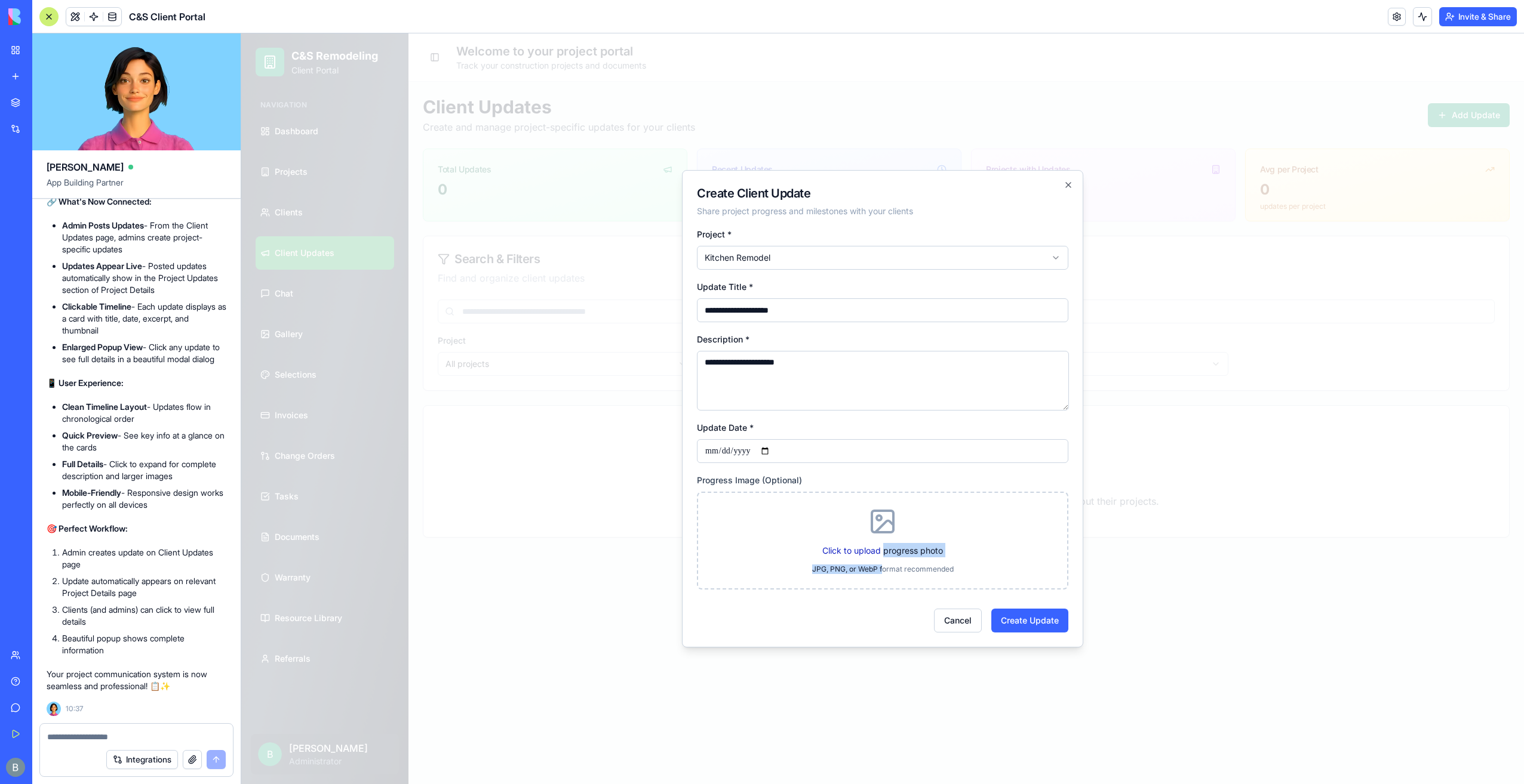
click at [882, 555] on div "Click to upload progress photo JPG, PNG, or WebP format recommended" at bounding box center [883, 540] width 341 height 67
click at [884, 550] on label "Click to upload progress photo" at bounding box center [882, 551] width 121 height 10
click at [241, 33] on input "Click to upload progress photo" at bounding box center [241, 33] width 0 height 0
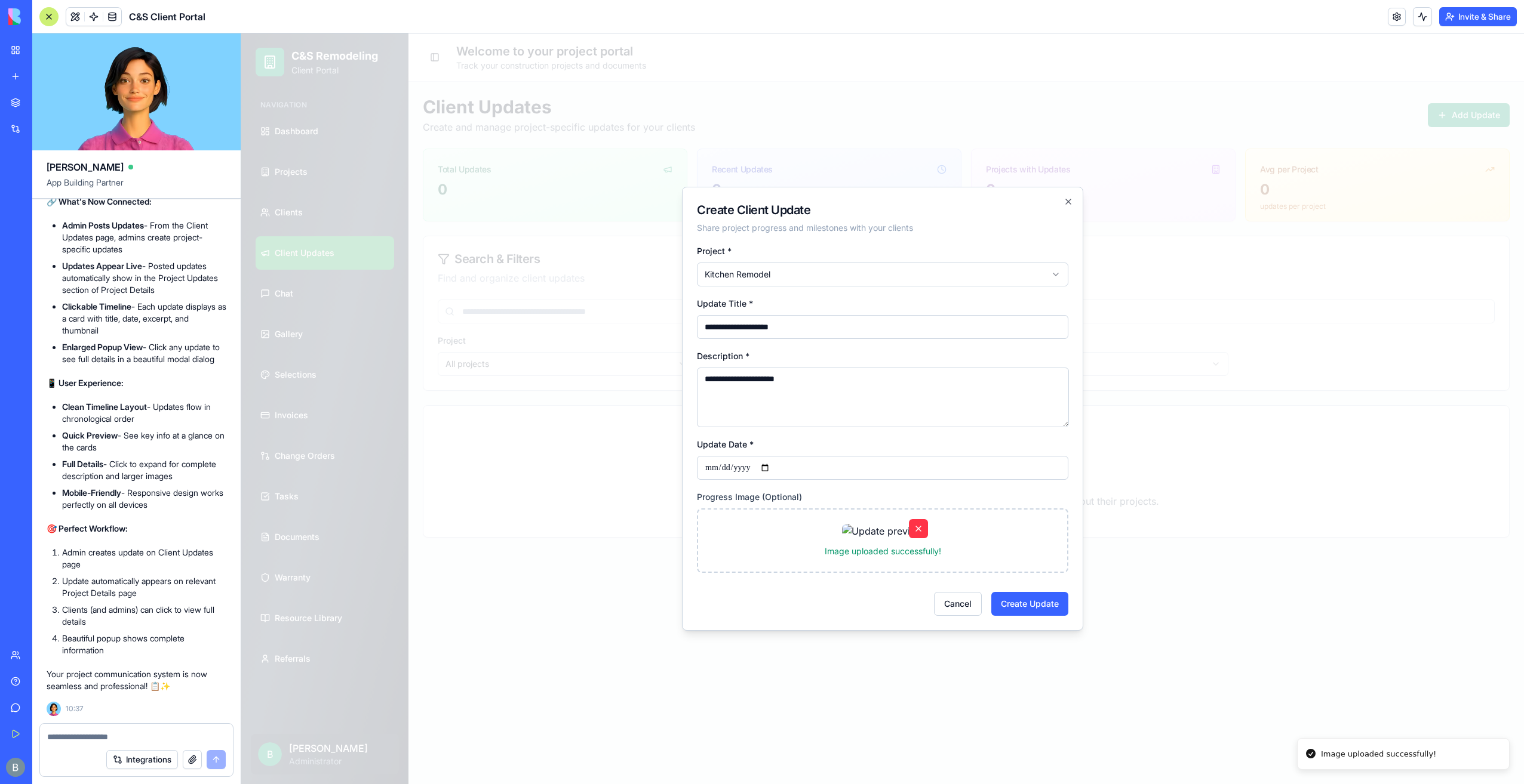
click at [920, 533] on button "button" at bounding box center [919, 529] width 19 height 19
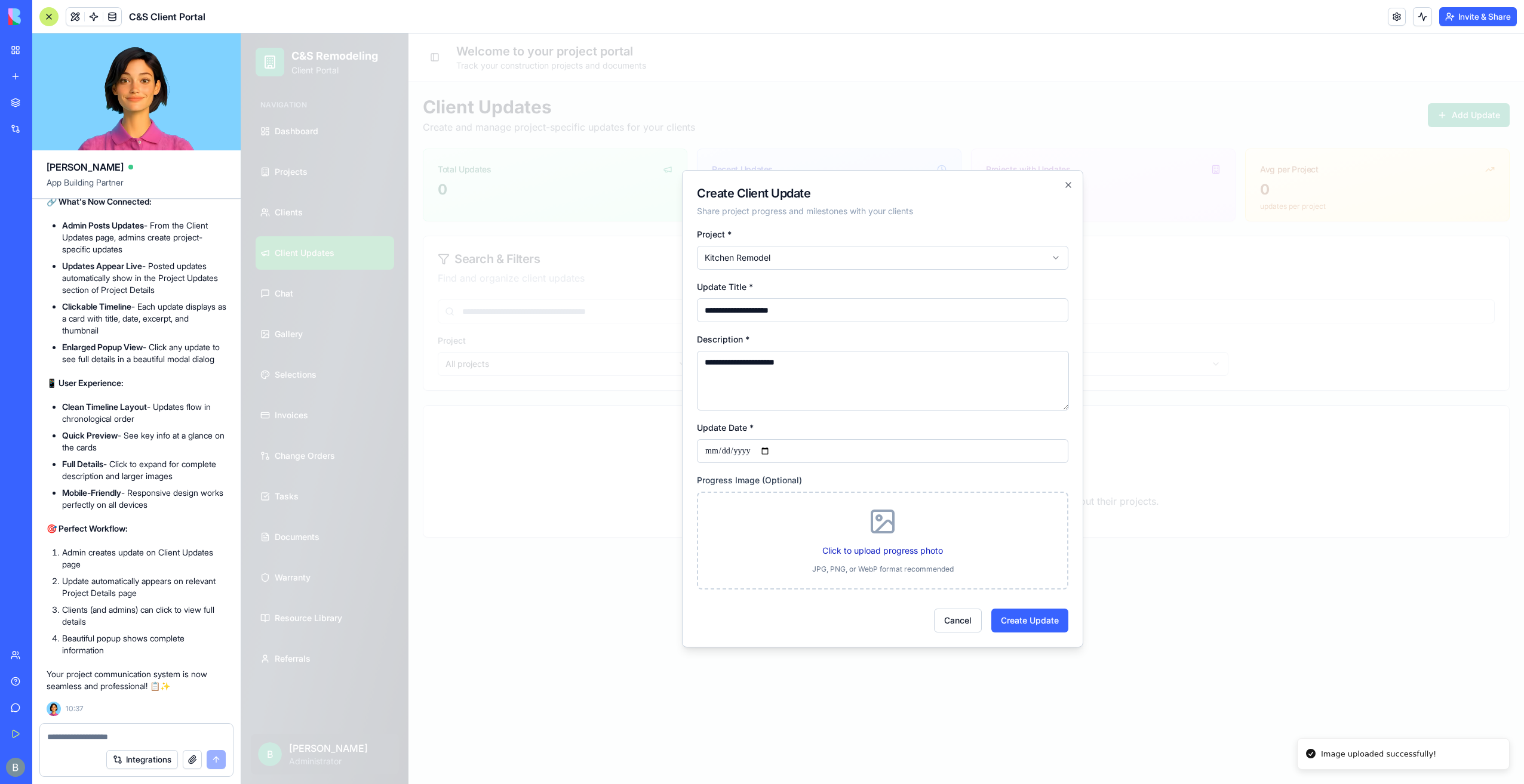
click at [901, 554] on label "Click to upload progress photo" at bounding box center [882, 551] width 121 height 10
click at [241, 33] on input "Click to upload progress photo" at bounding box center [241, 33] width 0 height 0
click at [905, 550] on label "Click to upload progress photo" at bounding box center [882, 551] width 121 height 10
click at [241, 33] on input "Click to upload progress photo" at bounding box center [241, 33] width 0 height 0
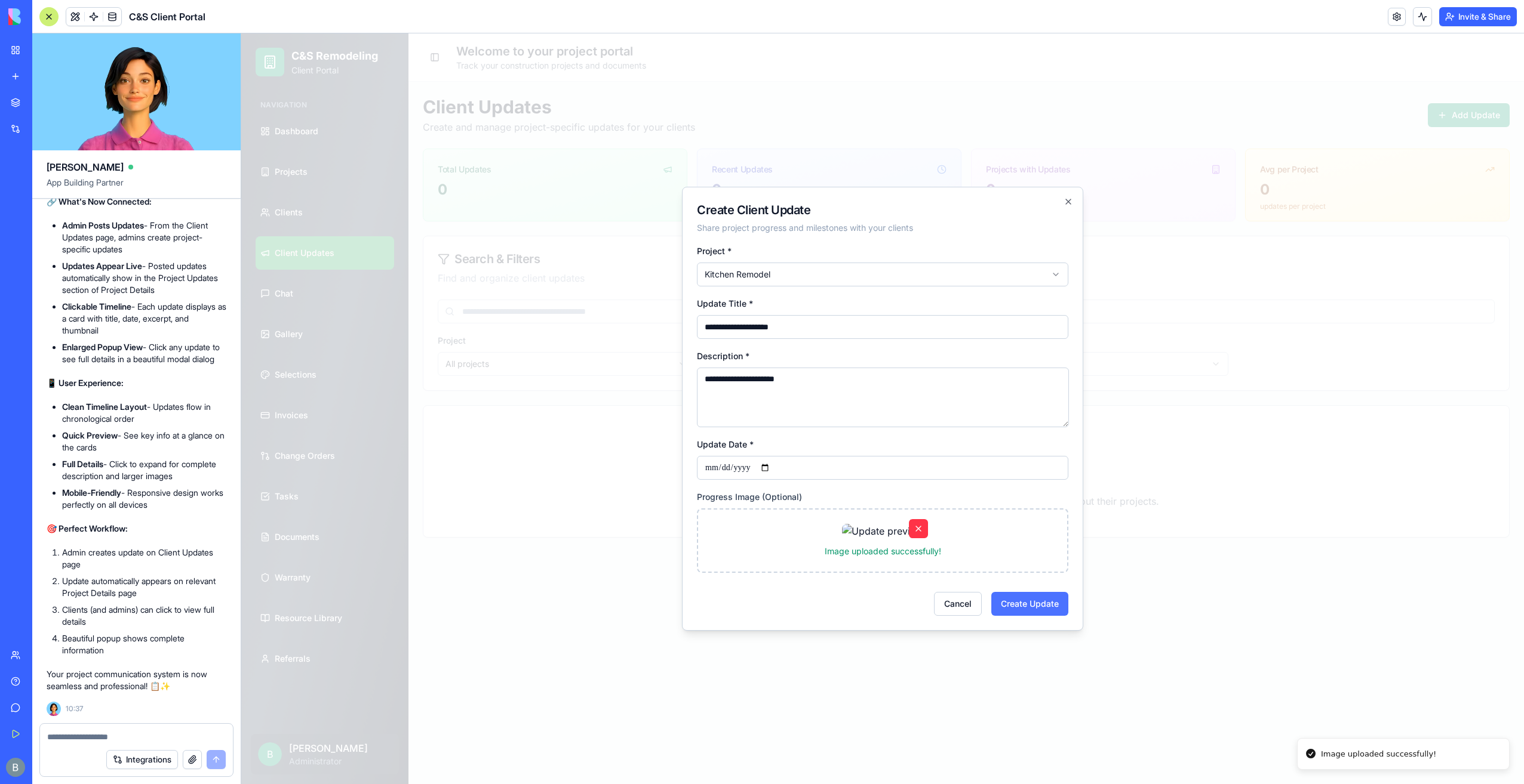
click at [1036, 616] on button "Create Update" at bounding box center [1030, 603] width 77 height 24
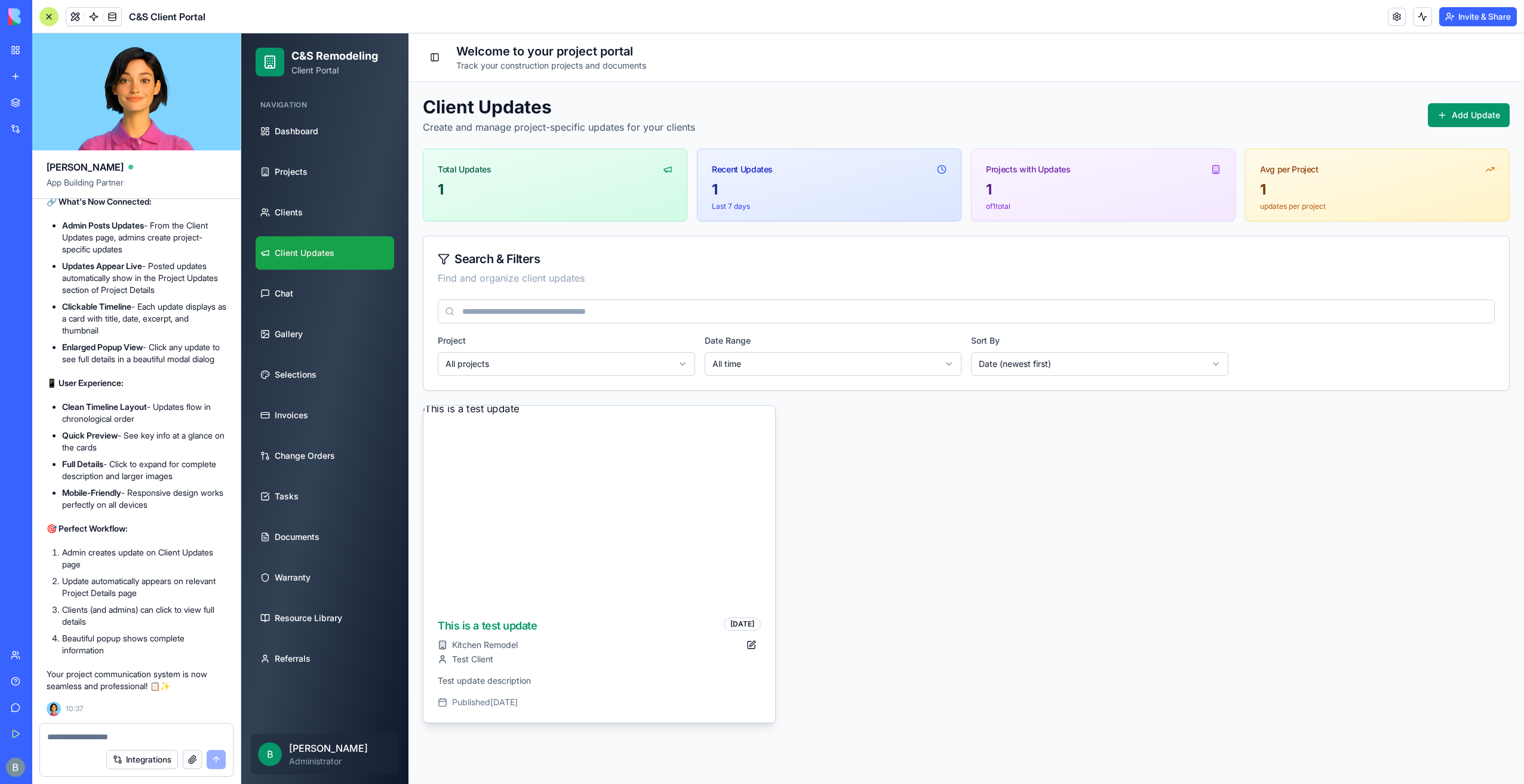
click at [656, 529] on img at bounding box center [598, 505] width 369 height 208
click at [647, 593] on img at bounding box center [598, 505] width 369 height 208
click at [493, 629] on div "This is a test update" at bounding box center [578, 626] width 281 height 17
click at [750, 646] on button "button" at bounding box center [751, 645] width 19 height 19
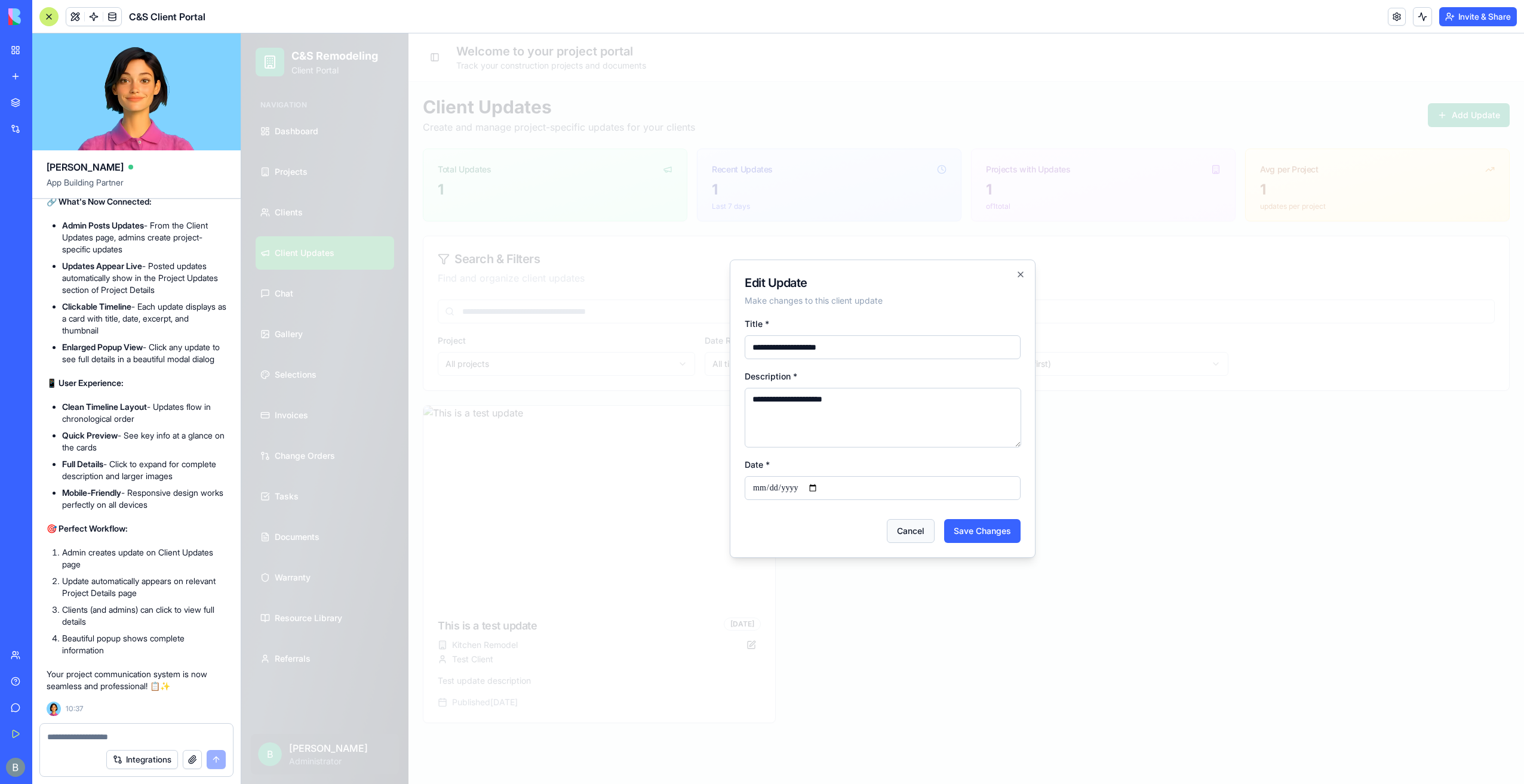
click at [912, 533] on button "Cancel" at bounding box center [910, 531] width 48 height 24
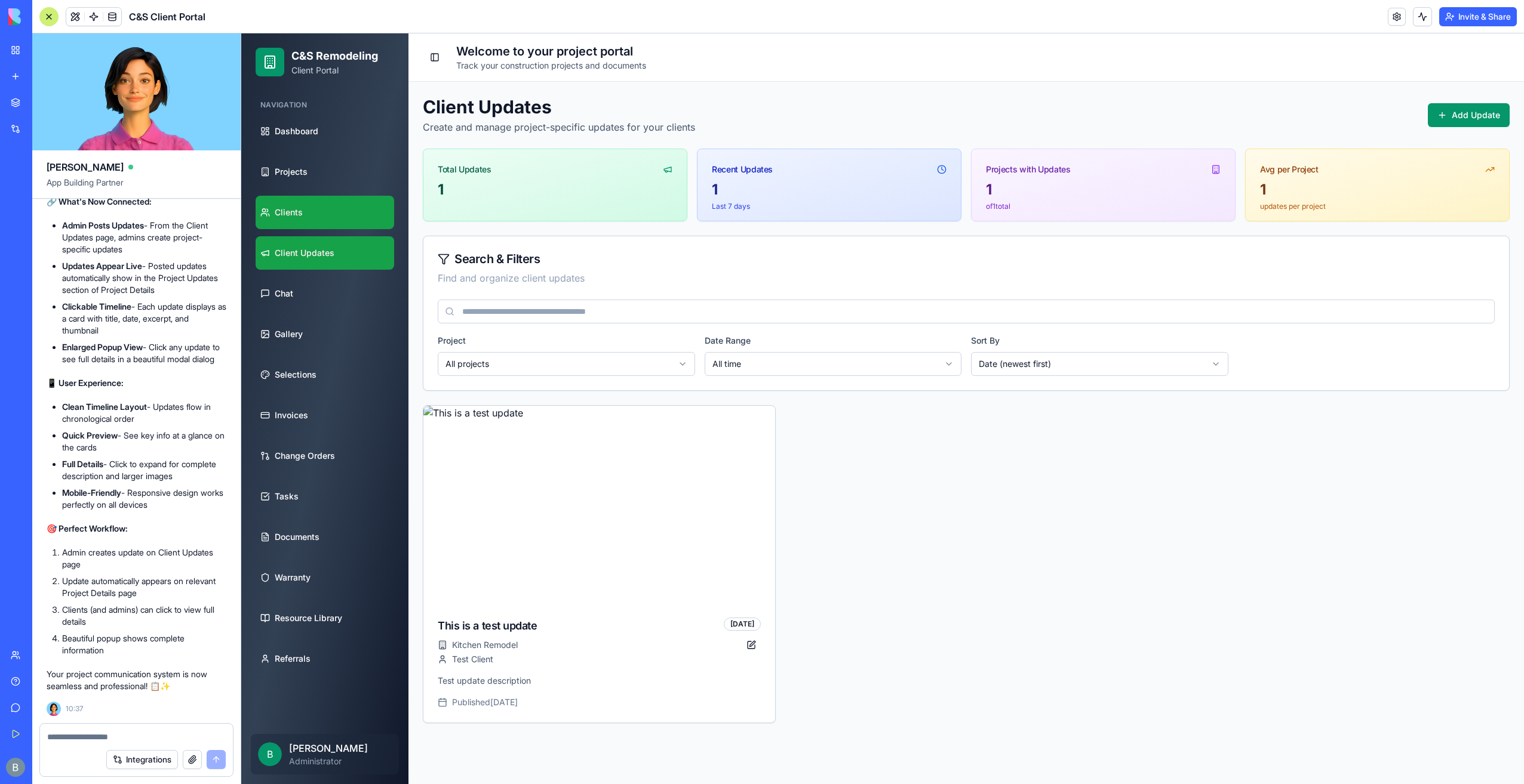
click at [324, 212] on link "Clients" at bounding box center [325, 212] width 139 height 33
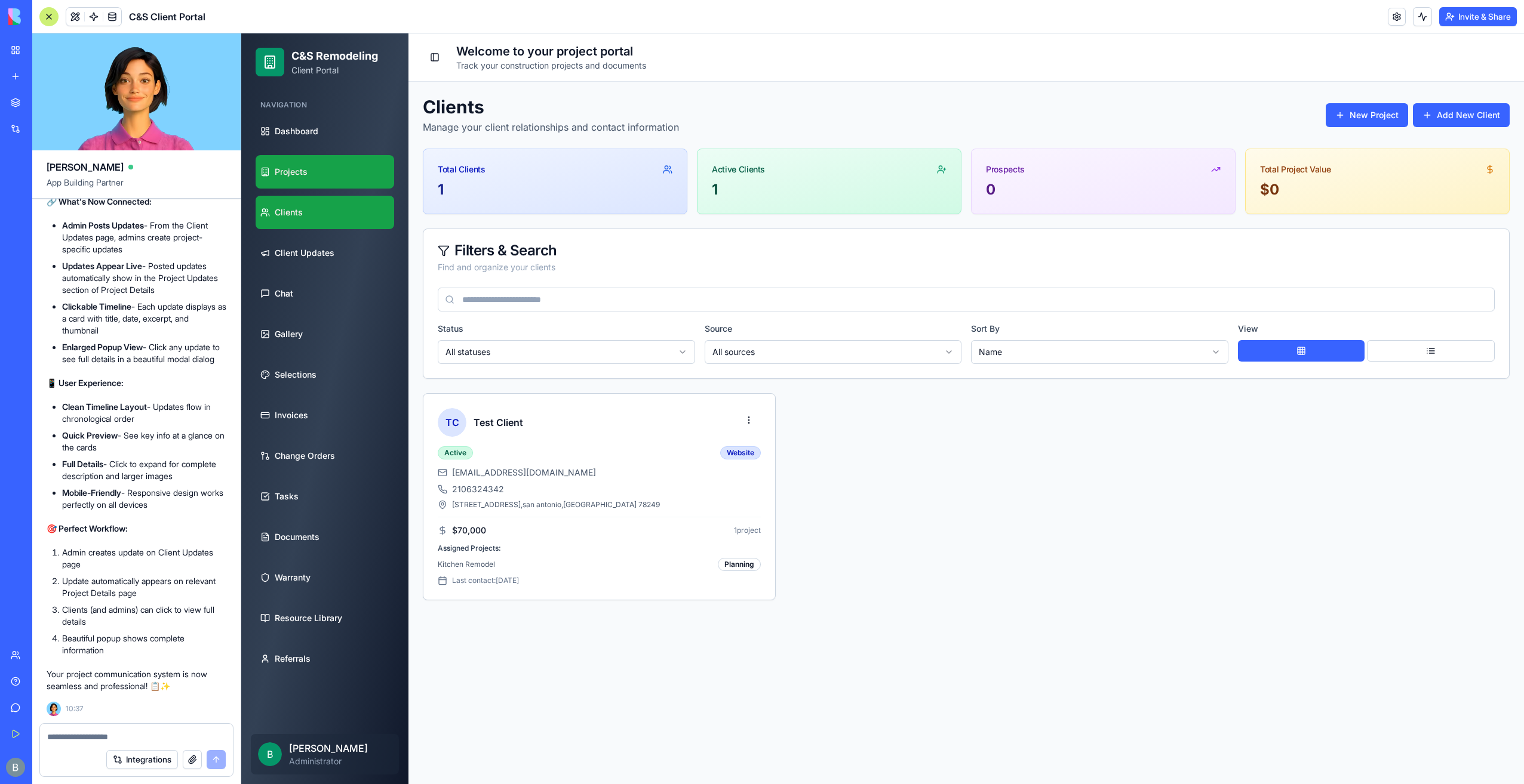
click at [316, 186] on link "Projects" at bounding box center [325, 172] width 139 height 33
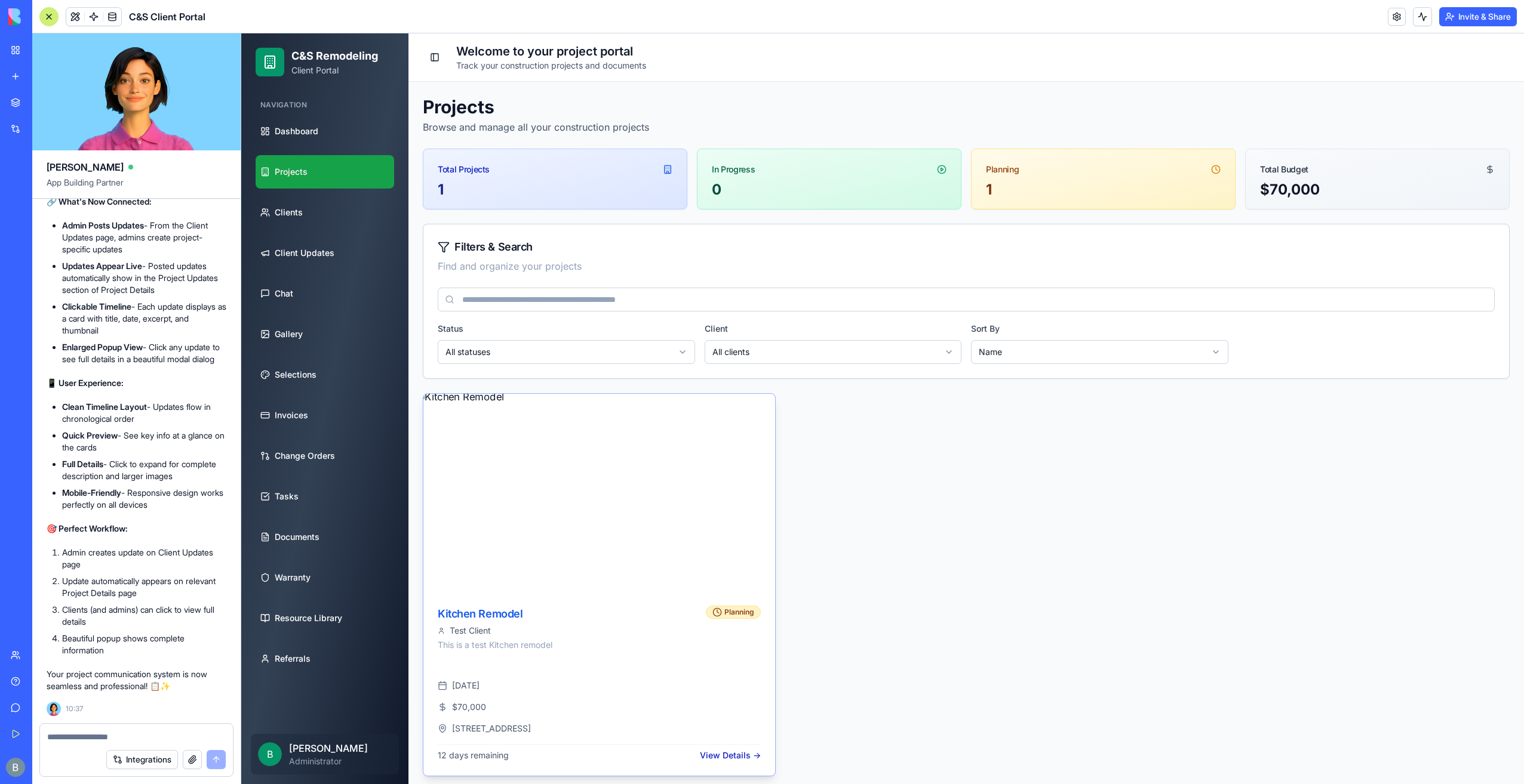
click at [556, 569] on img at bounding box center [598, 493] width 369 height 208
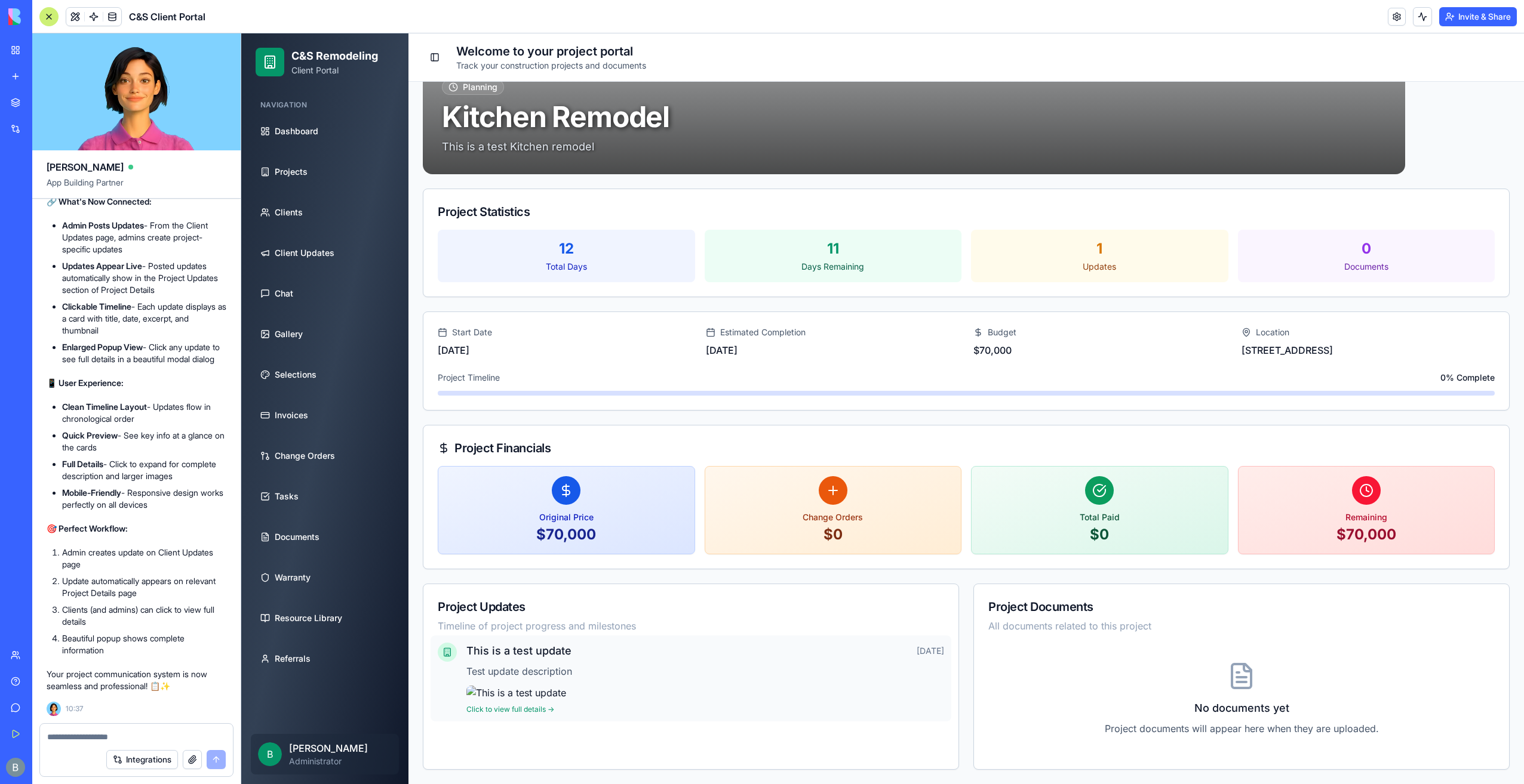
scroll to position [193, 0]
click at [560, 686] on div at bounding box center [516, 693] width 100 height 14
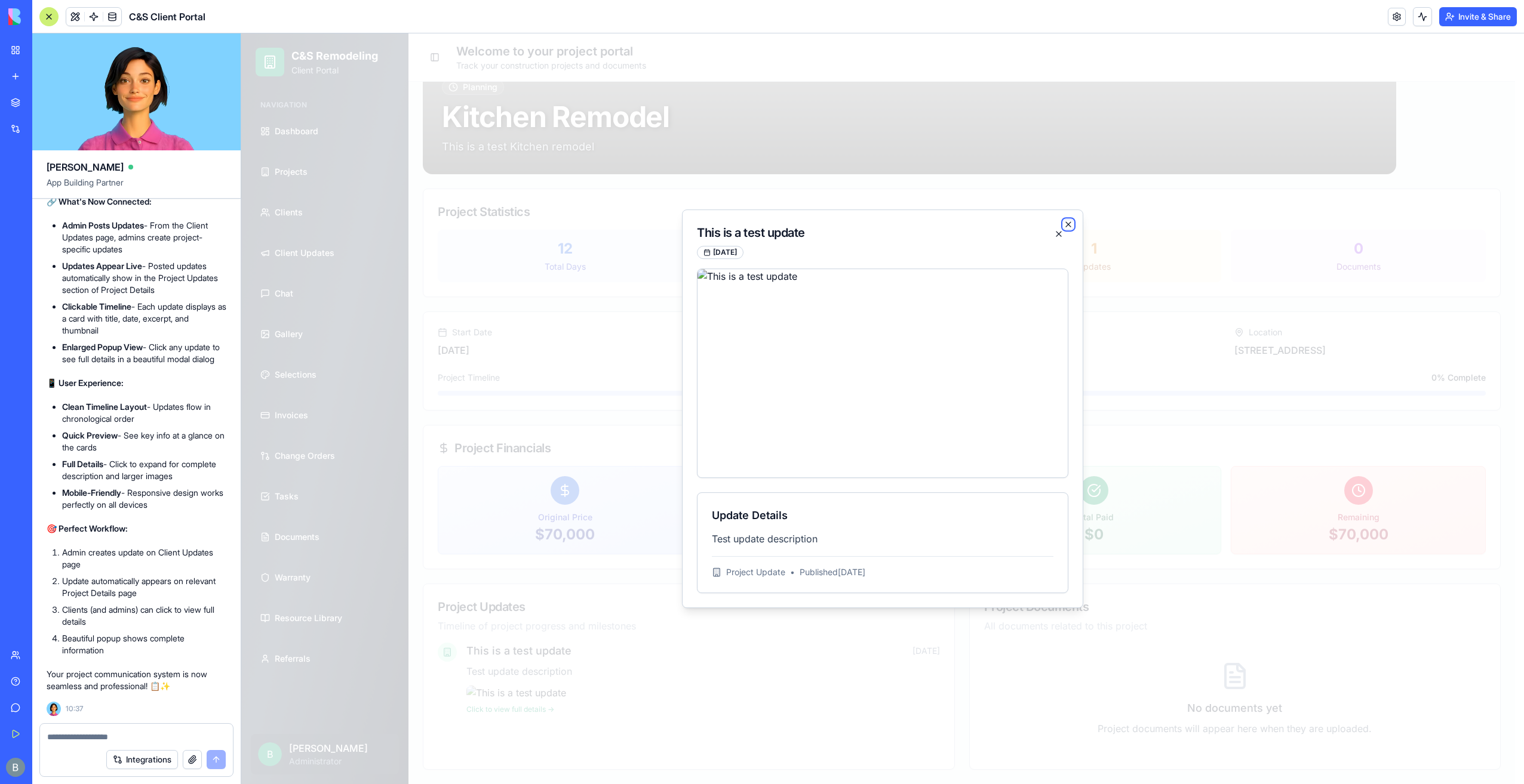
click at [1069, 224] on icon "button" at bounding box center [1068, 224] width 10 height 10
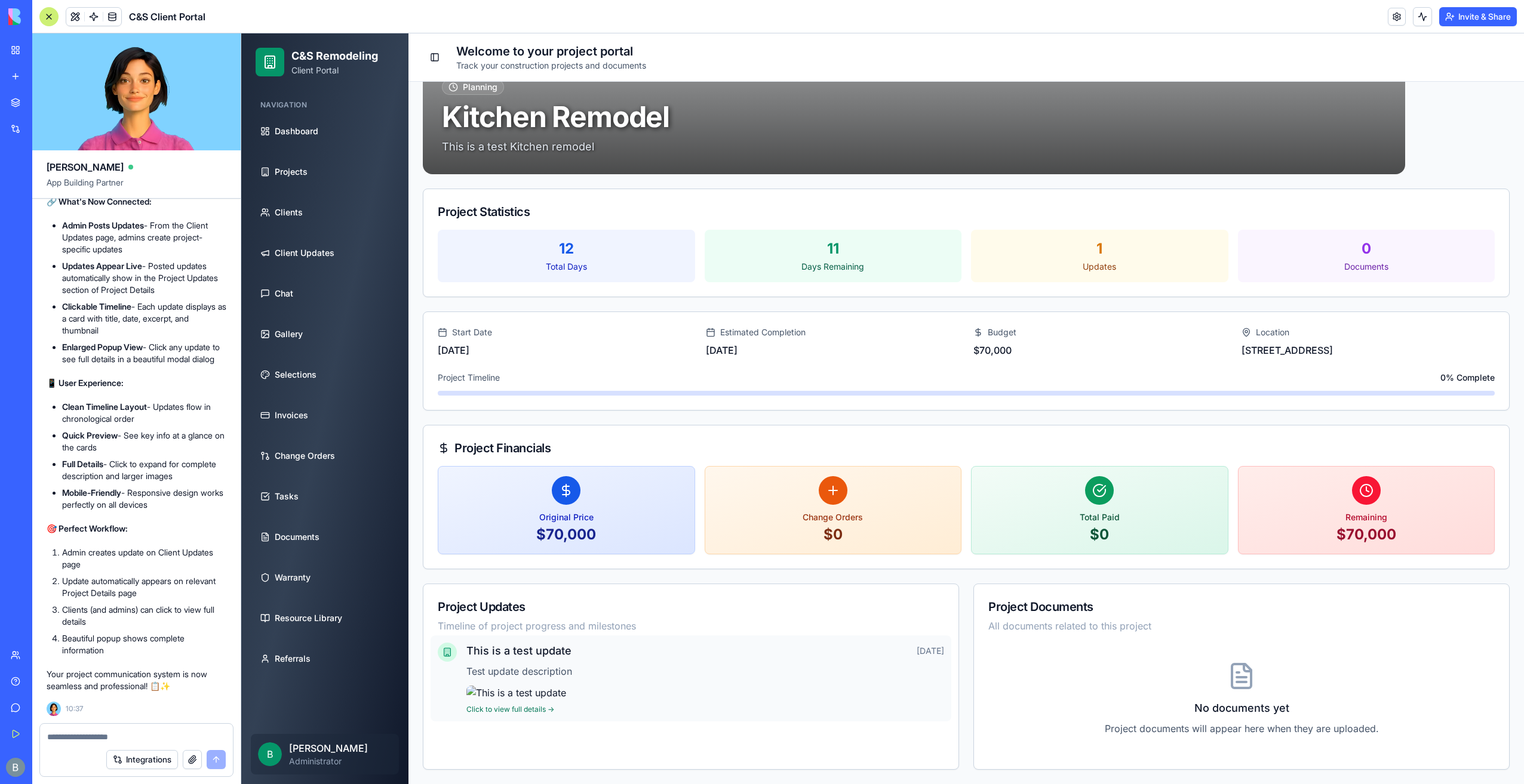
click at [524, 714] on div "Click to view full details →" at bounding box center [705, 709] width 478 height 10
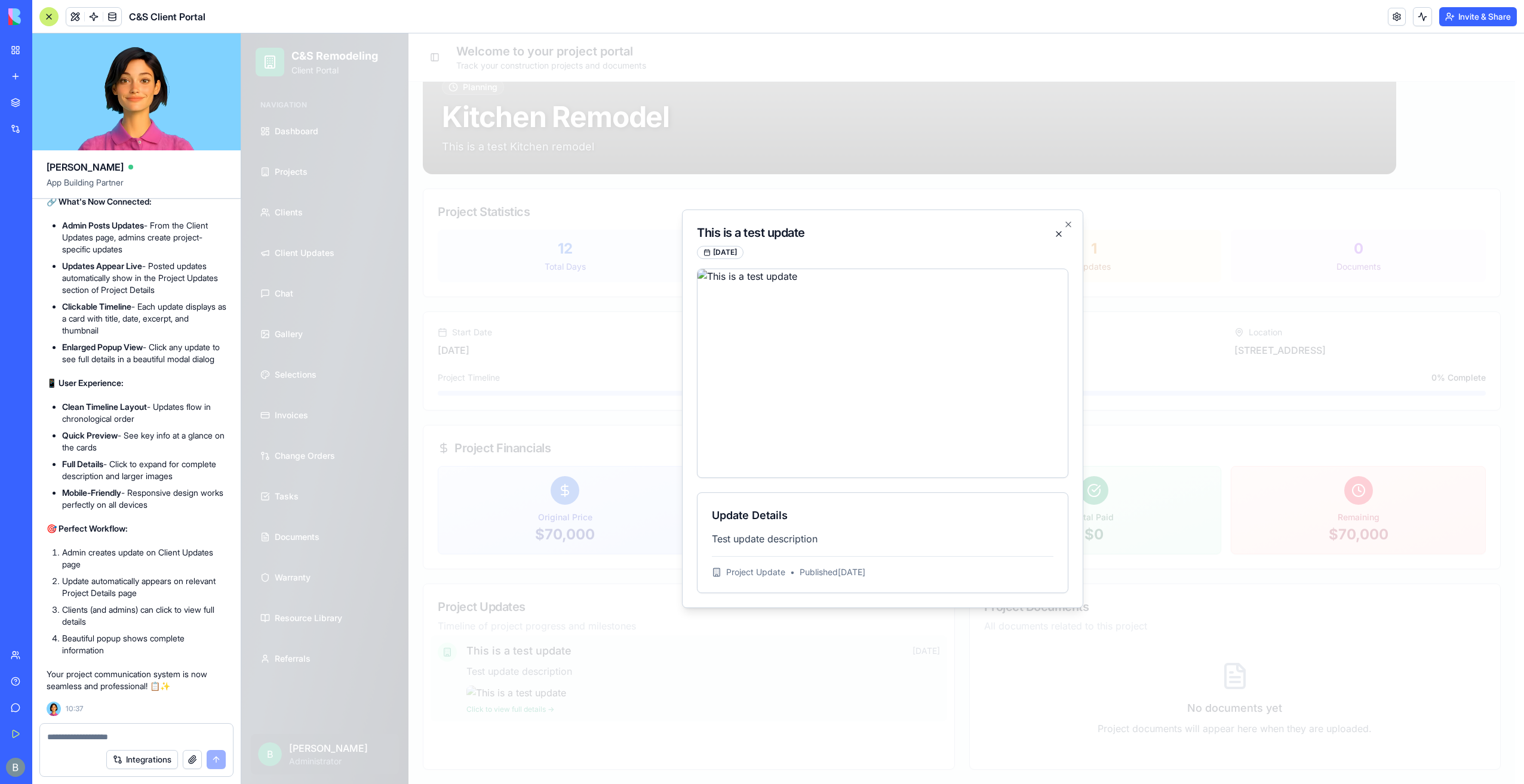
drag, startPoint x: 516, startPoint y: 643, endPoint x: 520, endPoint y: 637, distance: 7.2
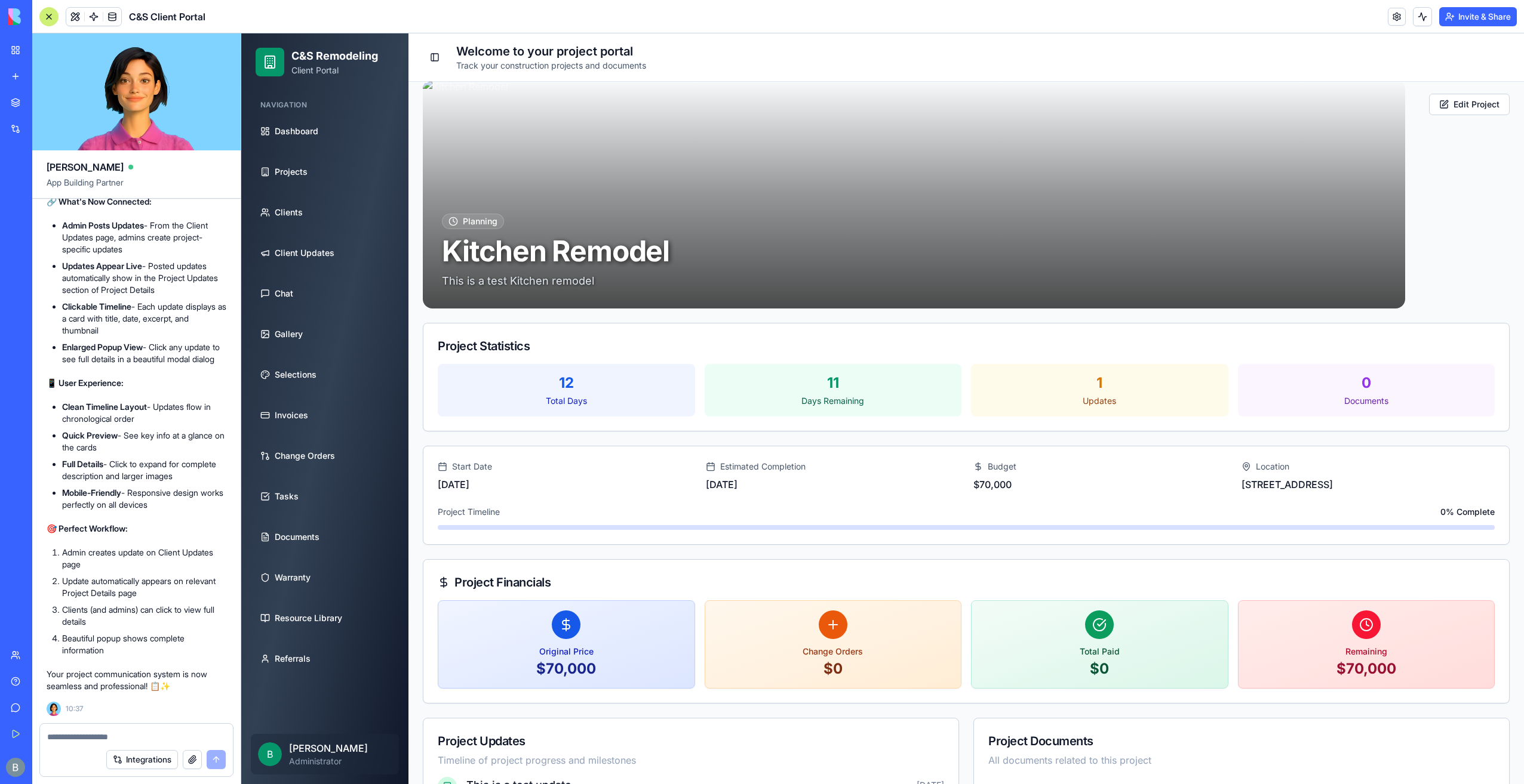
scroll to position [0, 0]
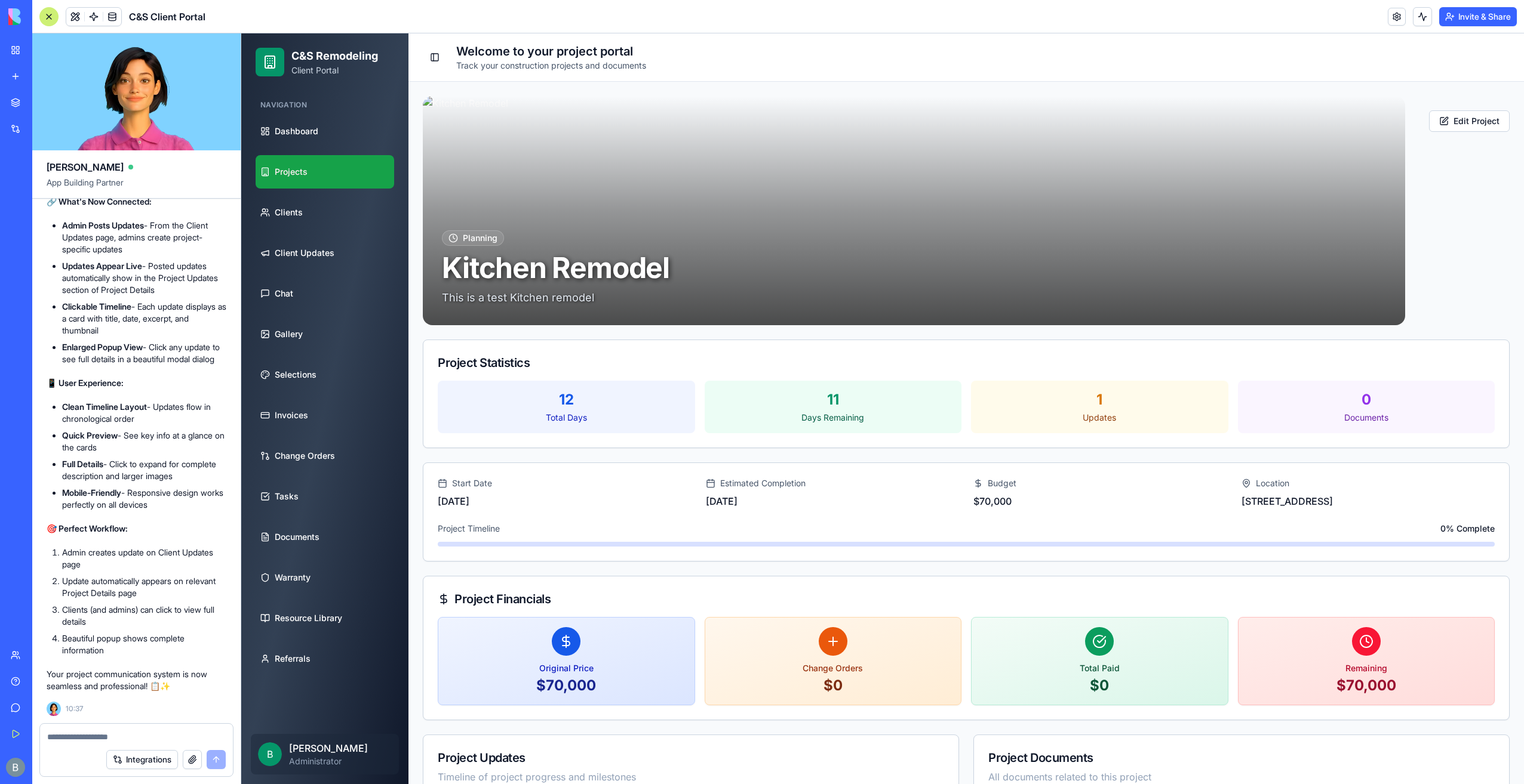
click at [342, 175] on link "Projects" at bounding box center [325, 172] width 139 height 33
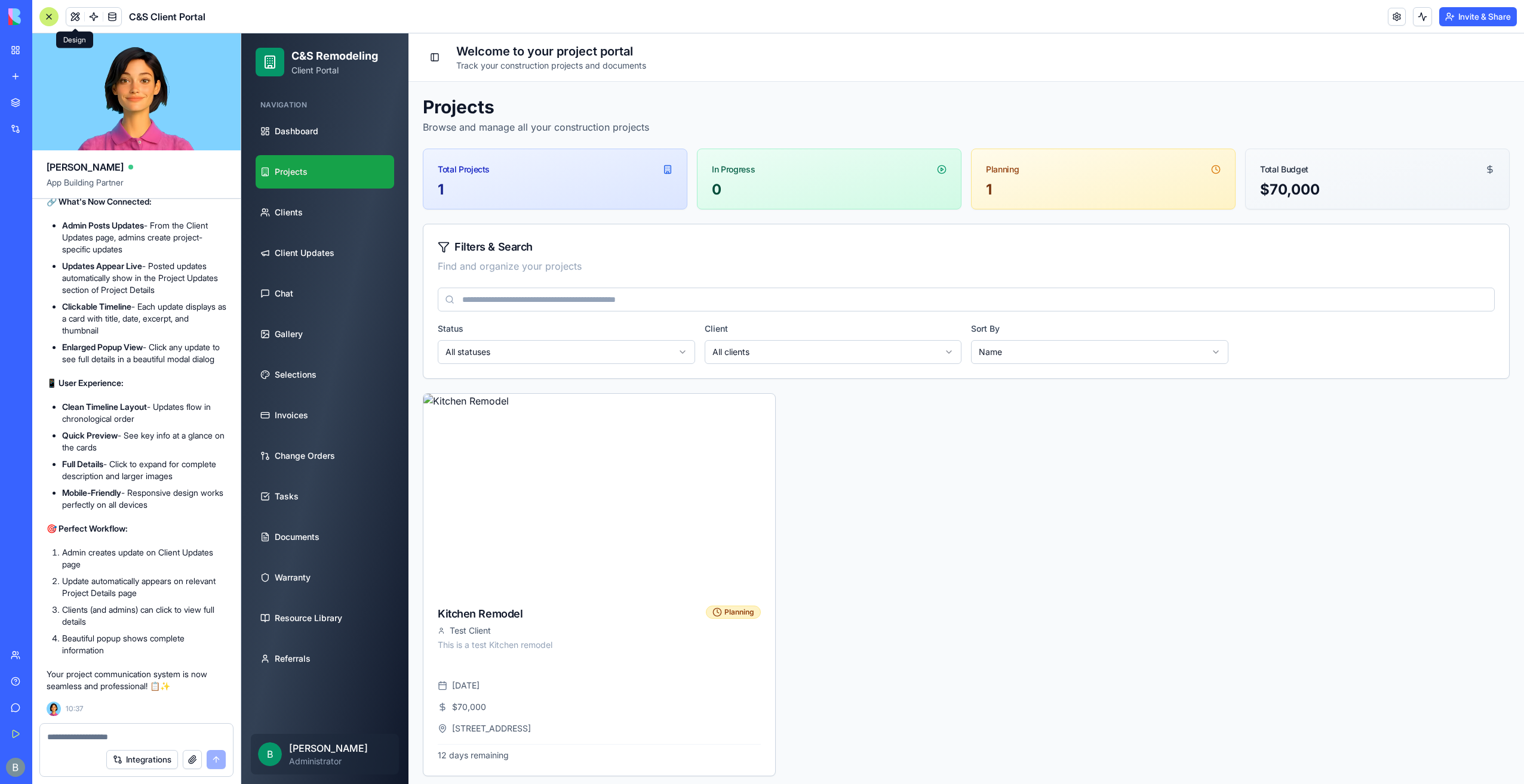
click at [69, 16] on span at bounding box center [75, 17] width 33 height 33
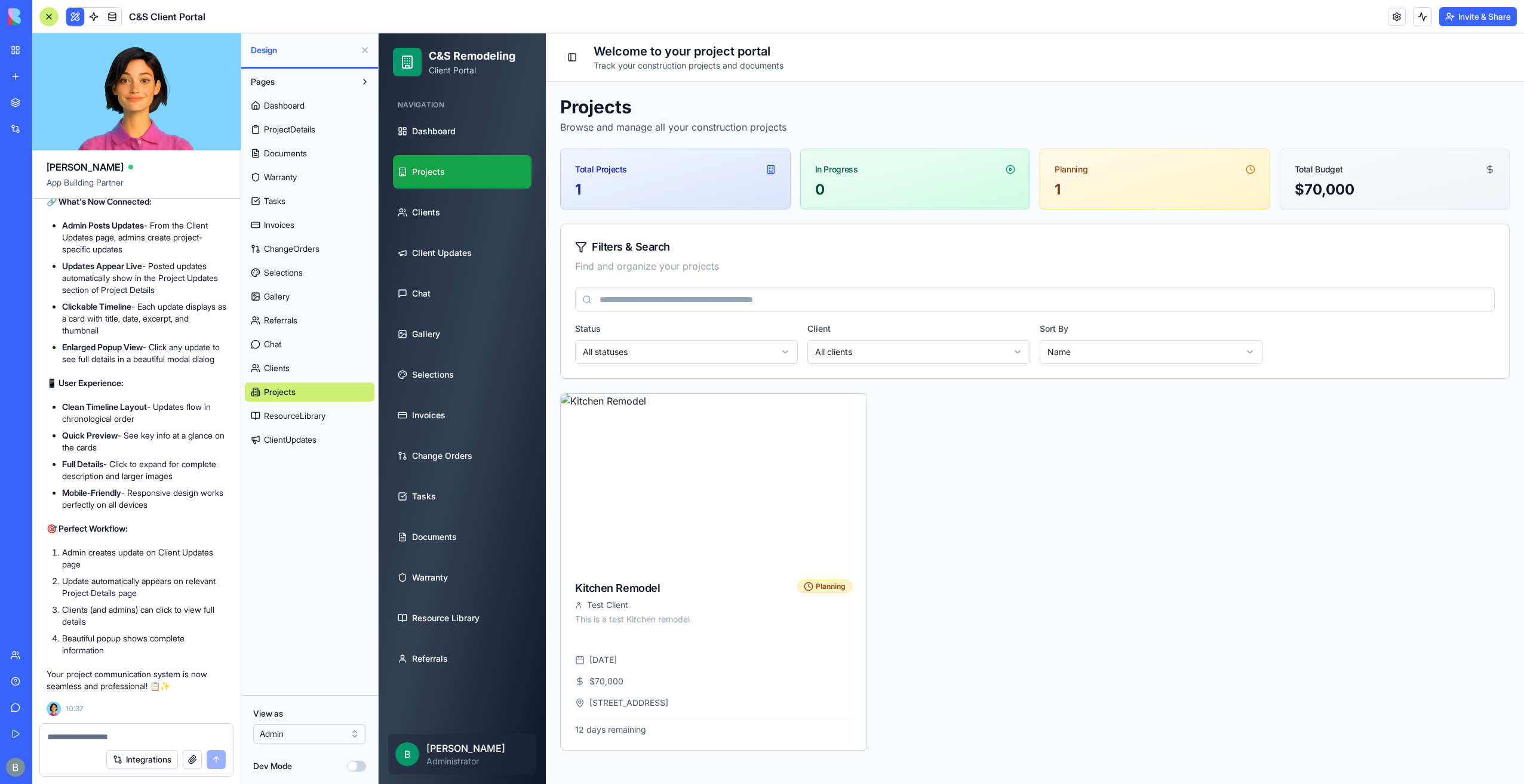
click at [348, 727] on html "BETA My Workspace New app Marketplace Integrations Recent Inventory Master C&S …" at bounding box center [762, 392] width 1524 height 784
click at [346, 732] on html "BETA My Workspace New app Marketplace Integrations Recent Inventory Master C&S …" at bounding box center [762, 392] width 1524 height 784
click at [341, 721] on div "View as Admin" at bounding box center [309, 726] width 113 height 36
click at [342, 730] on html "BETA My Workspace New app Marketplace Integrations Recent Inventory Master C&S …" at bounding box center [762, 392] width 1524 height 784
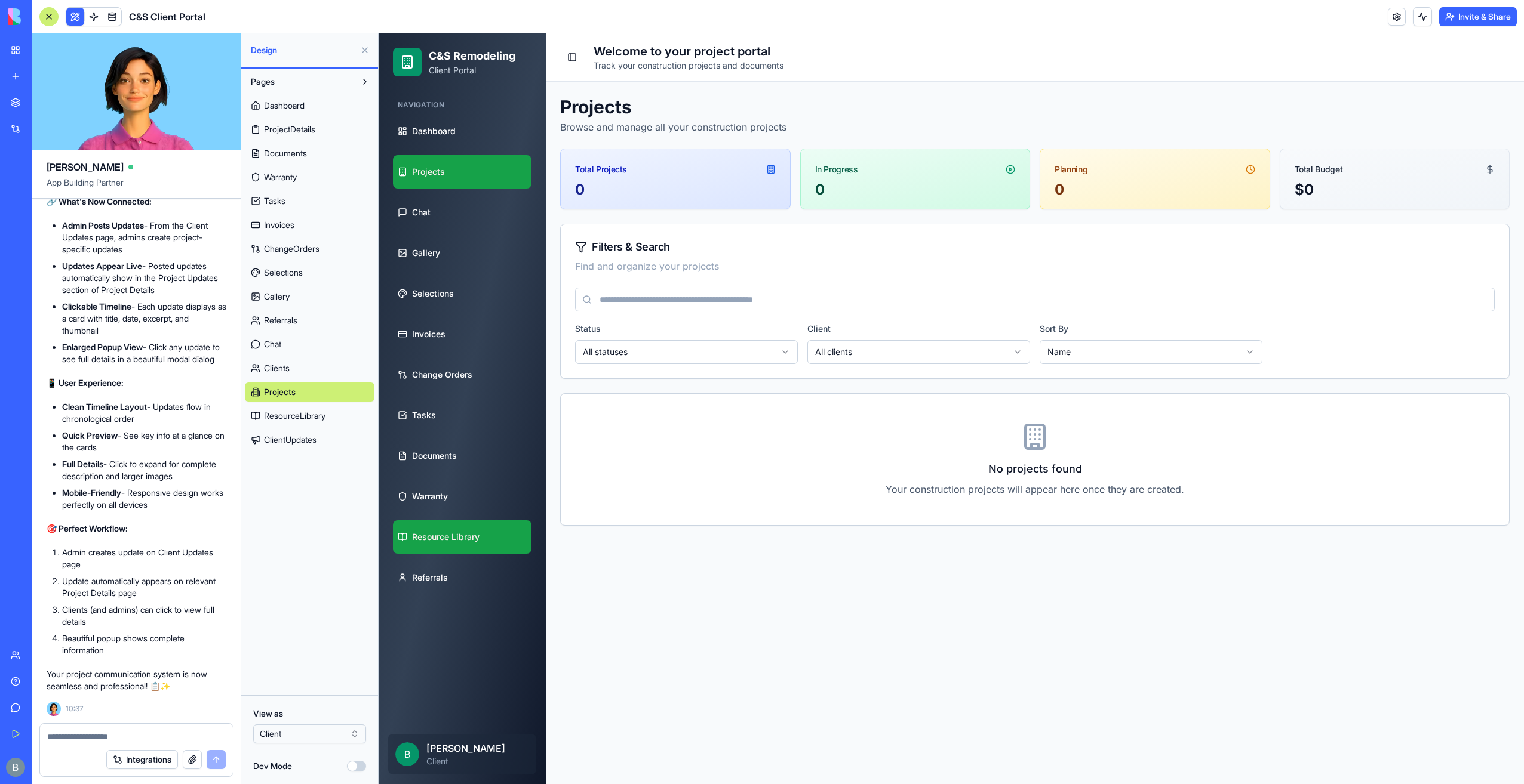
click at [451, 545] on link "Resource Library" at bounding box center [462, 537] width 139 height 33
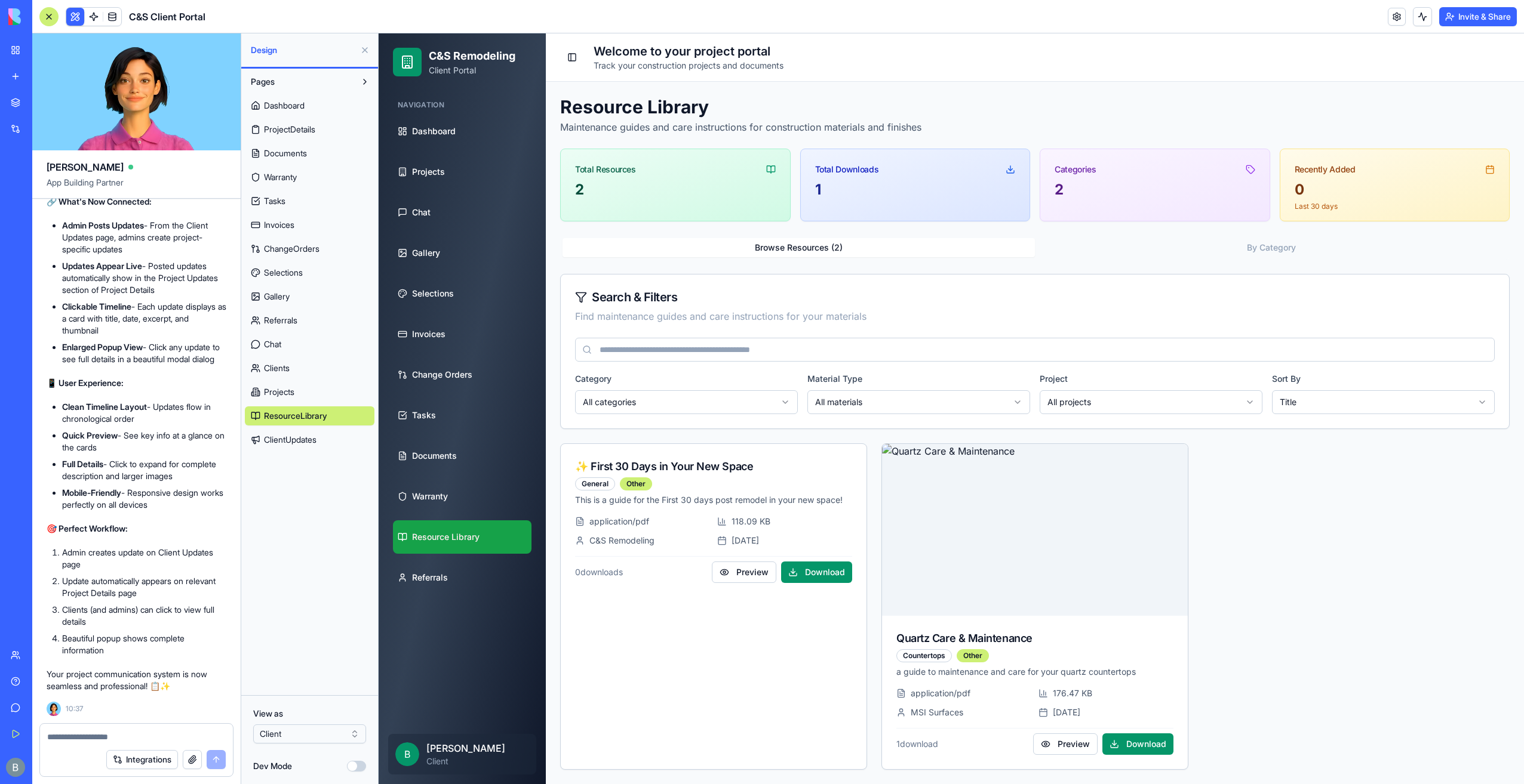
click at [471, 474] on ul "Dashboard Projects Chat Gallery Selections Invoices Change Orders Tasks Documen…" at bounding box center [462, 354] width 139 height 480
click at [471, 485] on link "Warranty" at bounding box center [462, 497] width 139 height 33
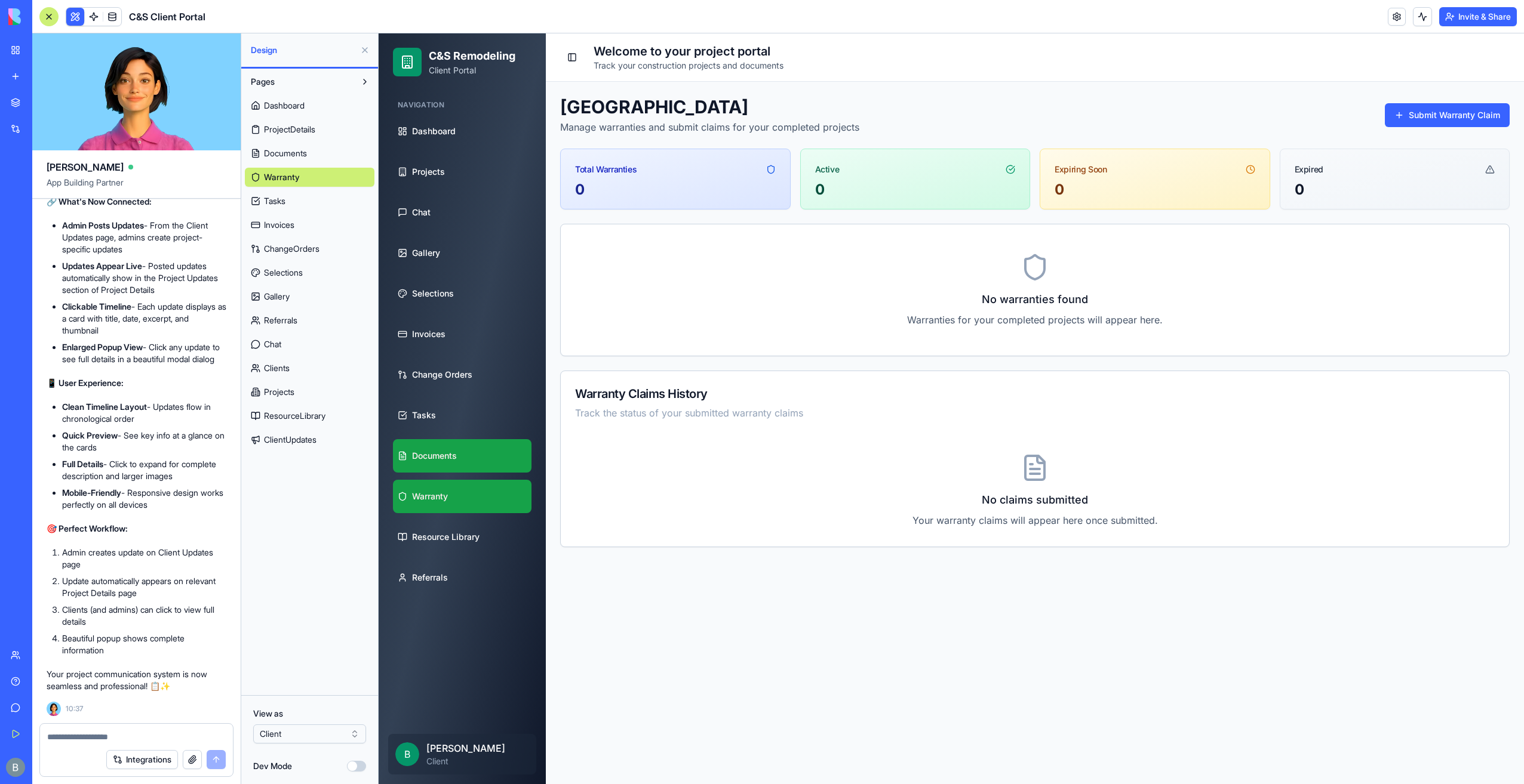
click at [472, 459] on link "Documents" at bounding box center [462, 456] width 139 height 33
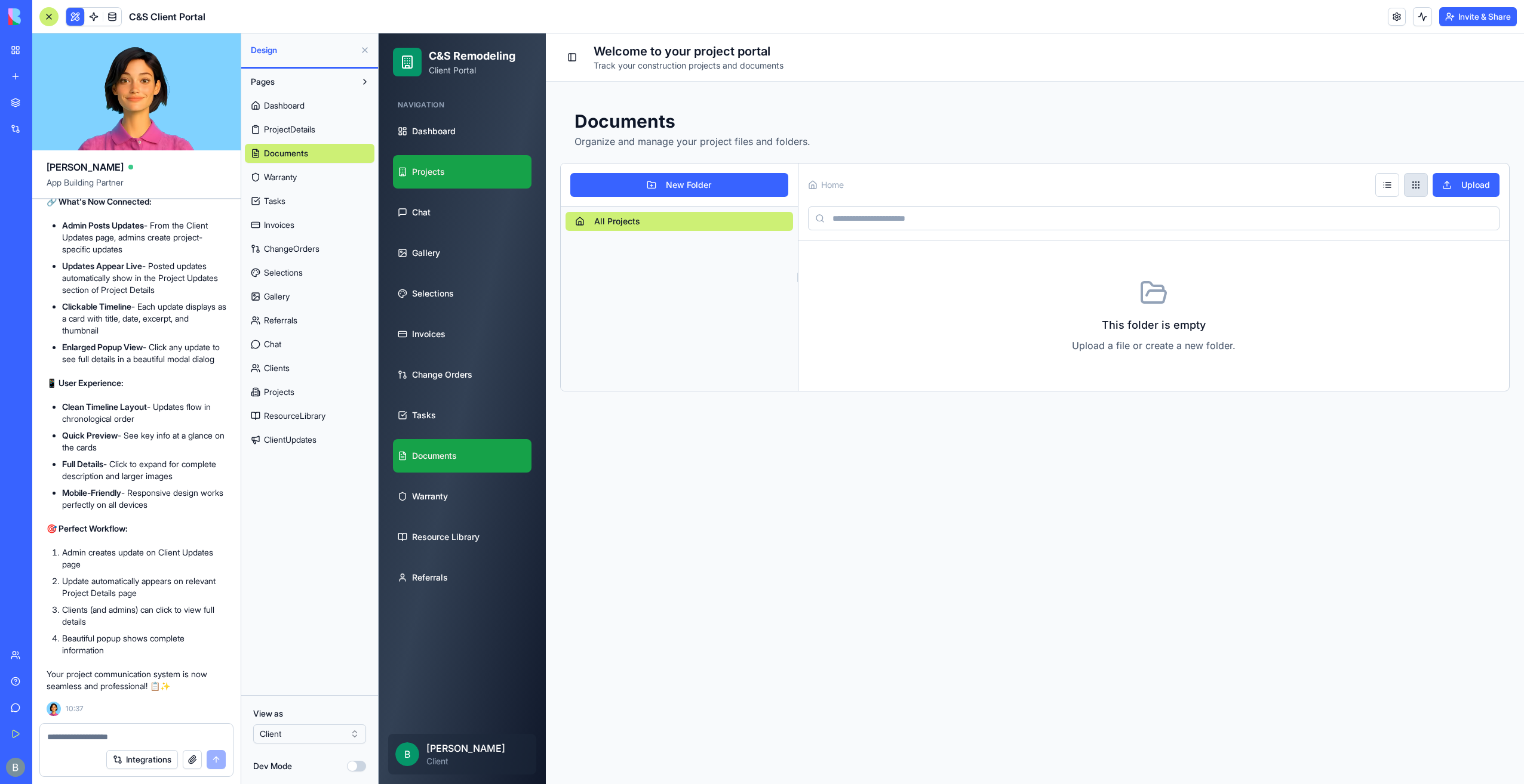
click at [455, 183] on link "Projects" at bounding box center [462, 172] width 139 height 33
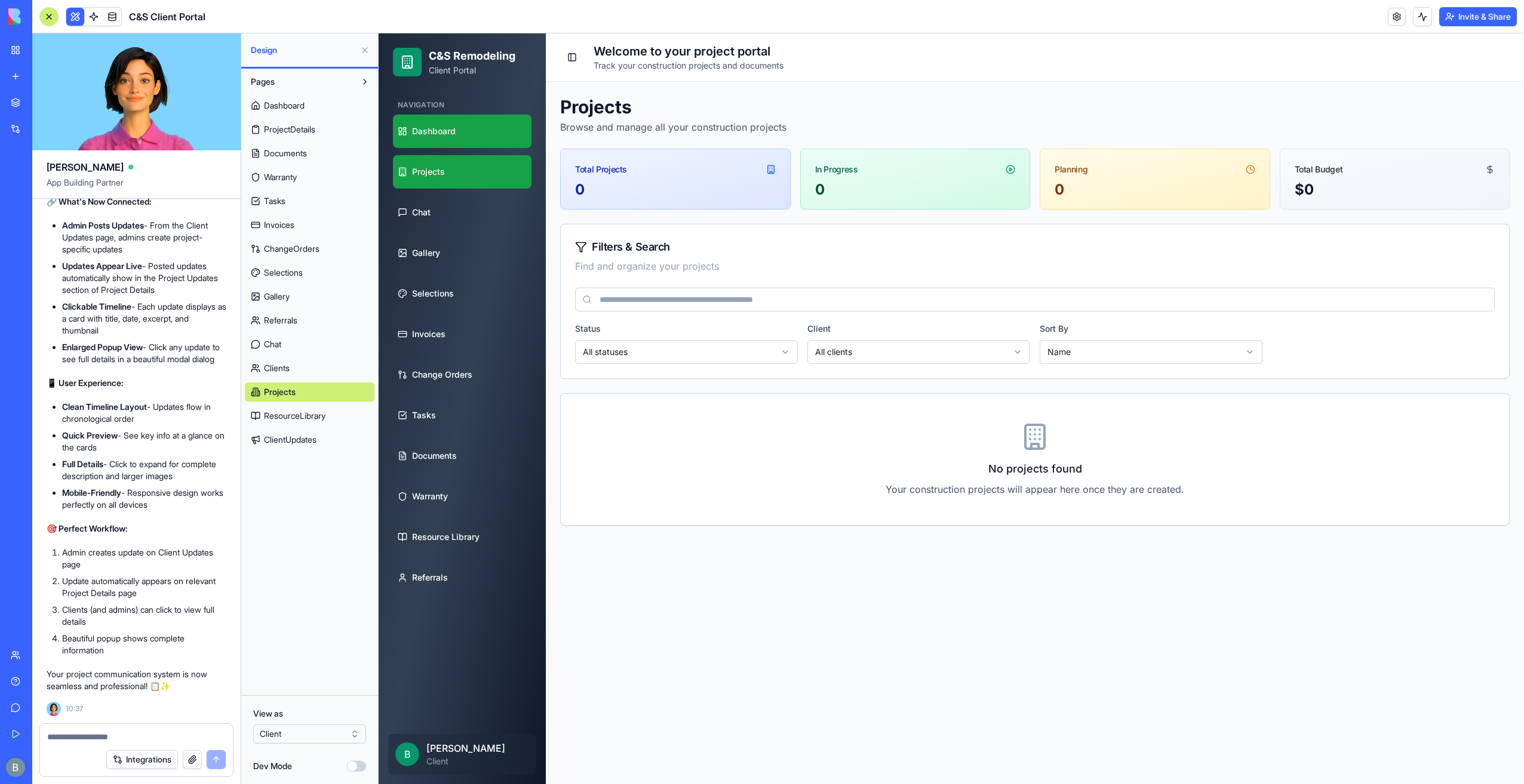
click at [441, 126] on span "Dashboard" at bounding box center [434, 132] width 44 height 12
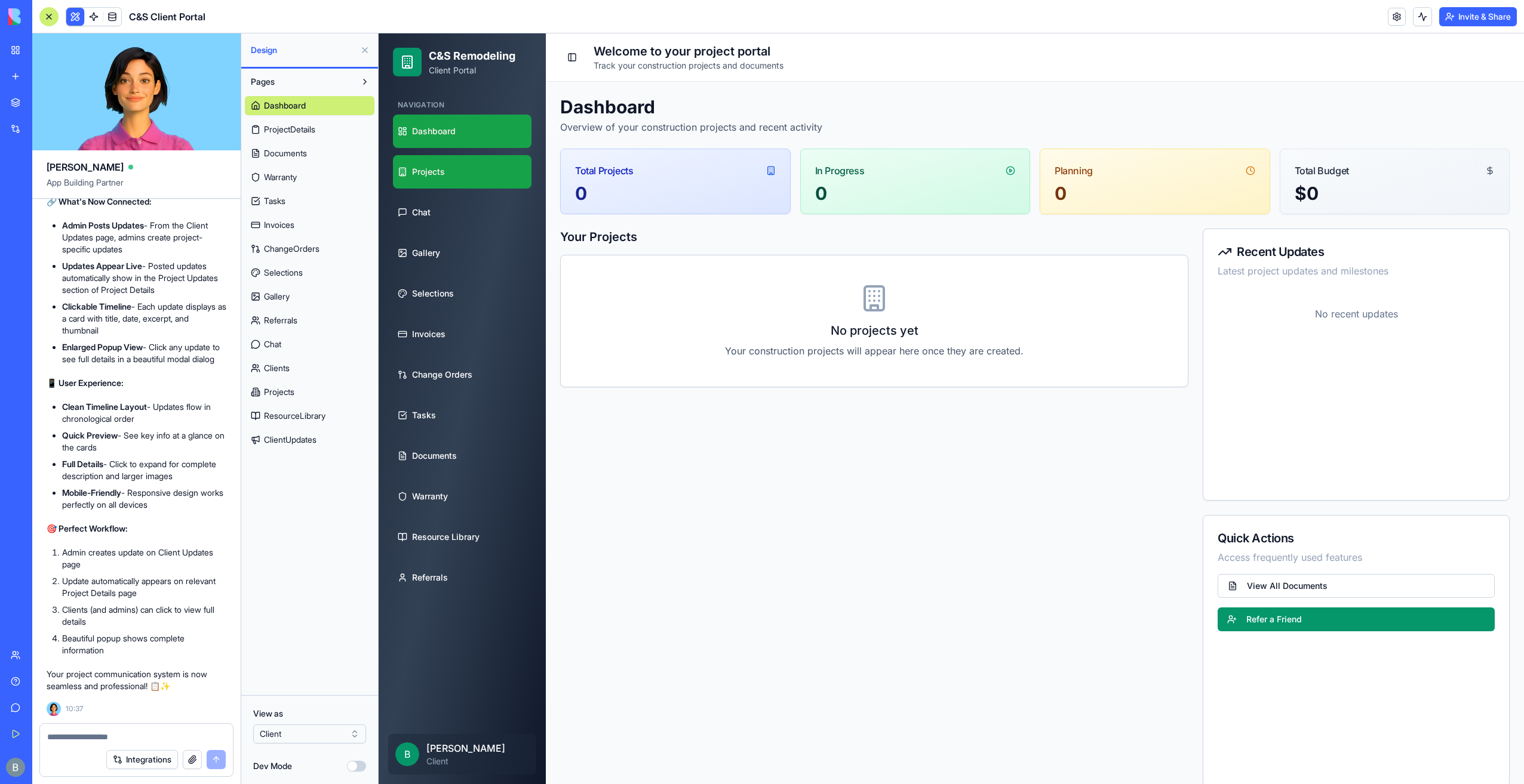
click at [448, 159] on link "Projects" at bounding box center [462, 172] width 139 height 33
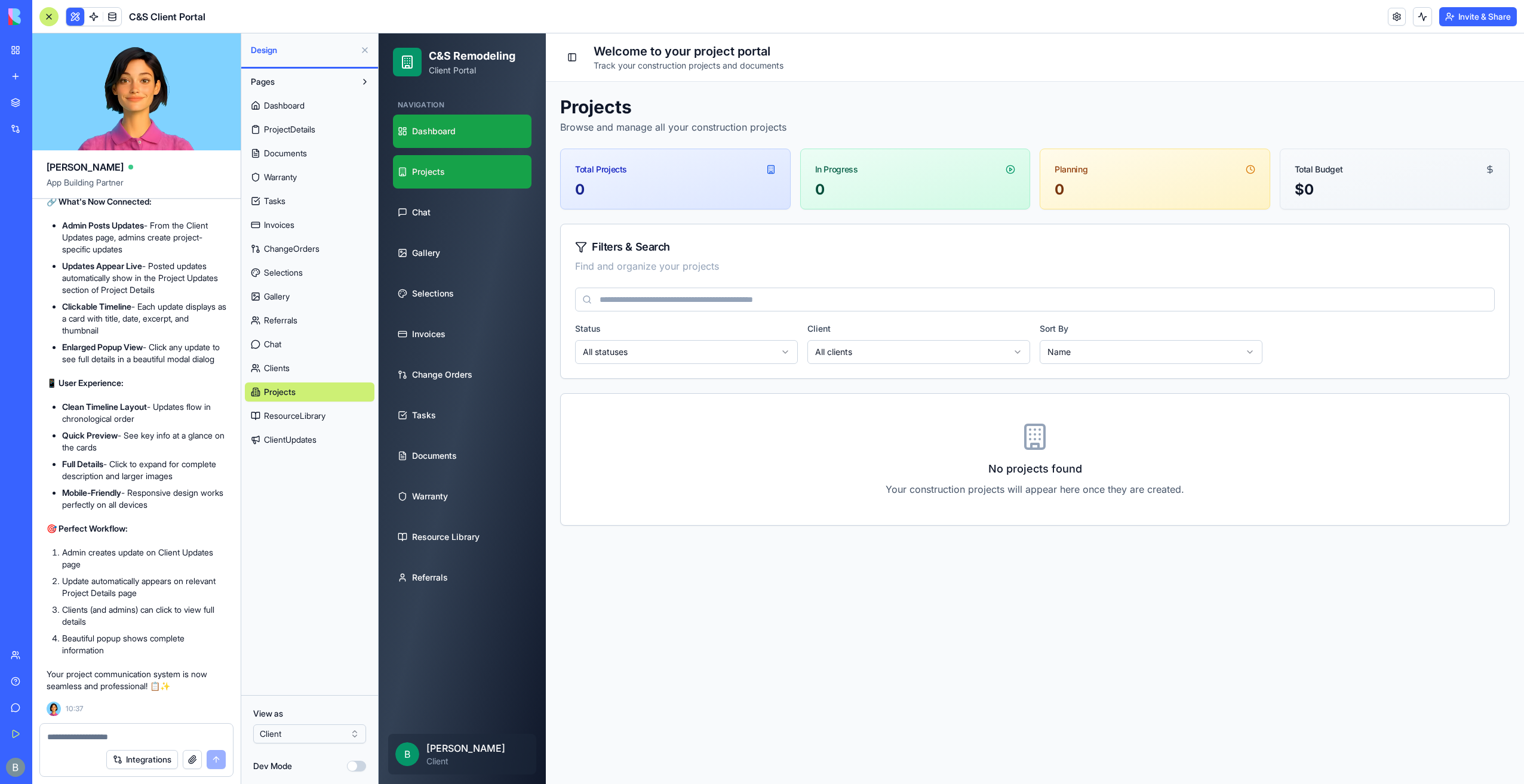
click at [454, 133] on span "Dashboard" at bounding box center [434, 132] width 44 height 12
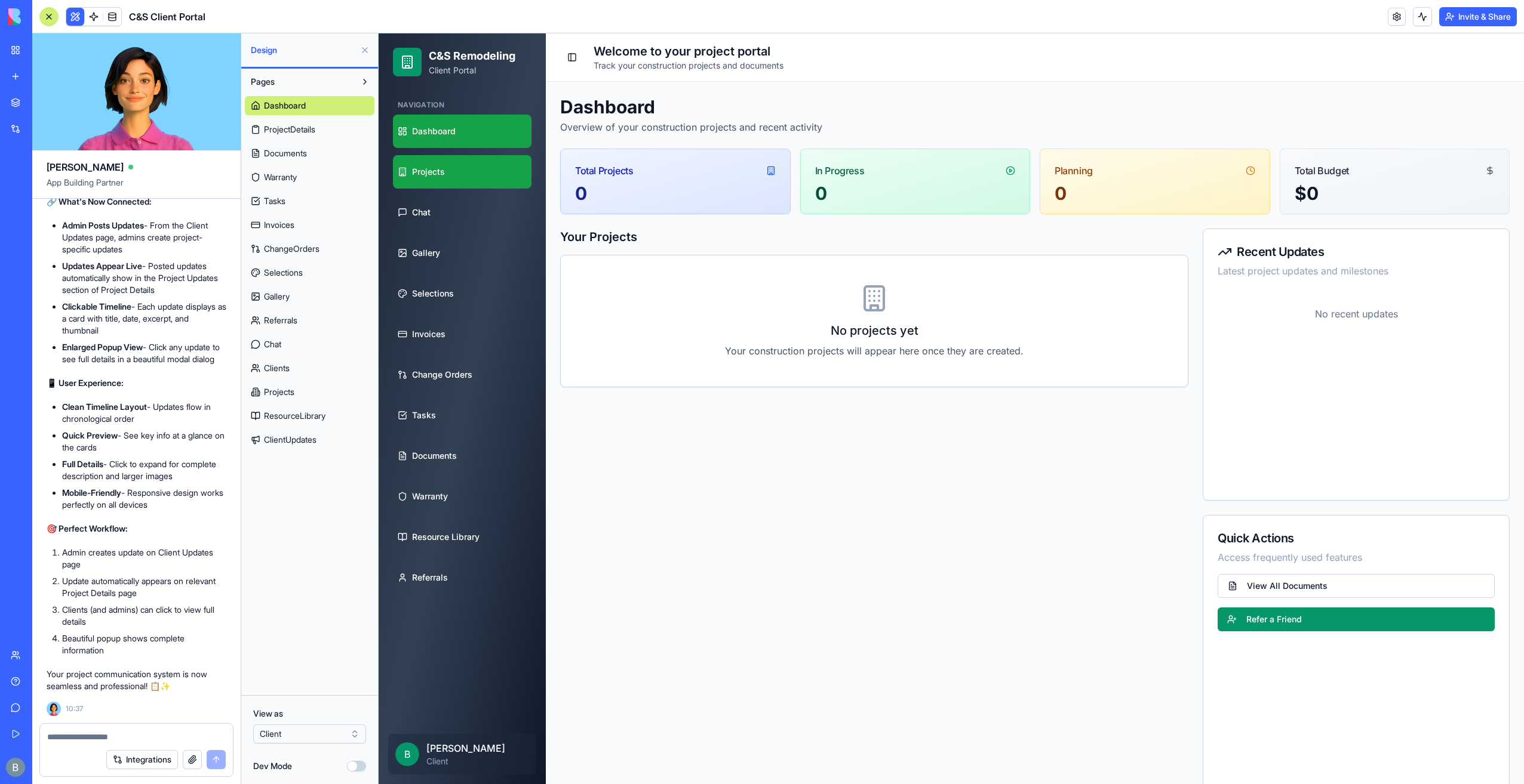
click at [468, 186] on link "Projects" at bounding box center [462, 172] width 139 height 33
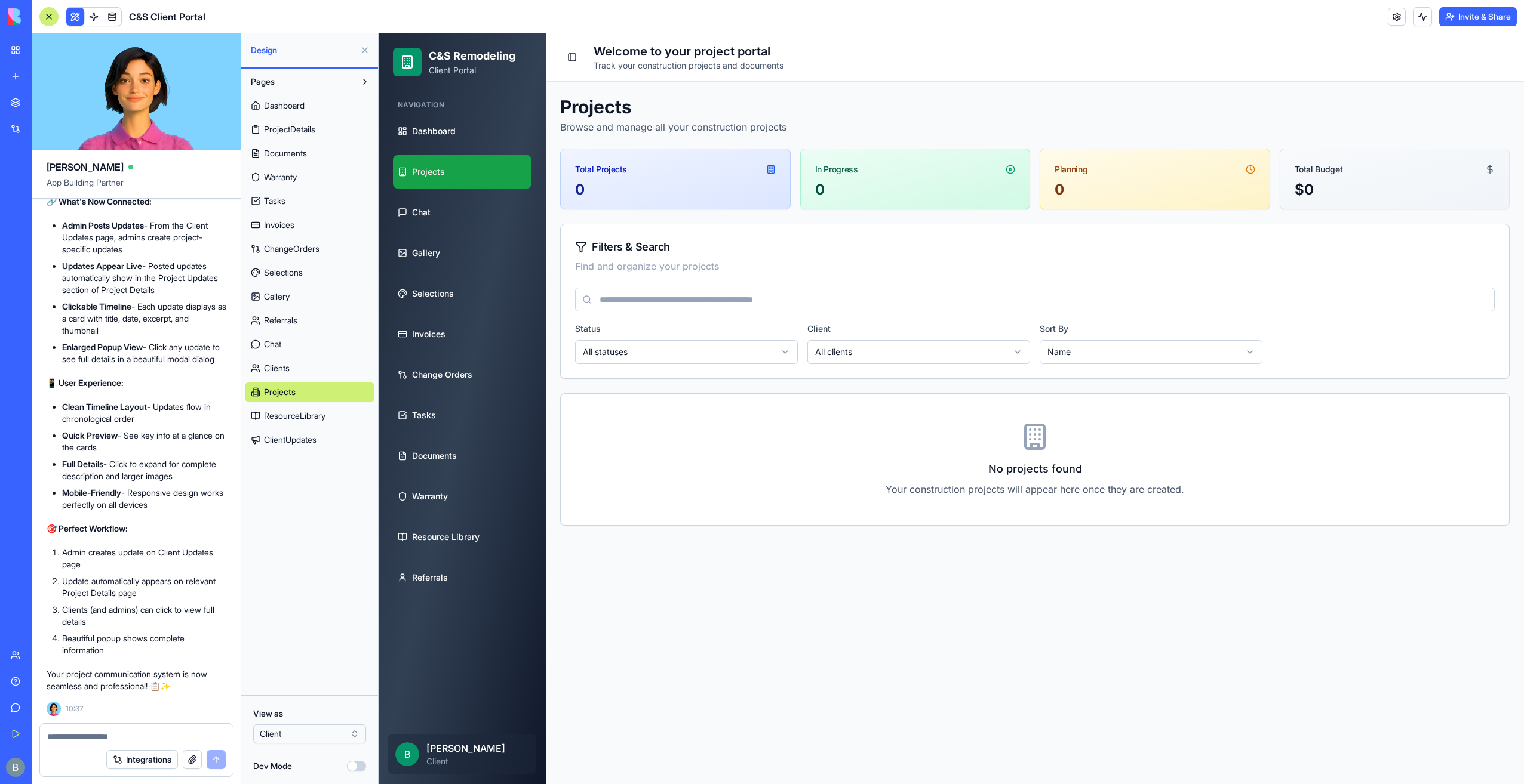
click at [472, 231] on ul "Dashboard Projects Chat Gallery Selections Invoices Change Orders Tasks Documen…" at bounding box center [462, 354] width 139 height 480
click at [472, 279] on link "Selections" at bounding box center [462, 293] width 139 height 33
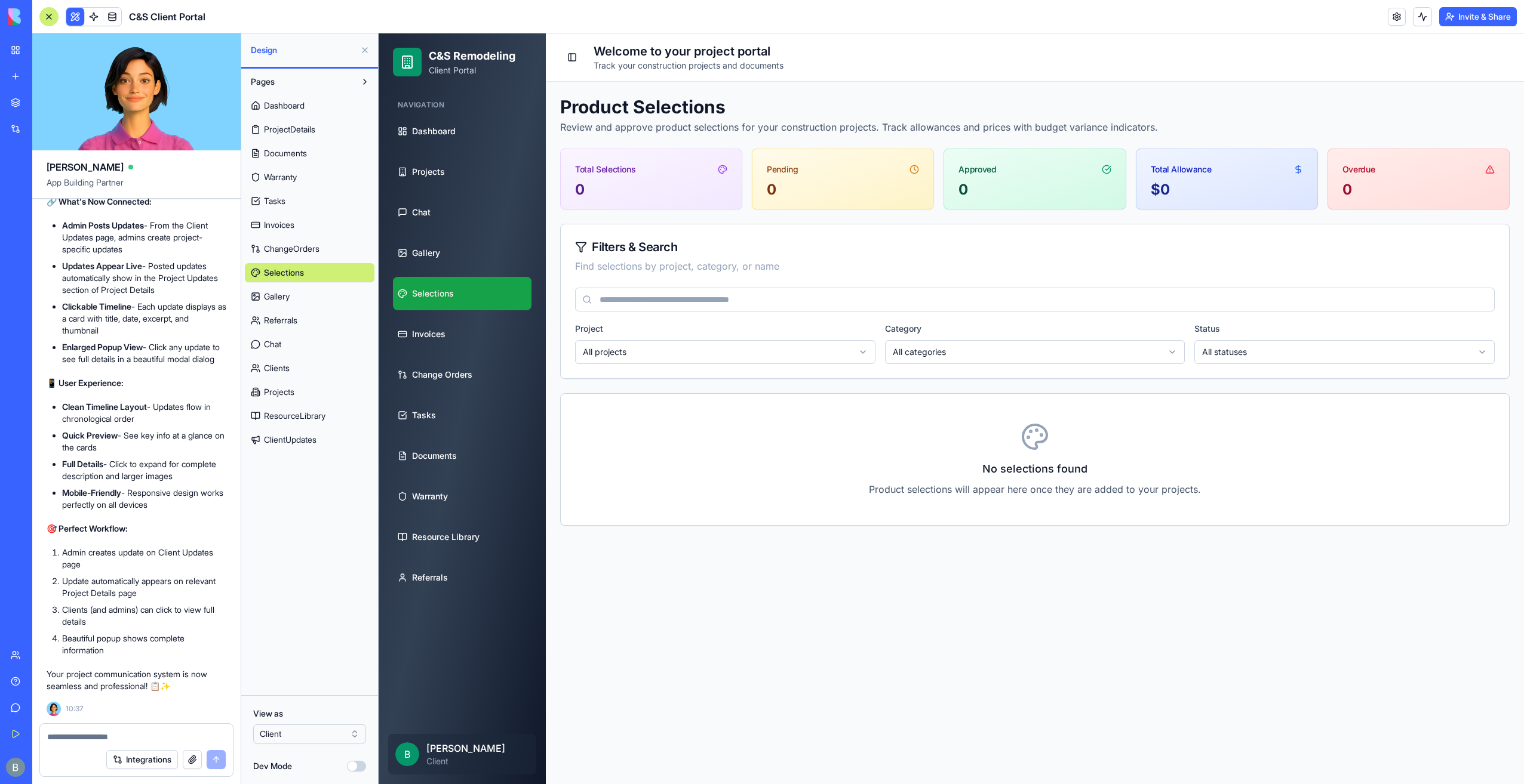
click at [472, 303] on link "Selections" at bounding box center [462, 293] width 139 height 33
click at [472, 321] on link "Invoices" at bounding box center [462, 334] width 139 height 33
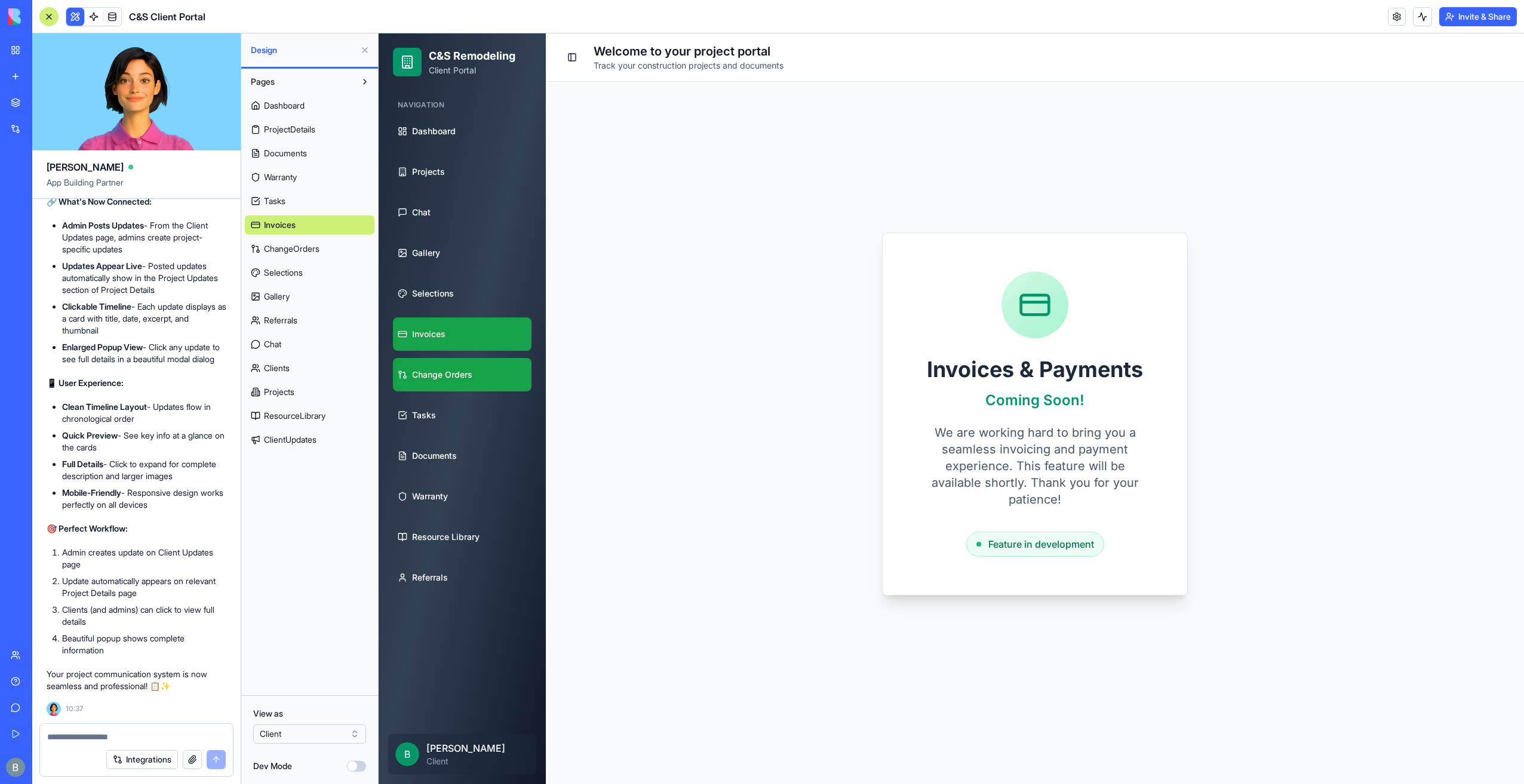
click at [472, 359] on link "Change Orders" at bounding box center [462, 375] width 139 height 33
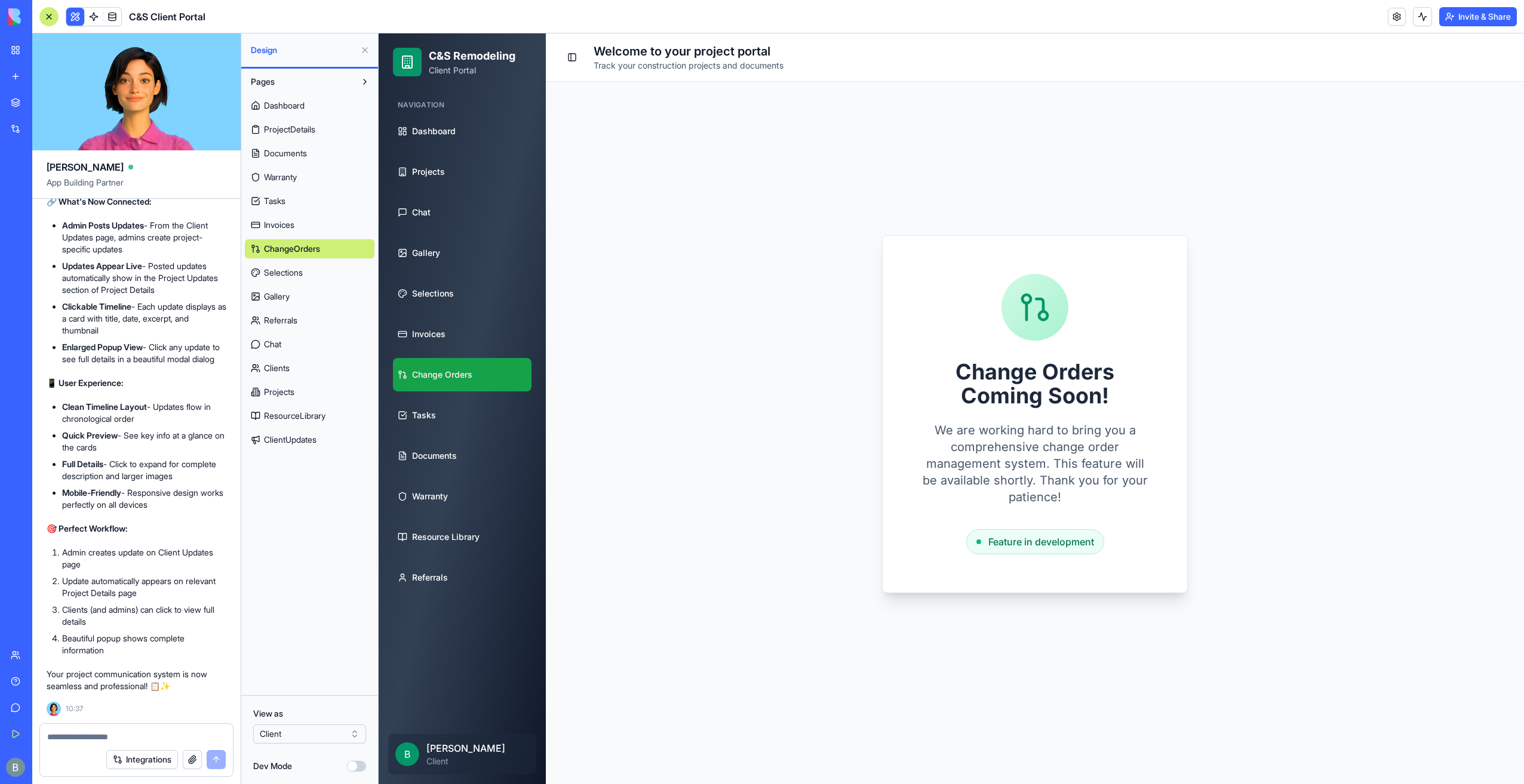
click at [472, 395] on ul "Dashboard Projects Chat Gallery Selections Invoices Change Orders Tasks Documen…" at bounding box center [462, 354] width 139 height 480
click at [472, 423] on link "Tasks" at bounding box center [462, 416] width 139 height 33
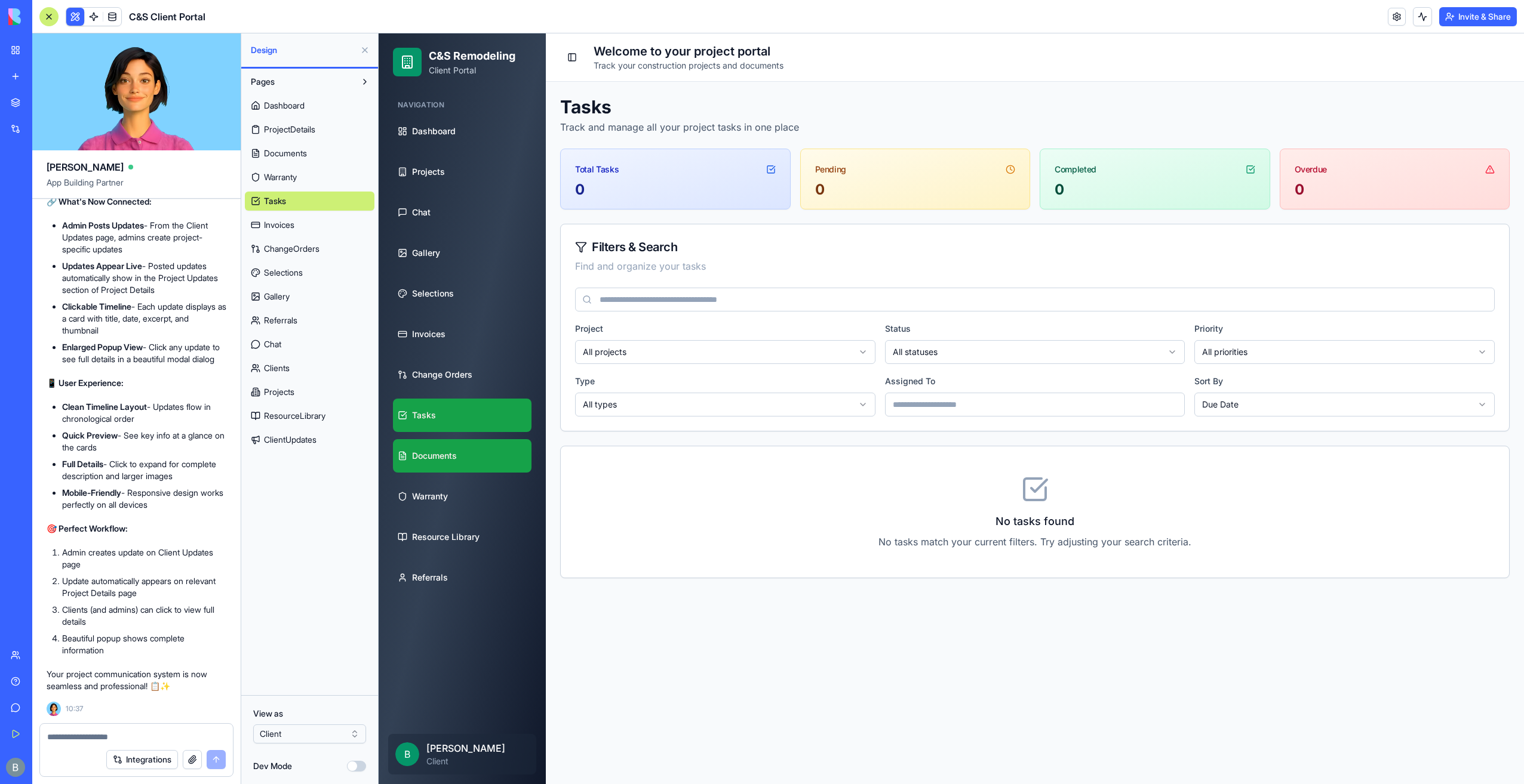
click at [461, 452] on link "Documents" at bounding box center [462, 456] width 139 height 33
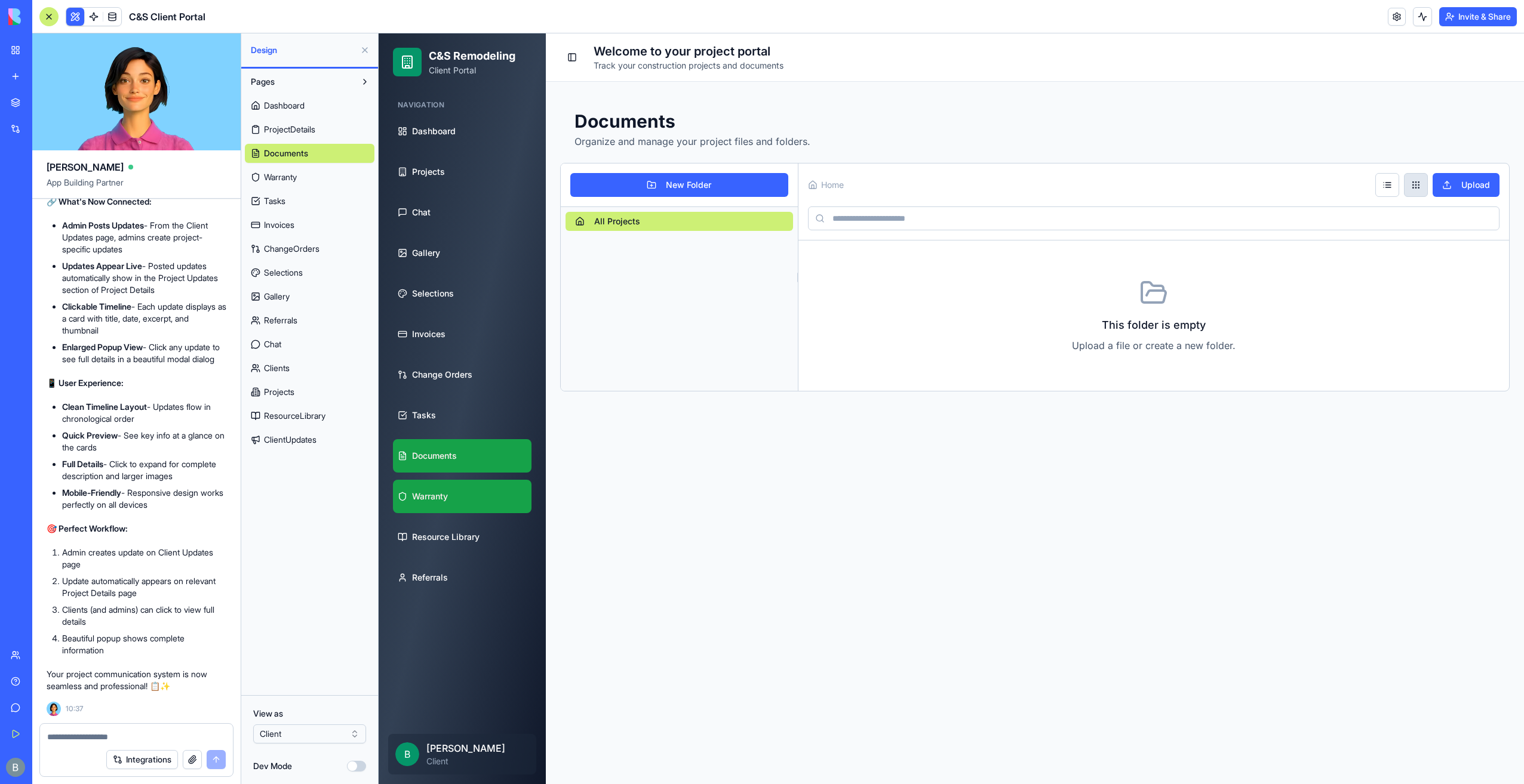
click at [463, 490] on link "Warranty" at bounding box center [462, 497] width 139 height 33
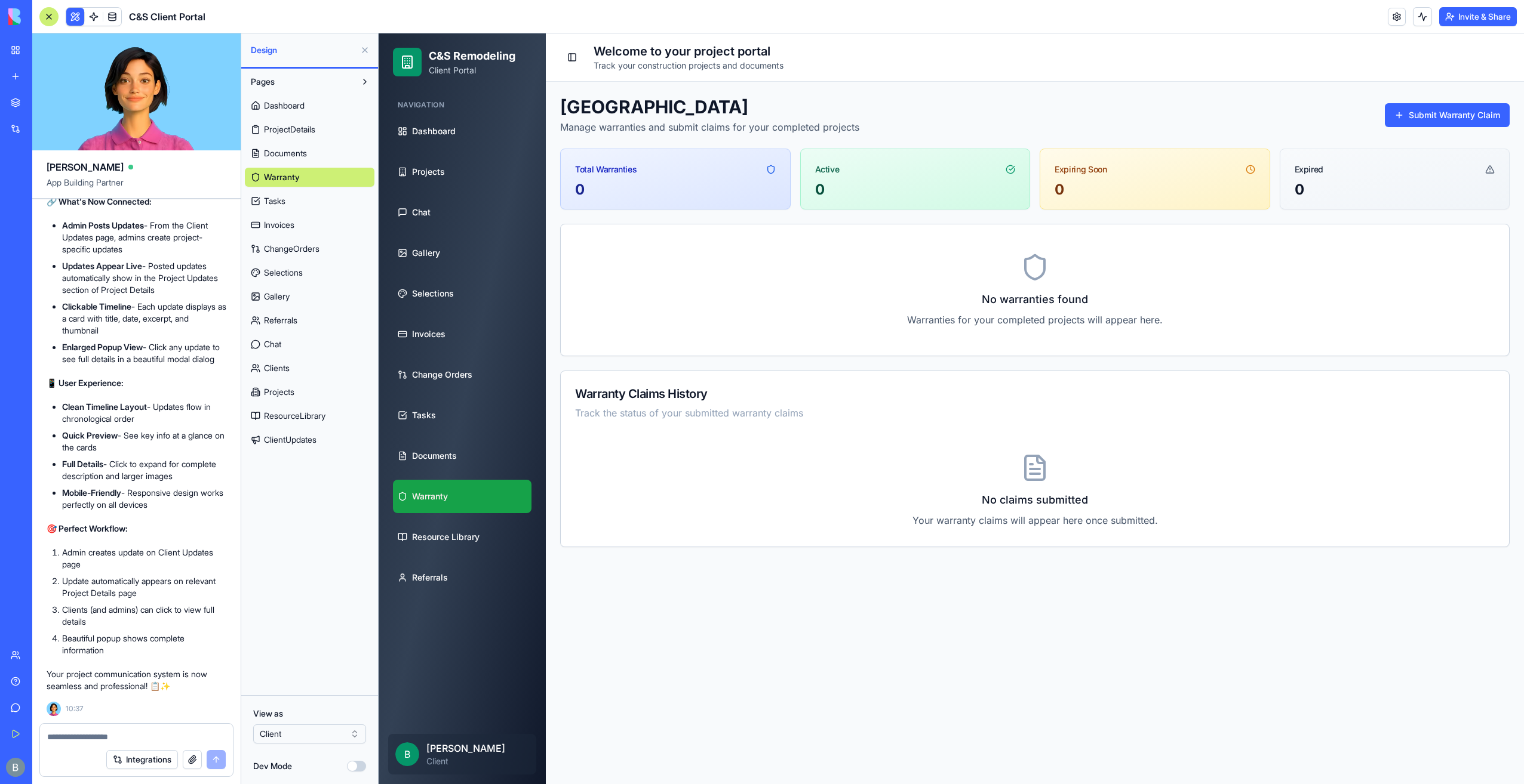
click at [466, 519] on ul "Dashboard Projects Chat Gallery Selections Invoices Change Orders Tasks Documen…" at bounding box center [462, 354] width 139 height 480
click at [469, 535] on span "Resource Library" at bounding box center [445, 537] width 67 height 12
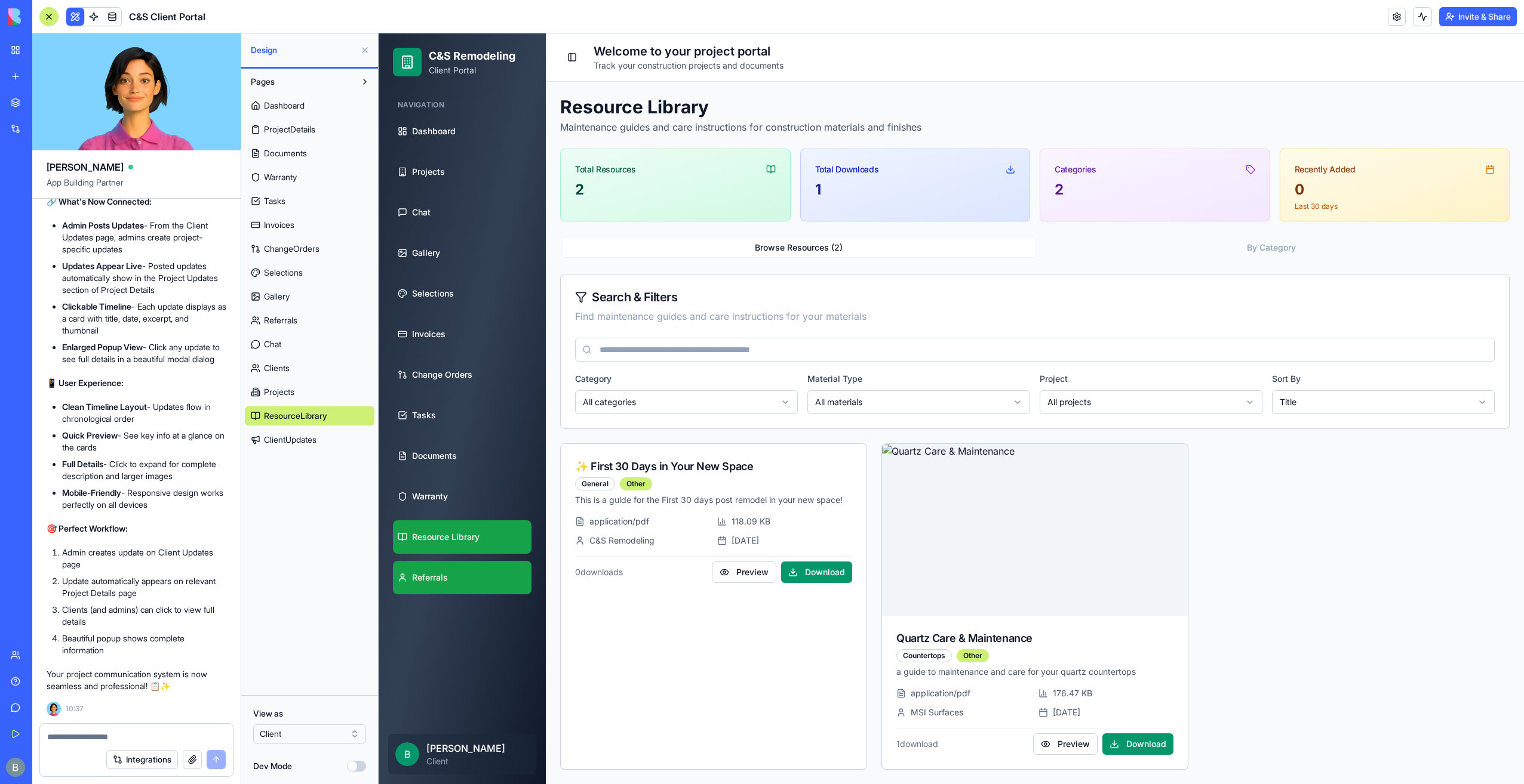
click at [459, 573] on link "Referrals" at bounding box center [462, 578] width 139 height 33
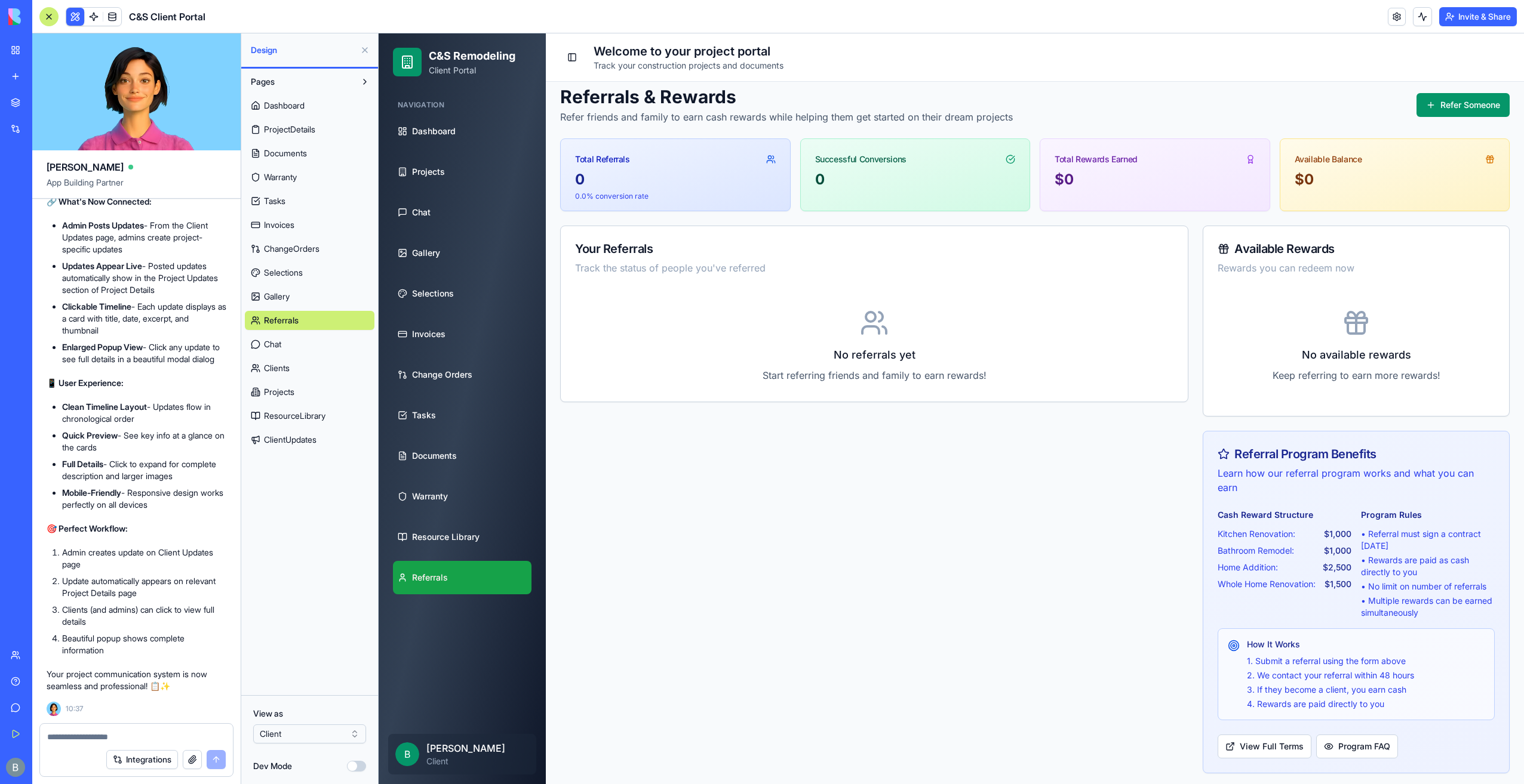
scroll to position [12, 0]
click at [318, 735] on html "BETA My Workspace New app Marketplace Integrations Recent Inventory Master C&S …" at bounding box center [762, 392] width 1524 height 784
